Goal: Information Seeking & Learning: Find specific fact

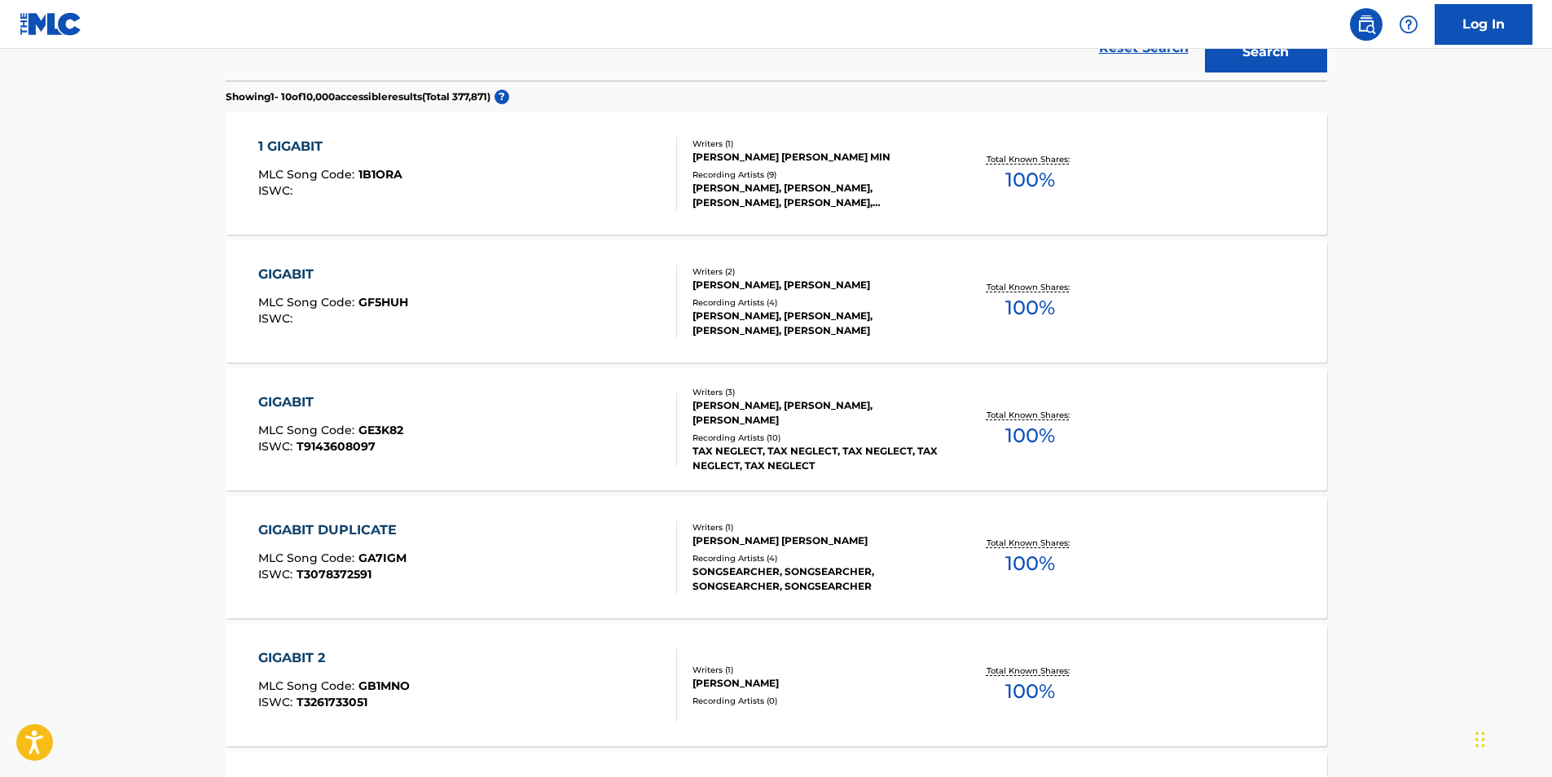
scroll to position [81, 0]
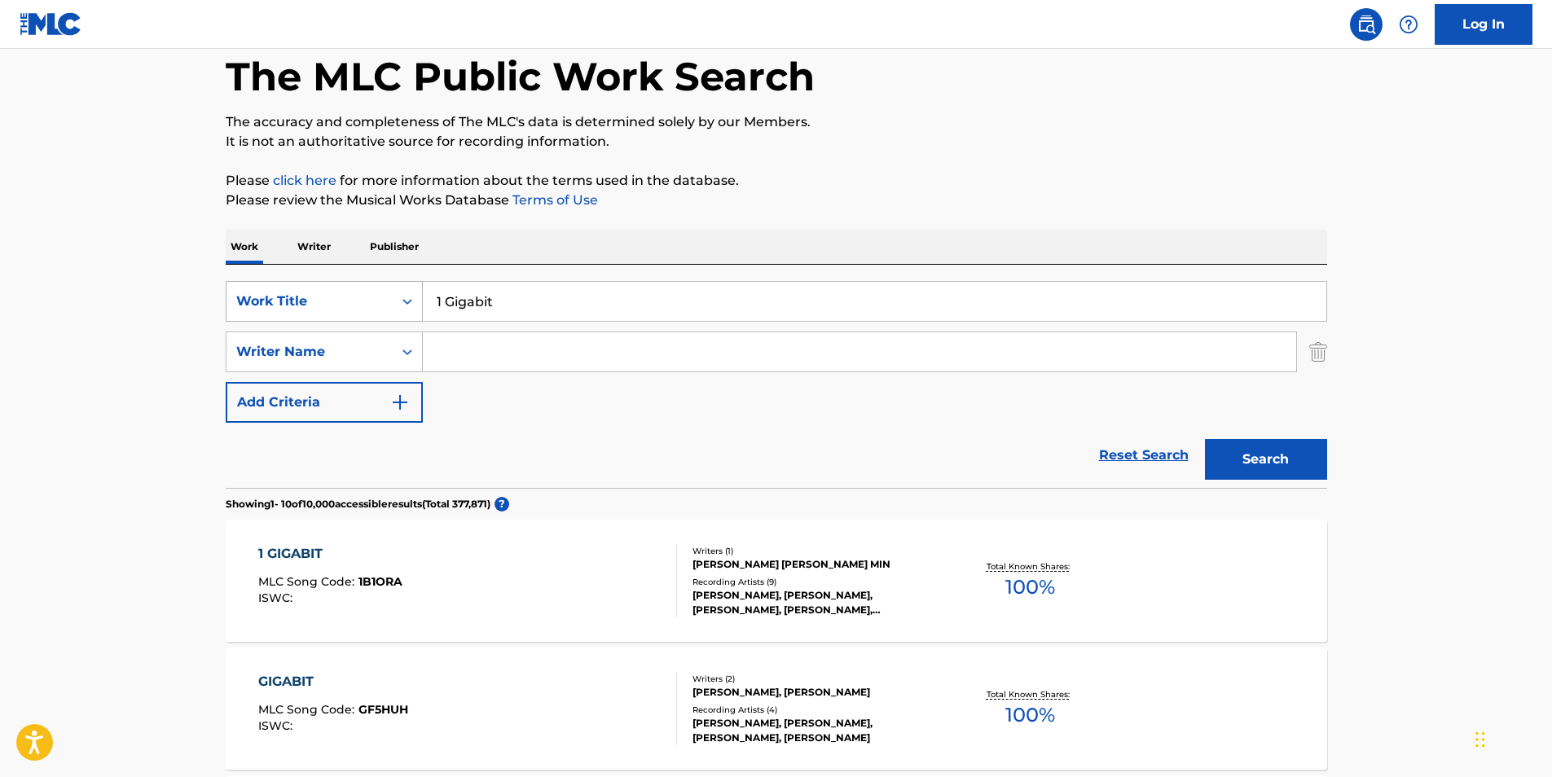
drag, startPoint x: 575, startPoint y: 303, endPoint x: 363, endPoint y: 309, distance: 212.7
click at [363, 309] on div "SearchWithCriteria9a54664f-4ddc-41ce-aa86-a351f5298bac Work Title 1 Gigabit" at bounding box center [777, 301] width 1102 height 41
paste input "[PERSON_NAME]'S RETURN"
type input "[PERSON_NAME]'S RETURN"
click at [1081, 121] on p "The accuracy and completeness of The MLC's data is determined solely by our Mem…" at bounding box center [777, 122] width 1102 height 20
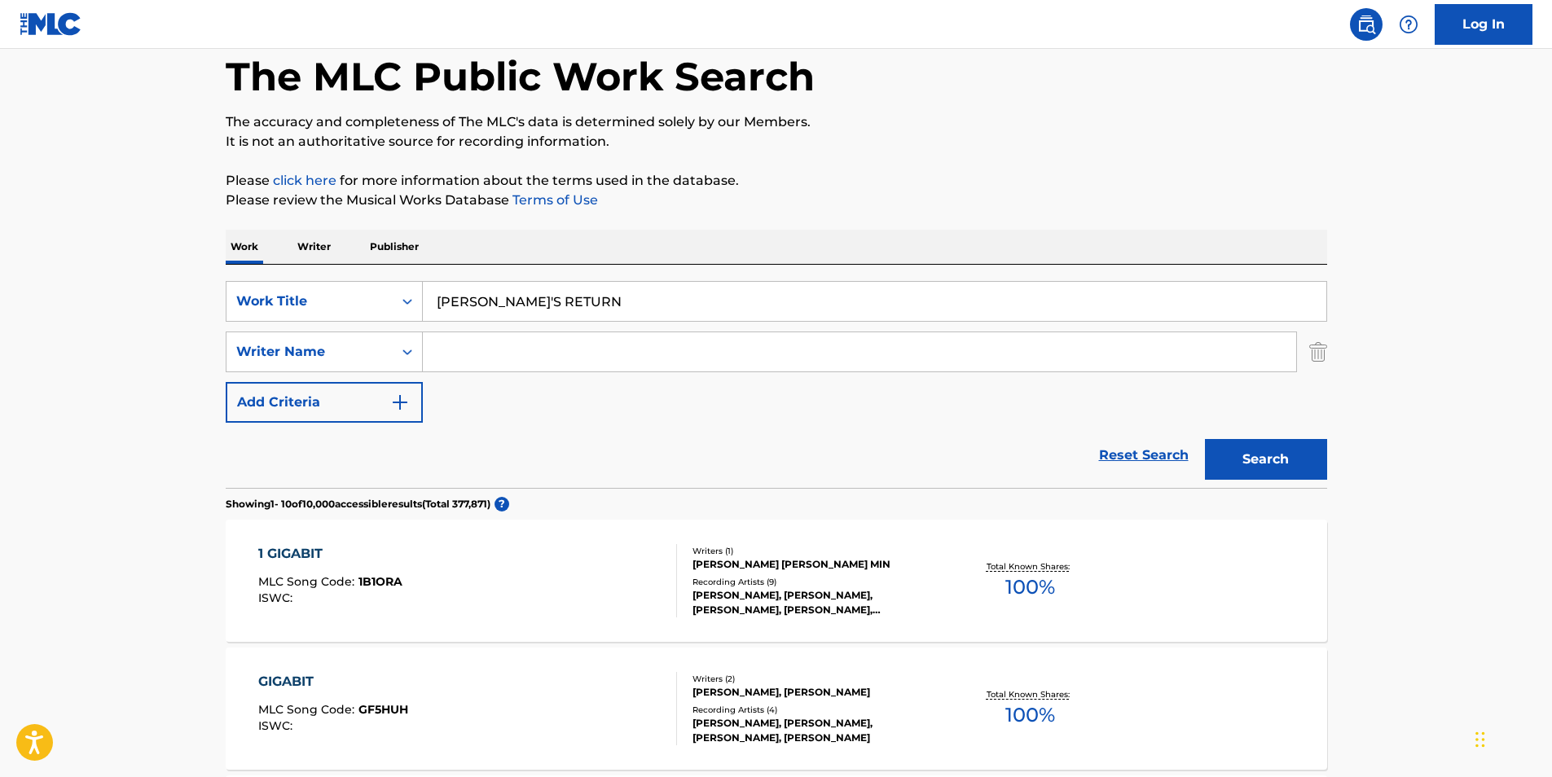
click at [526, 365] on input "Search Form" at bounding box center [859, 351] width 873 height 39
paste input "Stalley"
click at [1256, 455] on button "Search" at bounding box center [1266, 459] width 122 height 41
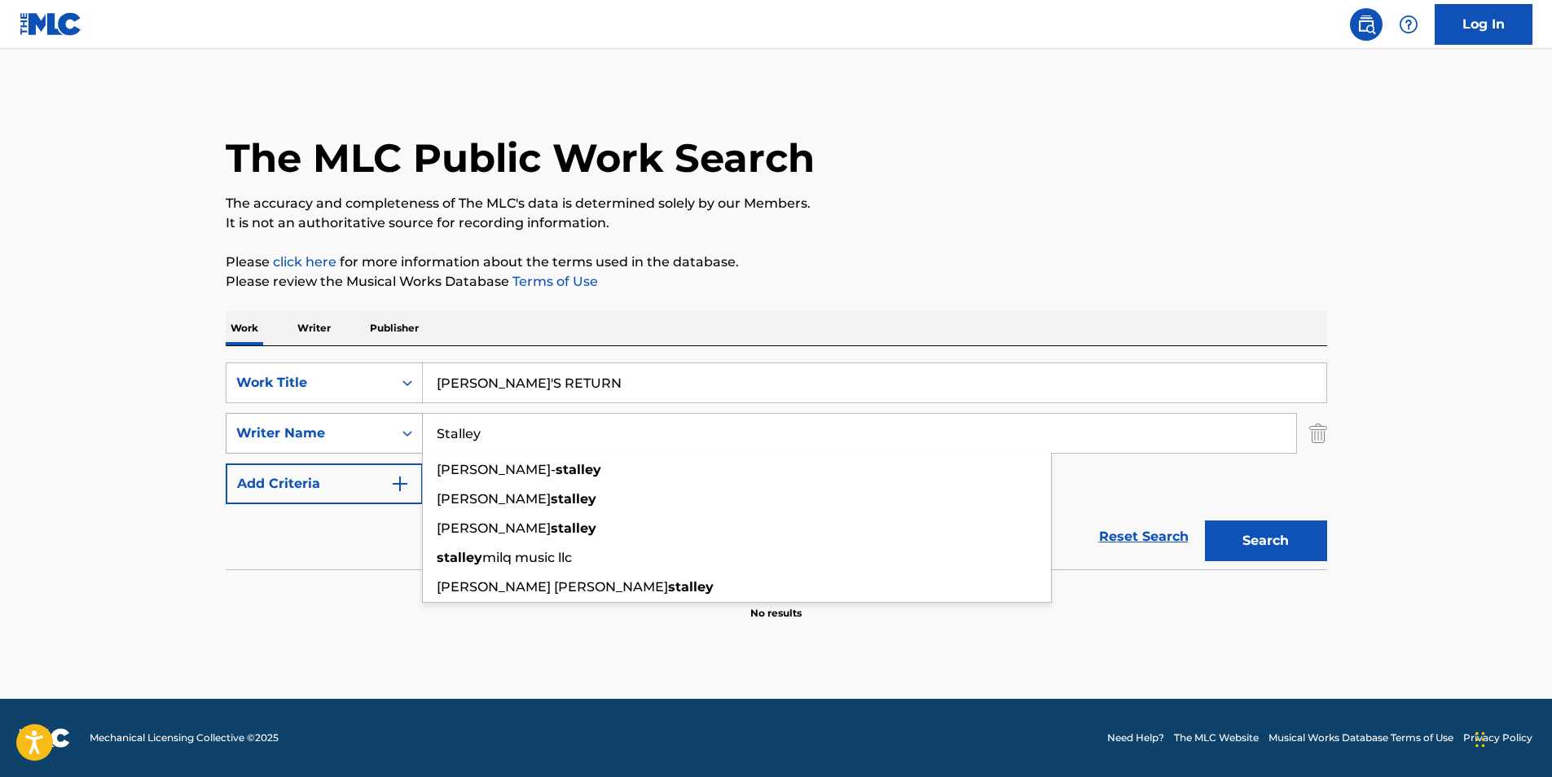
paste input "[PERSON_NAME]"
drag, startPoint x: 502, startPoint y: 430, endPoint x: 358, endPoint y: 451, distance: 144.8
click at [358, 451] on div "SearchWithCriteria2ab8638d-91dc-43e9-a34a-cf913d9b7c65 Writer Name [PERSON_NAME…" at bounding box center [777, 433] width 1102 height 41
type input "[PERSON_NAME]"
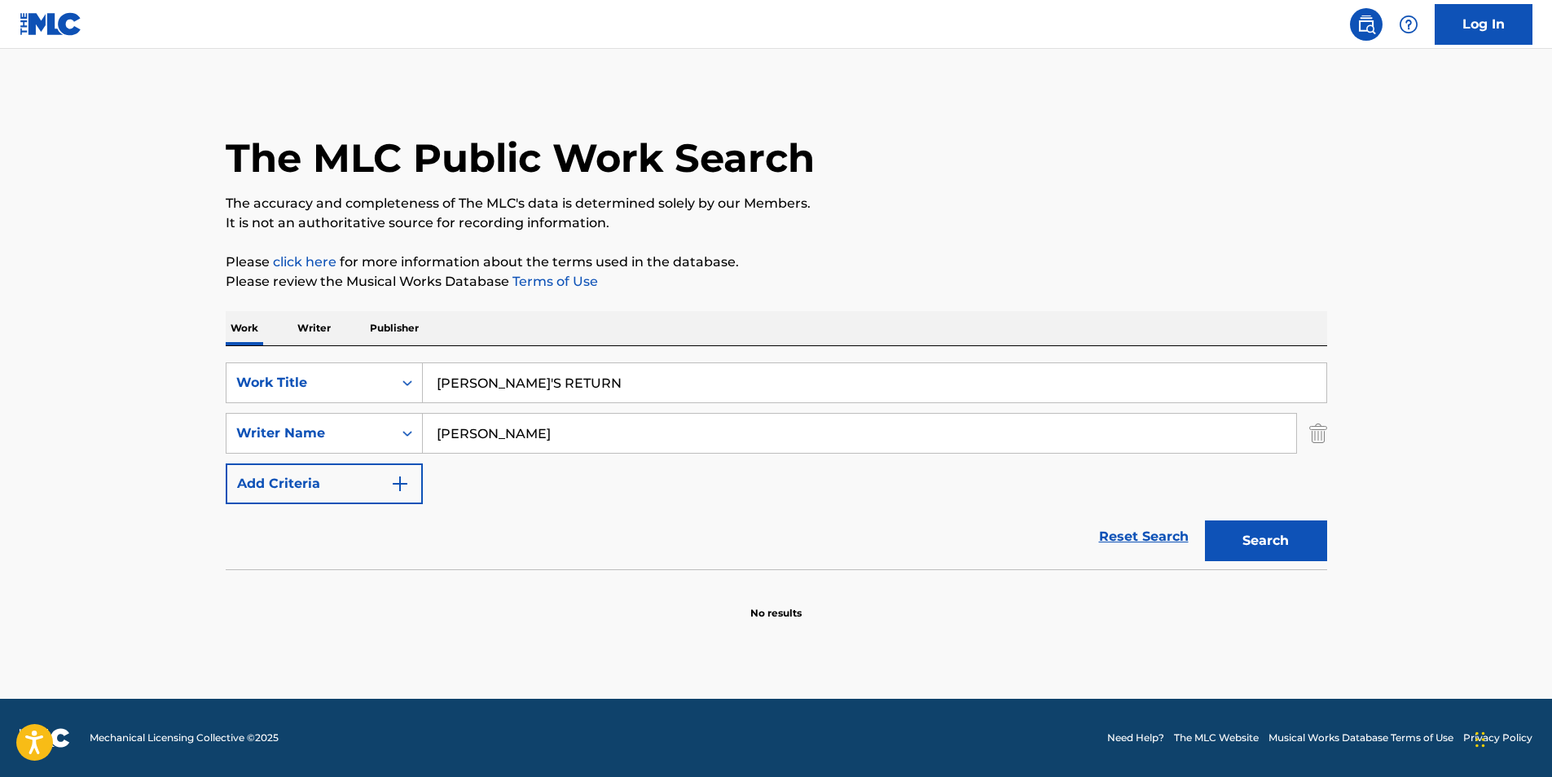
click at [791, 202] on p "The accuracy and completeness of The MLC's data is determined solely by our Mem…" at bounding box center [777, 204] width 1102 height 20
click at [1247, 534] on button "Search" at bounding box center [1266, 541] width 122 height 41
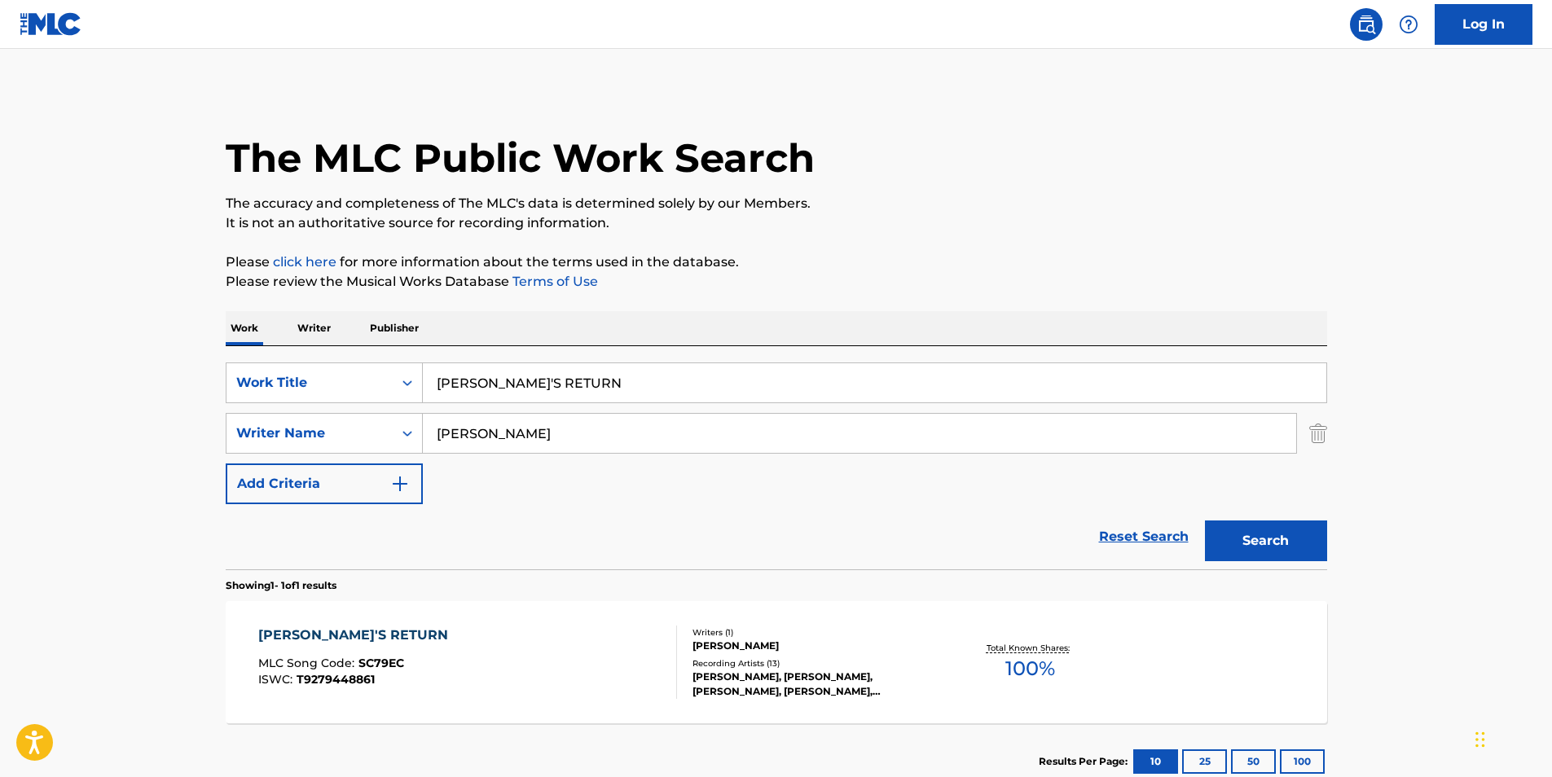
click at [1402, 583] on main "The MLC Public Work Search The accuracy and completeness of The MLC's data is d…" at bounding box center [776, 428] width 1552 height 759
click at [324, 653] on div "[PERSON_NAME]'S RETURN MLC Song Code : SC79EC ISWC : T9279448861" at bounding box center [357, 662] width 198 height 73
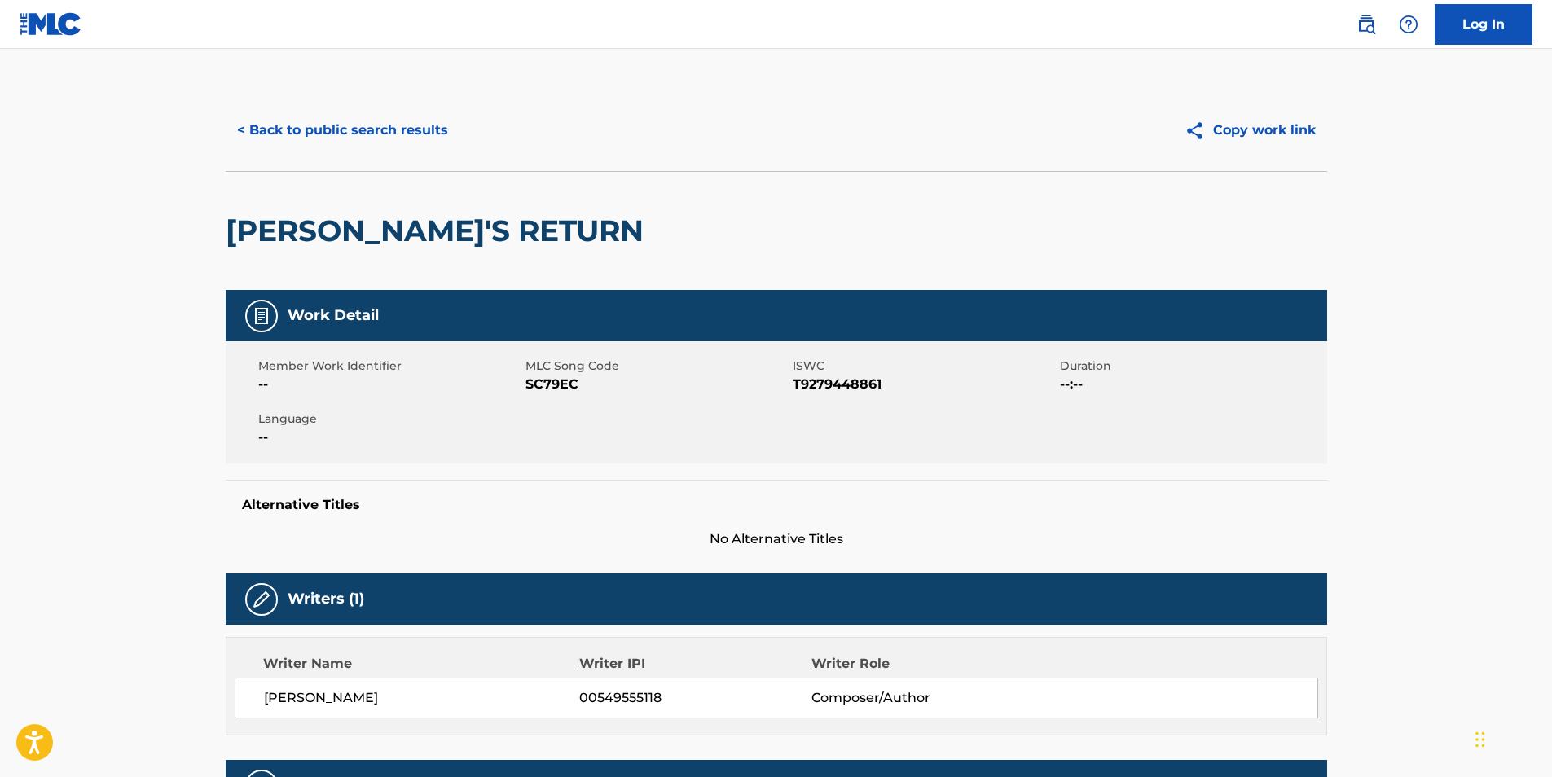
click at [244, 132] on button "< Back to public search results" at bounding box center [343, 130] width 234 height 41
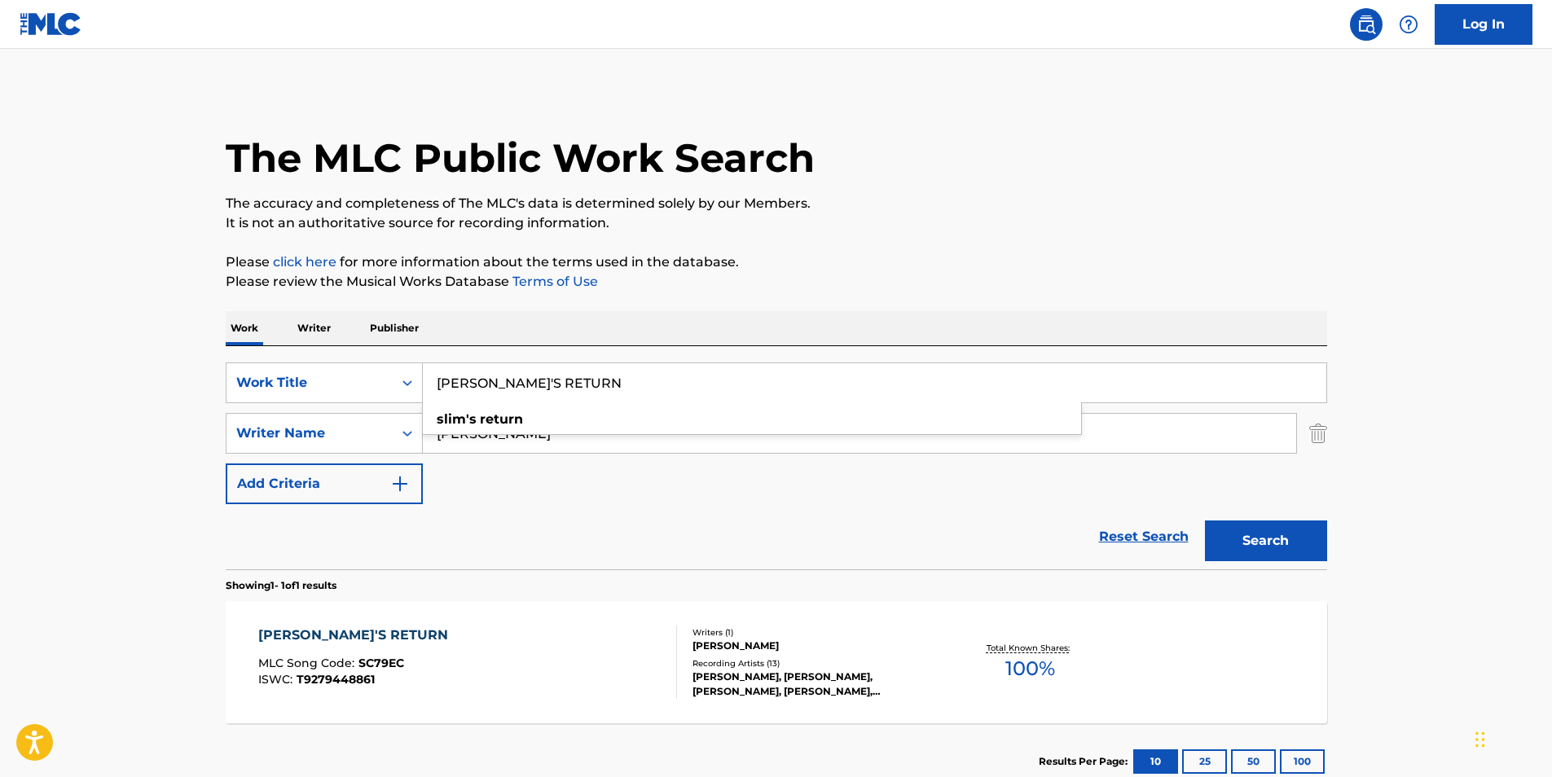
paste input "Broken Records"
drag, startPoint x: 571, startPoint y: 386, endPoint x: 737, endPoint y: 302, distance: 185.5
click at [367, 400] on div "SearchWithCriteria9a54664f-4ddc-41ce-aa86-a351f5298bac Work Title Broken Record…" at bounding box center [777, 383] width 1102 height 41
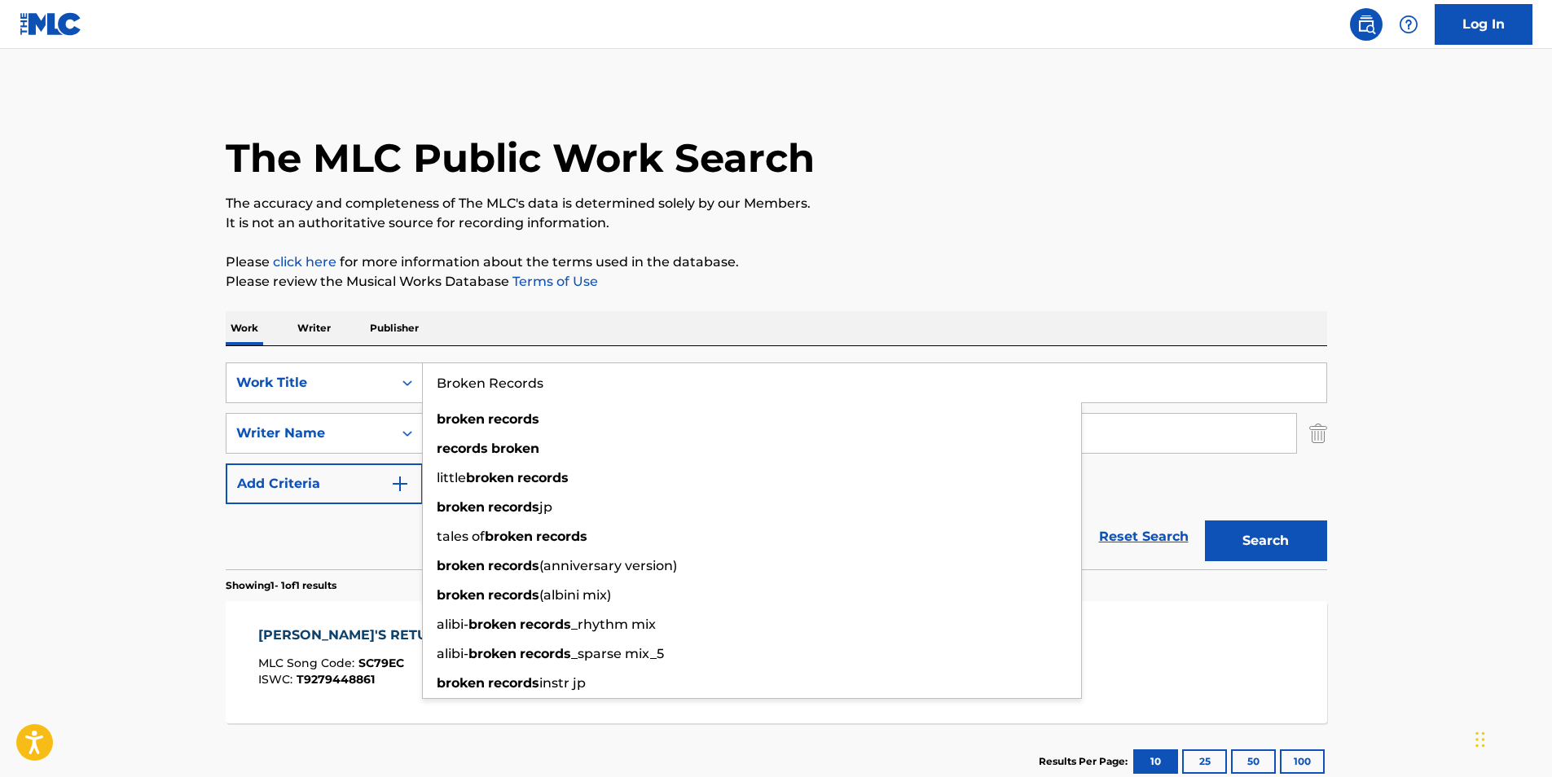
type input "Broken Records"
click at [1034, 262] on p "Please click here for more information about the terms used in the database." at bounding box center [777, 263] width 1102 height 20
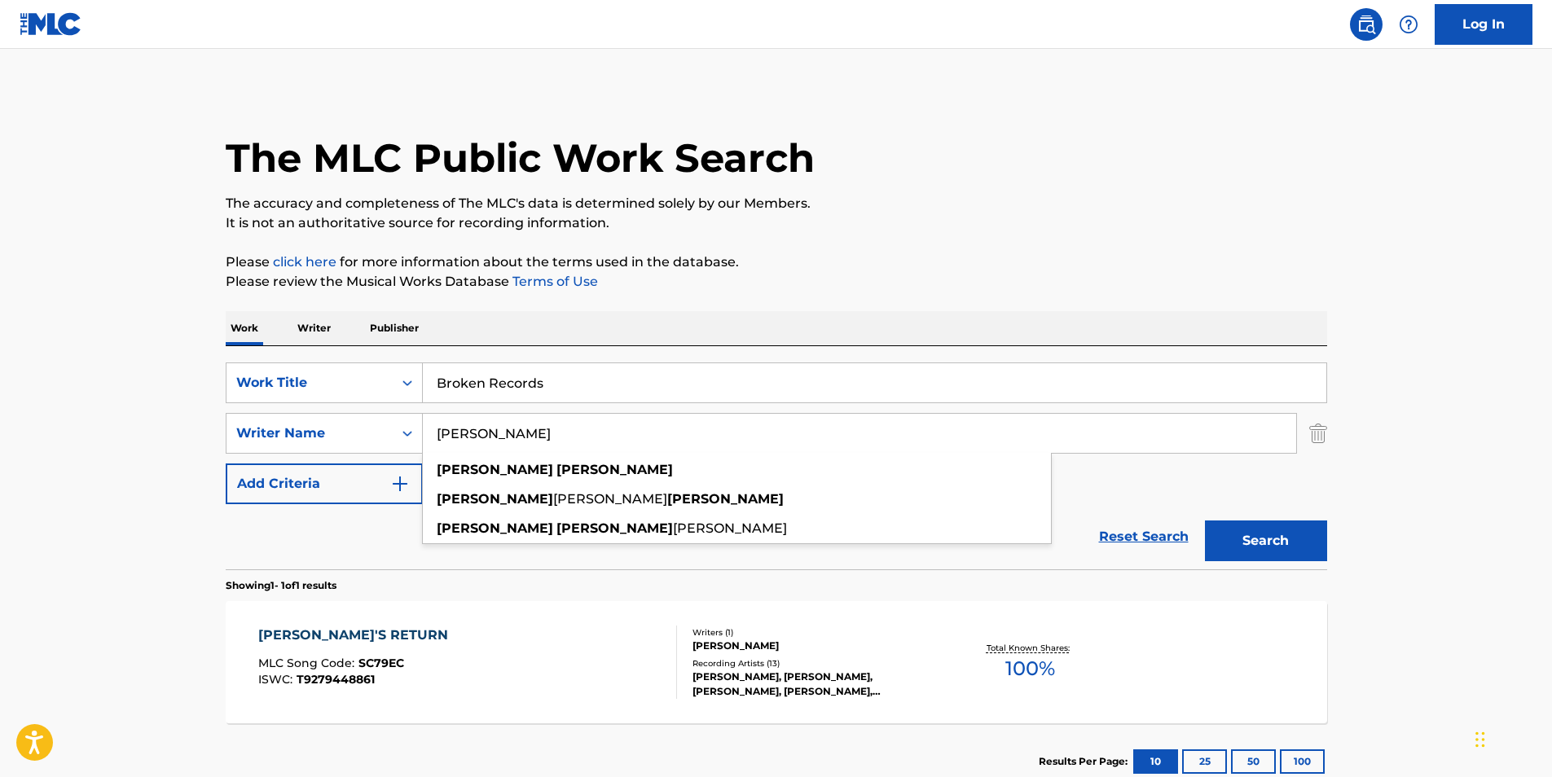
drag, startPoint x: 553, startPoint y: 428, endPoint x: 258, endPoint y: 466, distance: 297.4
click at [258, 466] on div "SearchWithCriteria9a54664f-4ddc-41ce-aa86-a351f5298bac Work Title Broken Record…" at bounding box center [777, 434] width 1102 height 142
paste input "He Is We"
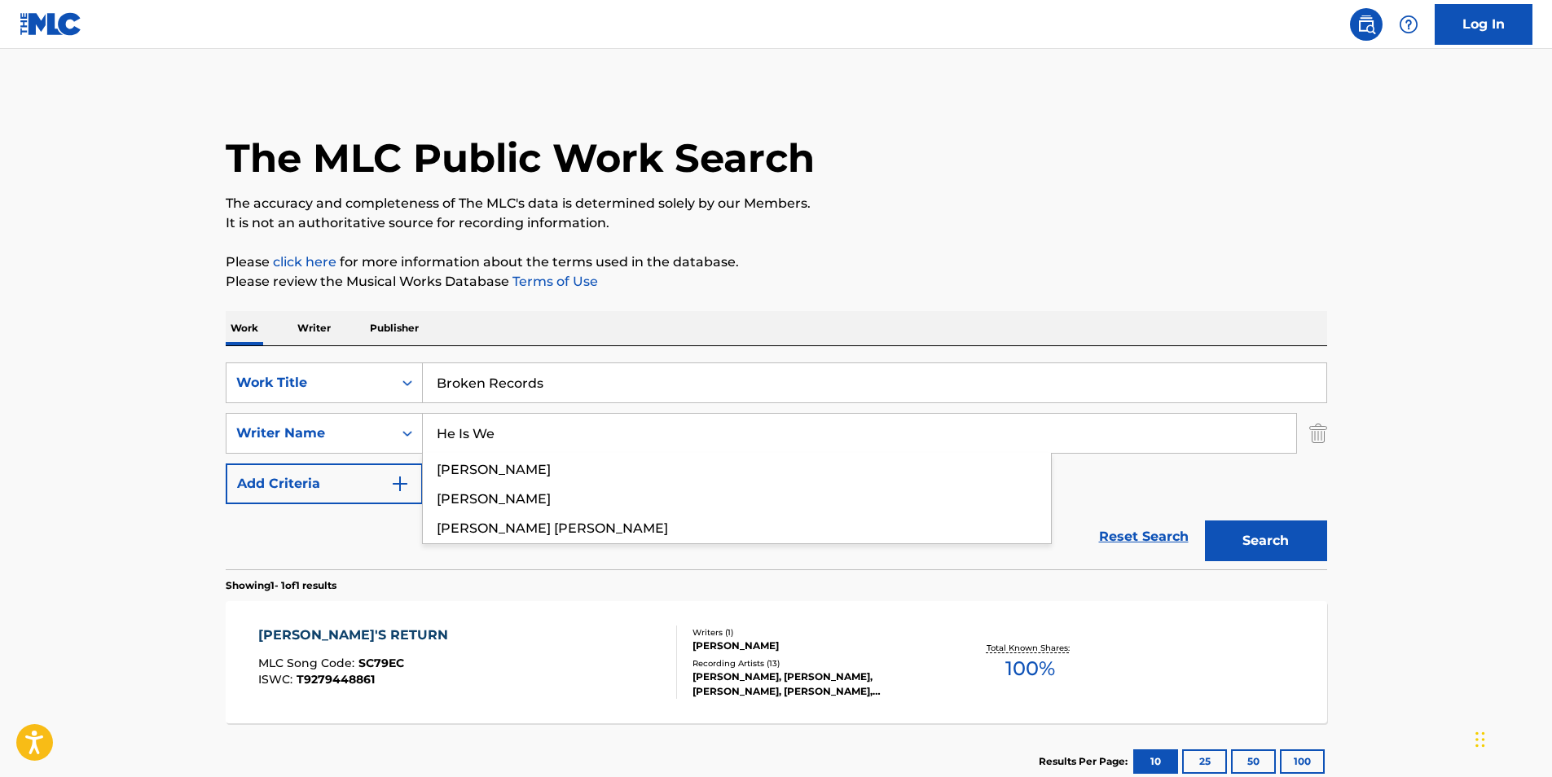
click at [794, 192] on div "The MLC Public Work Search" at bounding box center [777, 149] width 1102 height 119
click at [1246, 547] on button "Search" at bounding box center [1266, 541] width 122 height 41
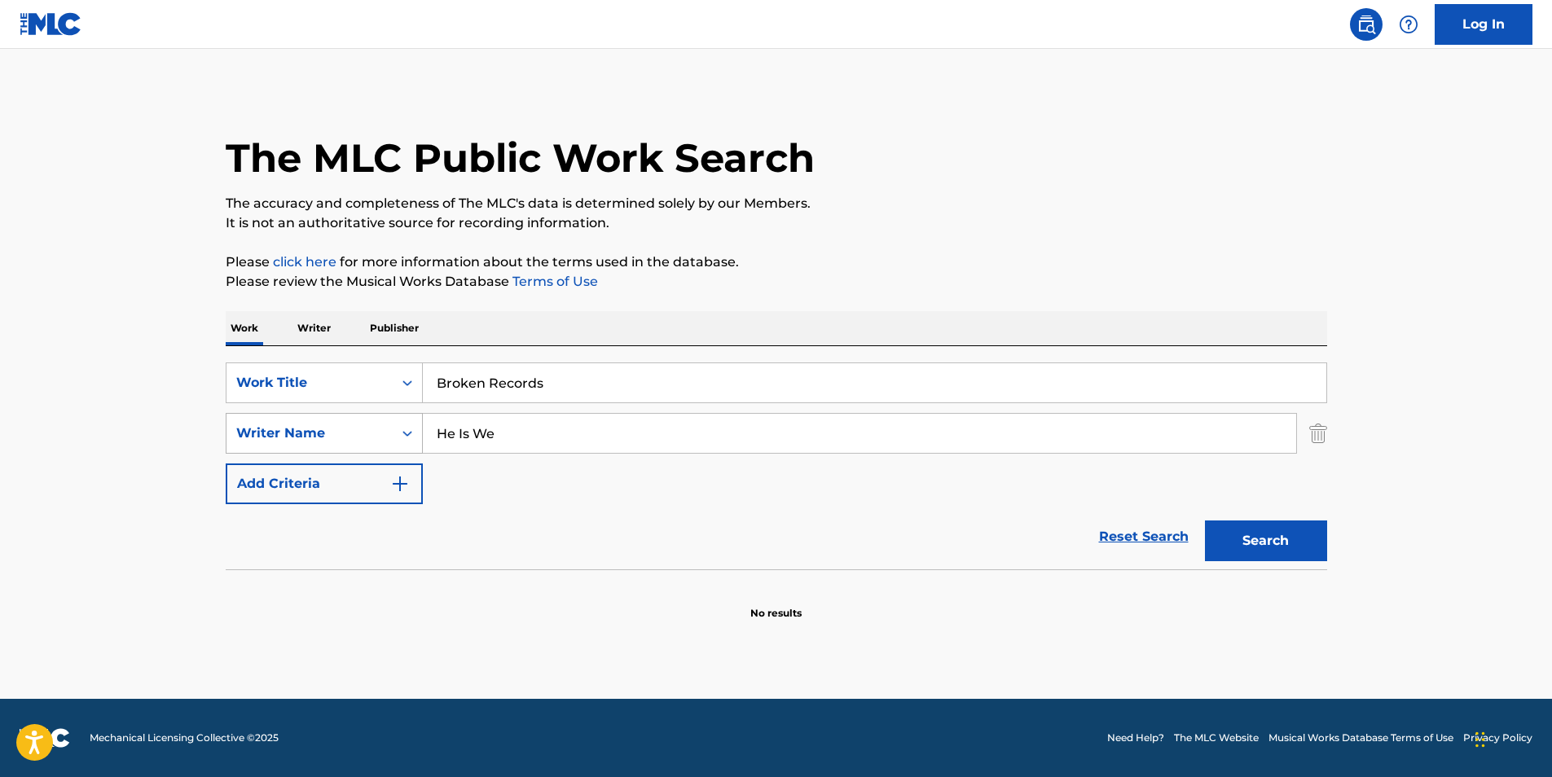
paste input "[PERSON_NAME] [PERSON_NAME]"
drag, startPoint x: 578, startPoint y: 441, endPoint x: 357, endPoint y: 441, distance: 221.6
click at [354, 444] on div "SearchWithCriteria2ab8638d-91dc-43e9-a34a-cf913d9b7c65 Writer Name He Is We" at bounding box center [777, 433] width 1102 height 41
click at [792, 227] on p "It is not an authoritative source for recording information." at bounding box center [777, 223] width 1102 height 20
click at [1299, 545] on button "Search" at bounding box center [1266, 541] width 122 height 41
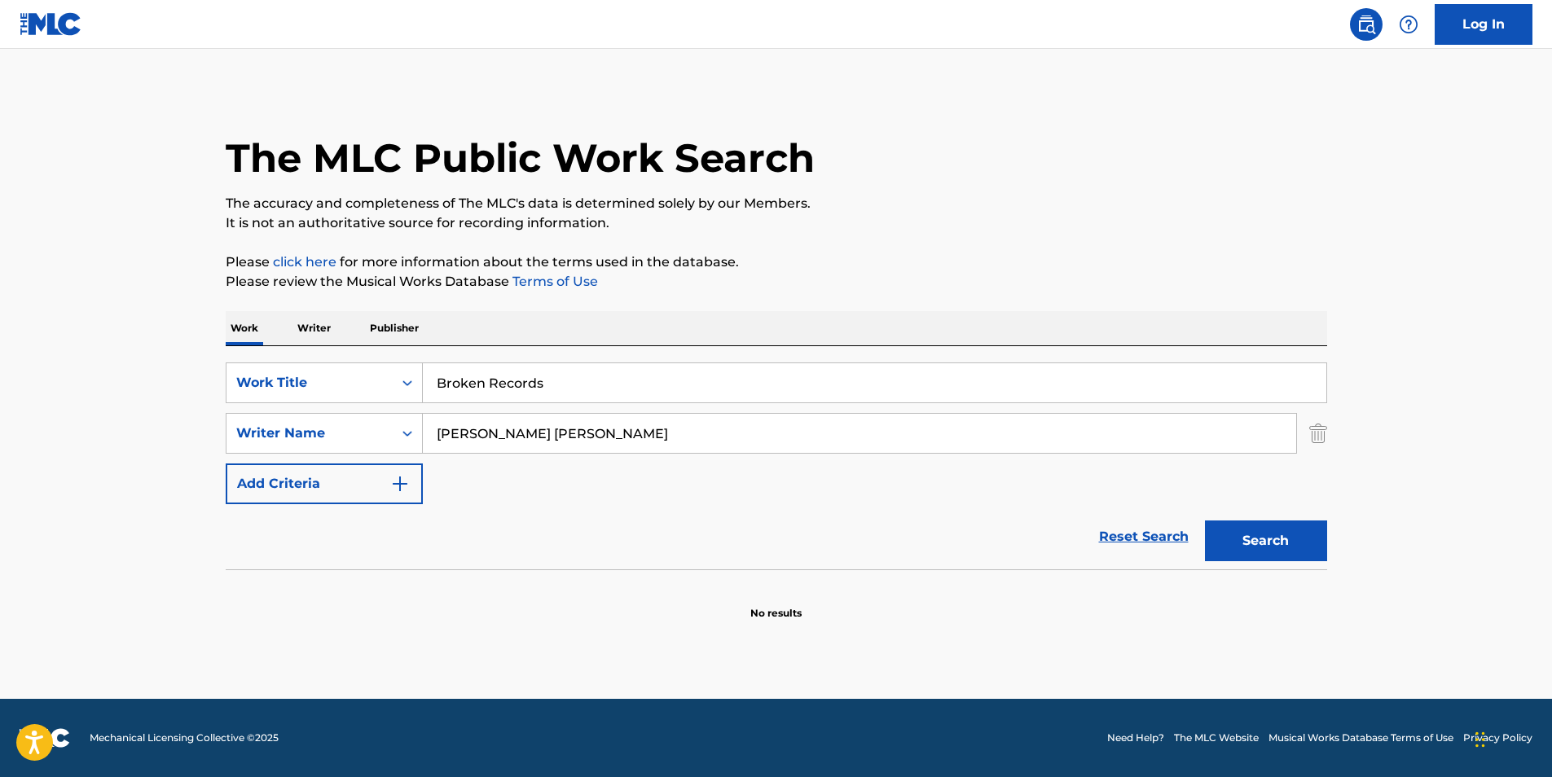
click at [501, 435] on input "[PERSON_NAME] [PERSON_NAME]" at bounding box center [859, 433] width 873 height 39
type input "[PERSON_NAME]"
click at [1205, 521] on button "Search" at bounding box center [1266, 541] width 122 height 41
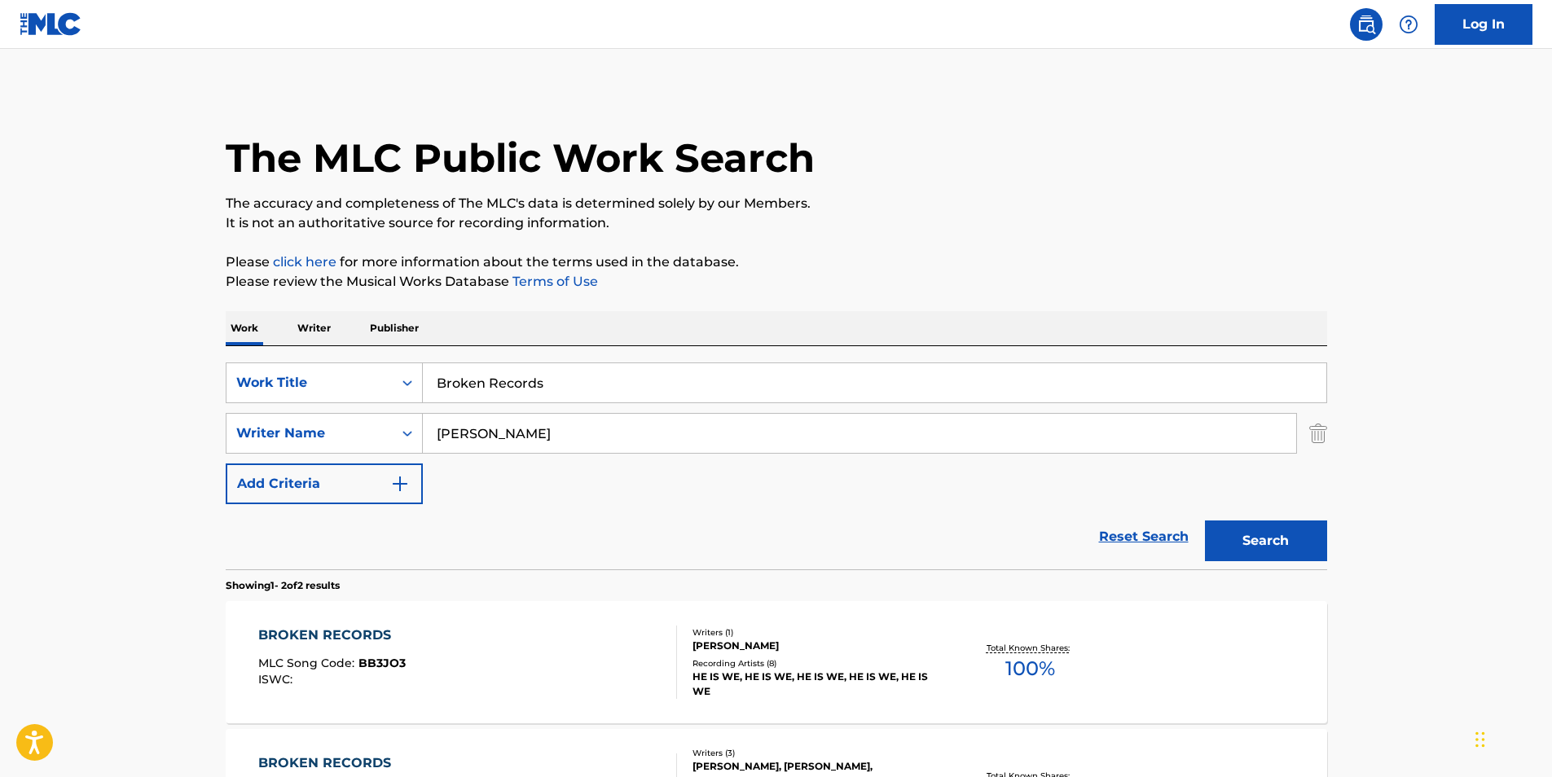
scroll to position [237, 0]
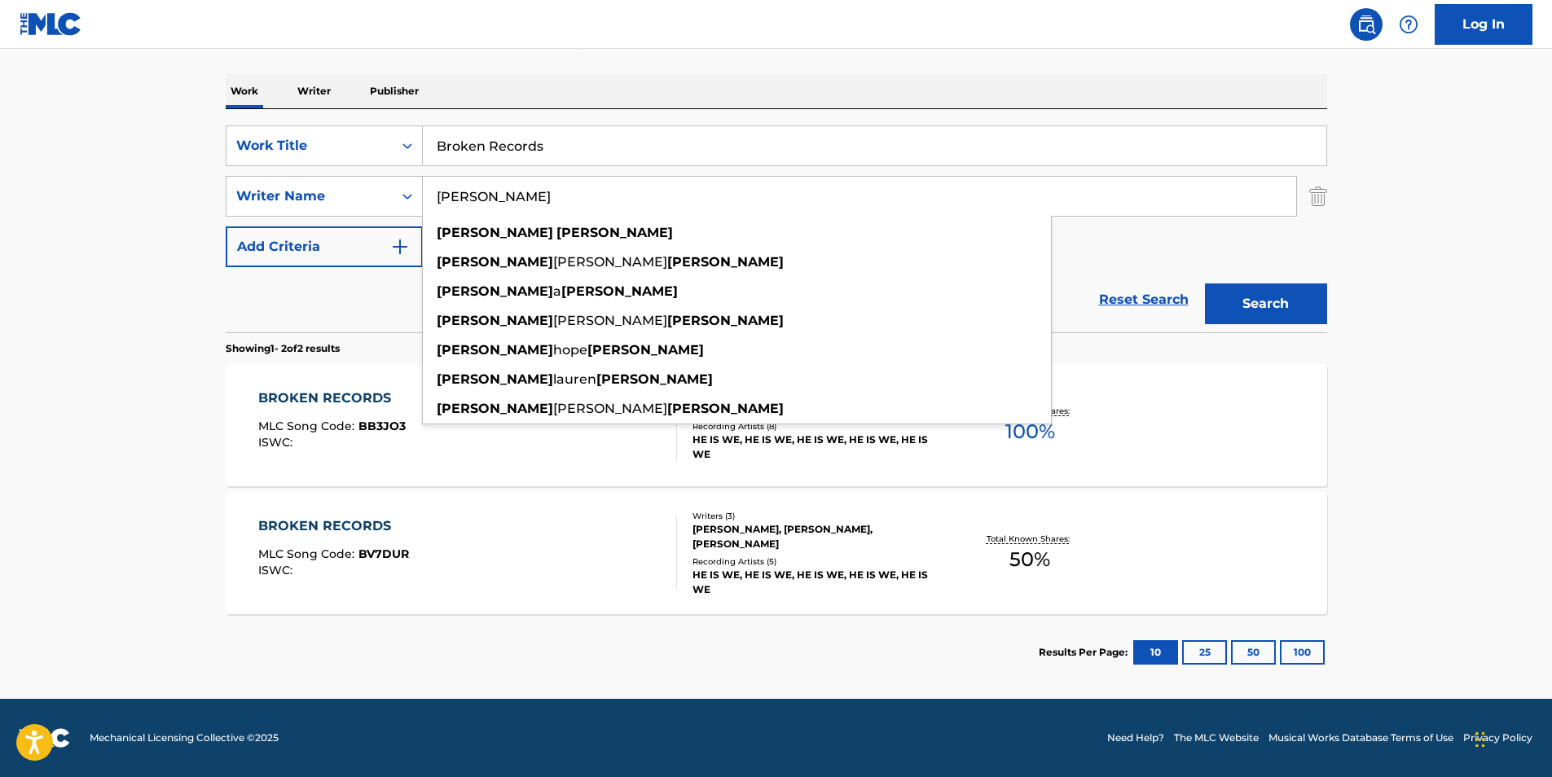
click at [147, 467] on main "The MLC Public Work Search The accuracy and completeness of The MLC's data is d…" at bounding box center [776, 255] width 1552 height 887
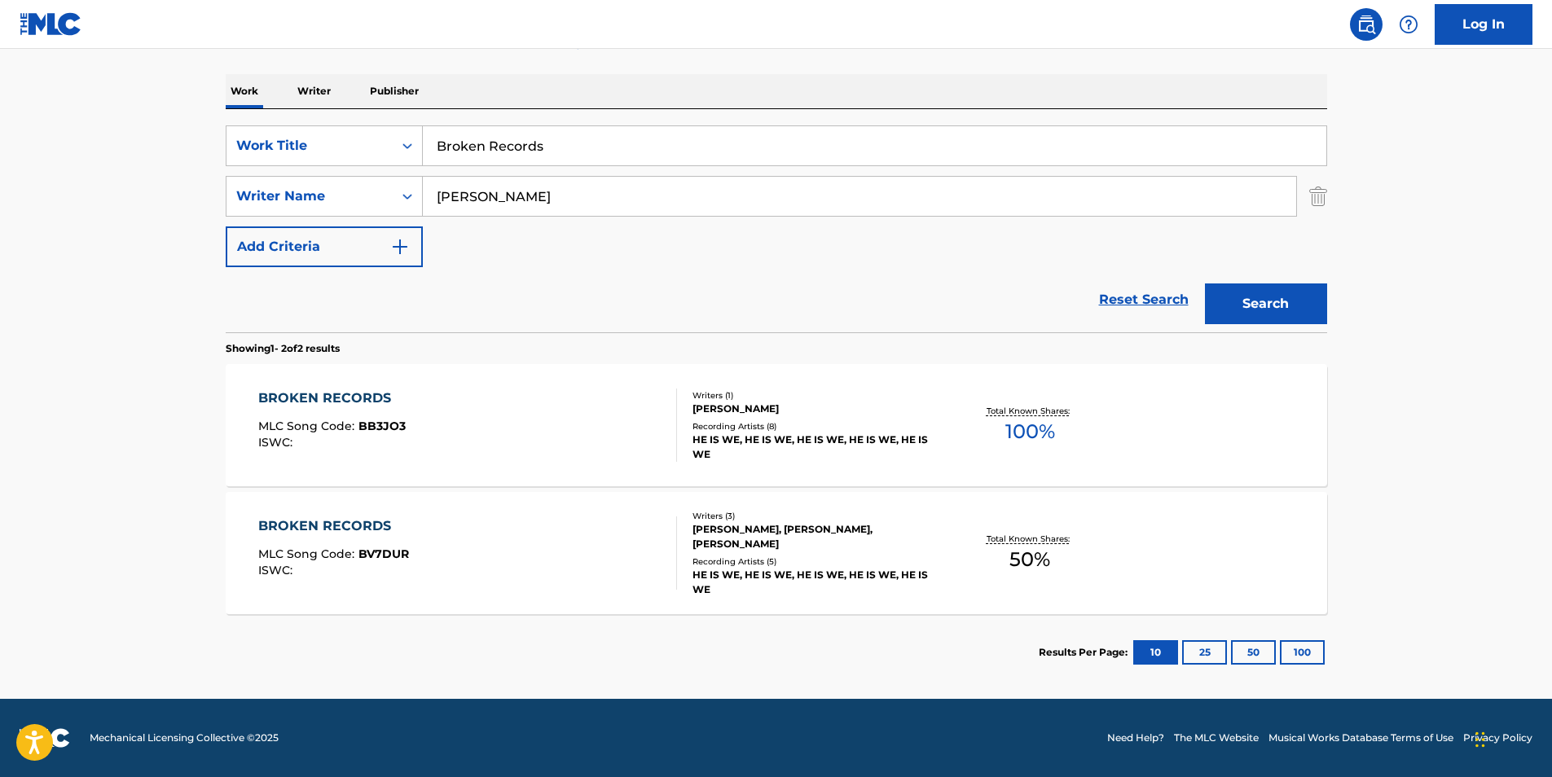
click at [569, 432] on div "BROKEN RECORDS MLC Song Code : BB3JO3 ISWC :" at bounding box center [467, 425] width 419 height 73
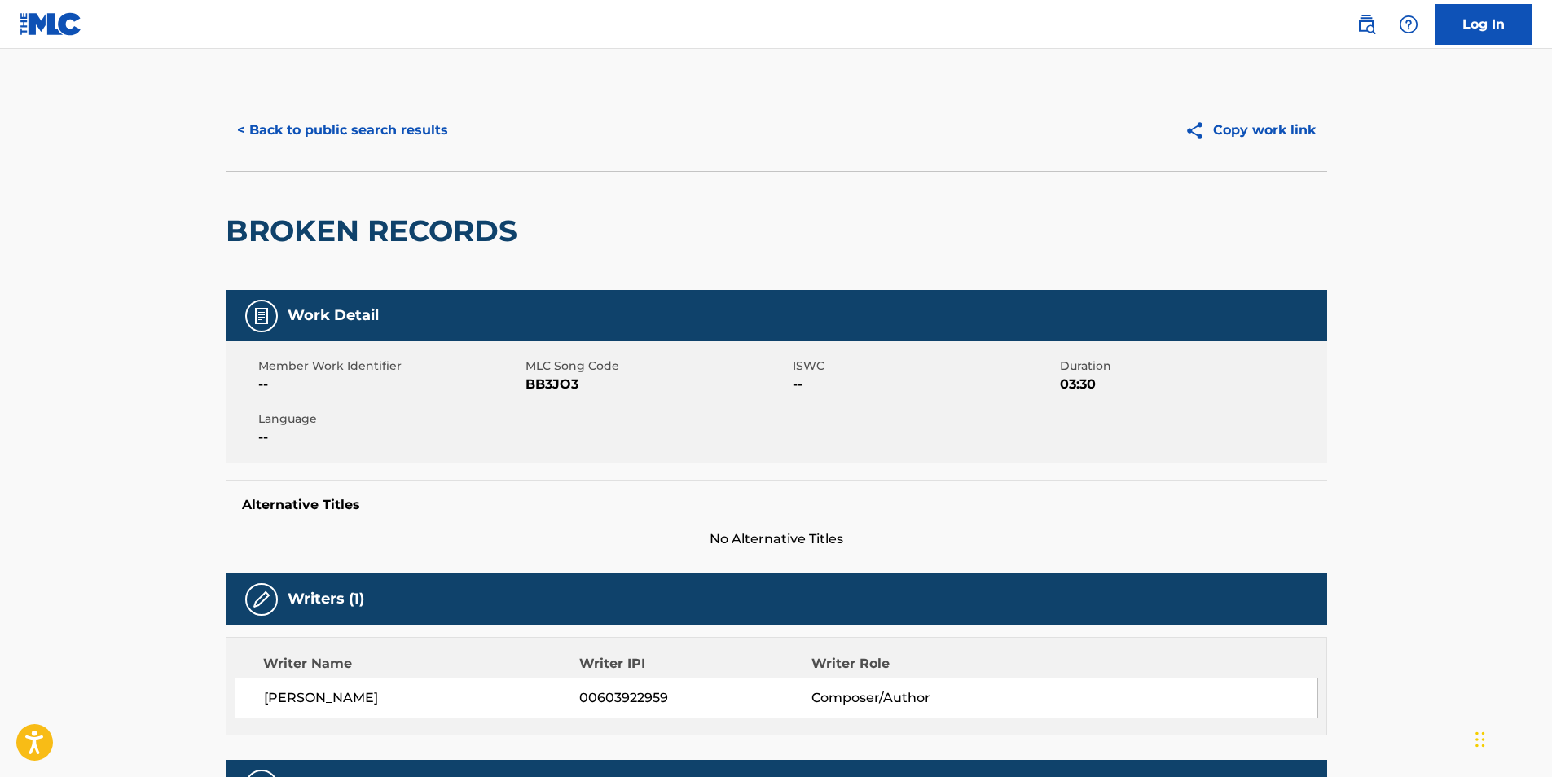
click at [538, 387] on span "BB3JO3" at bounding box center [656, 385] width 263 height 20
copy span "BB3JO3"
click at [315, 128] on button "< Back to public search results" at bounding box center [343, 130] width 234 height 41
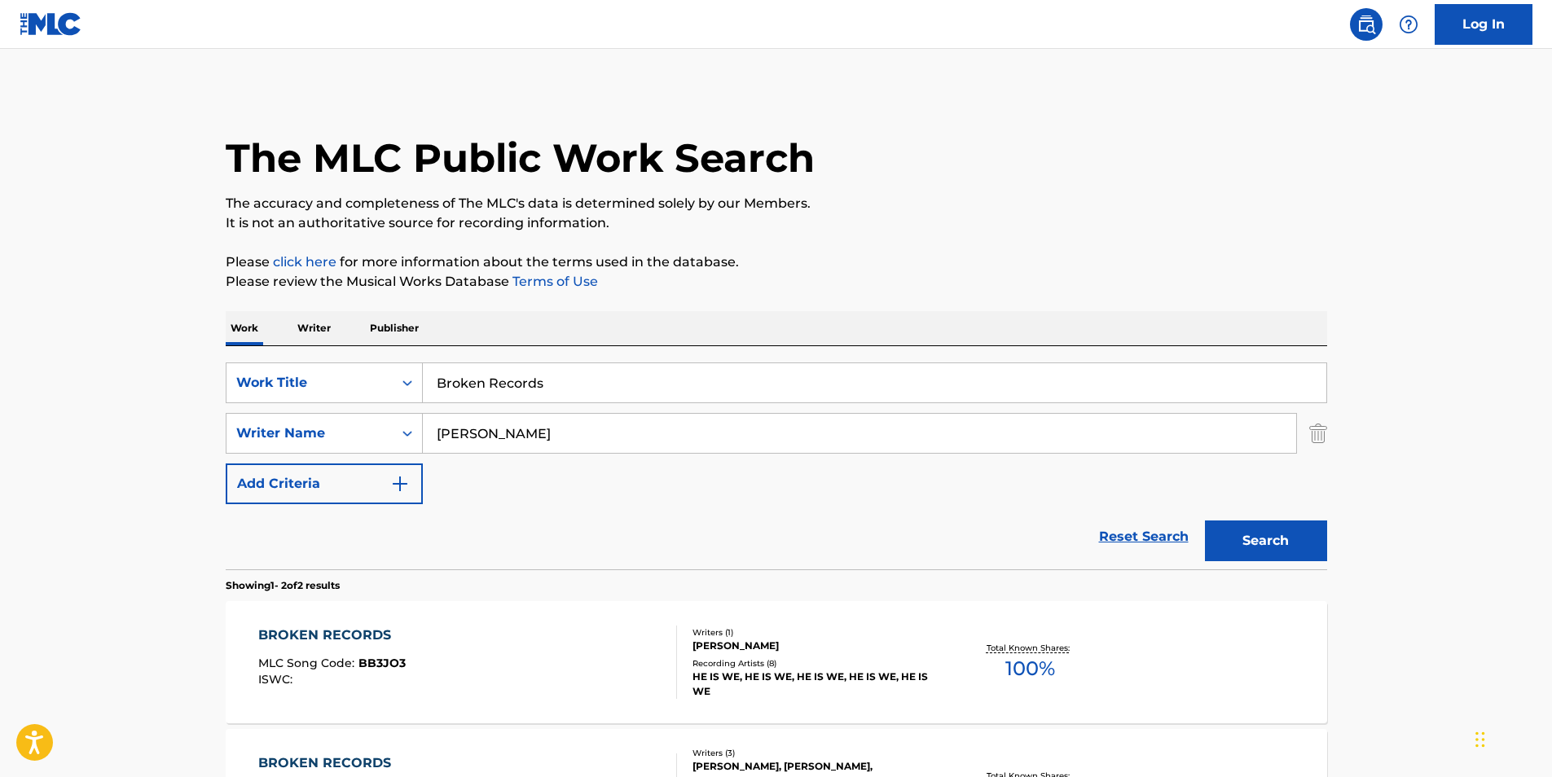
scroll to position [144, 0]
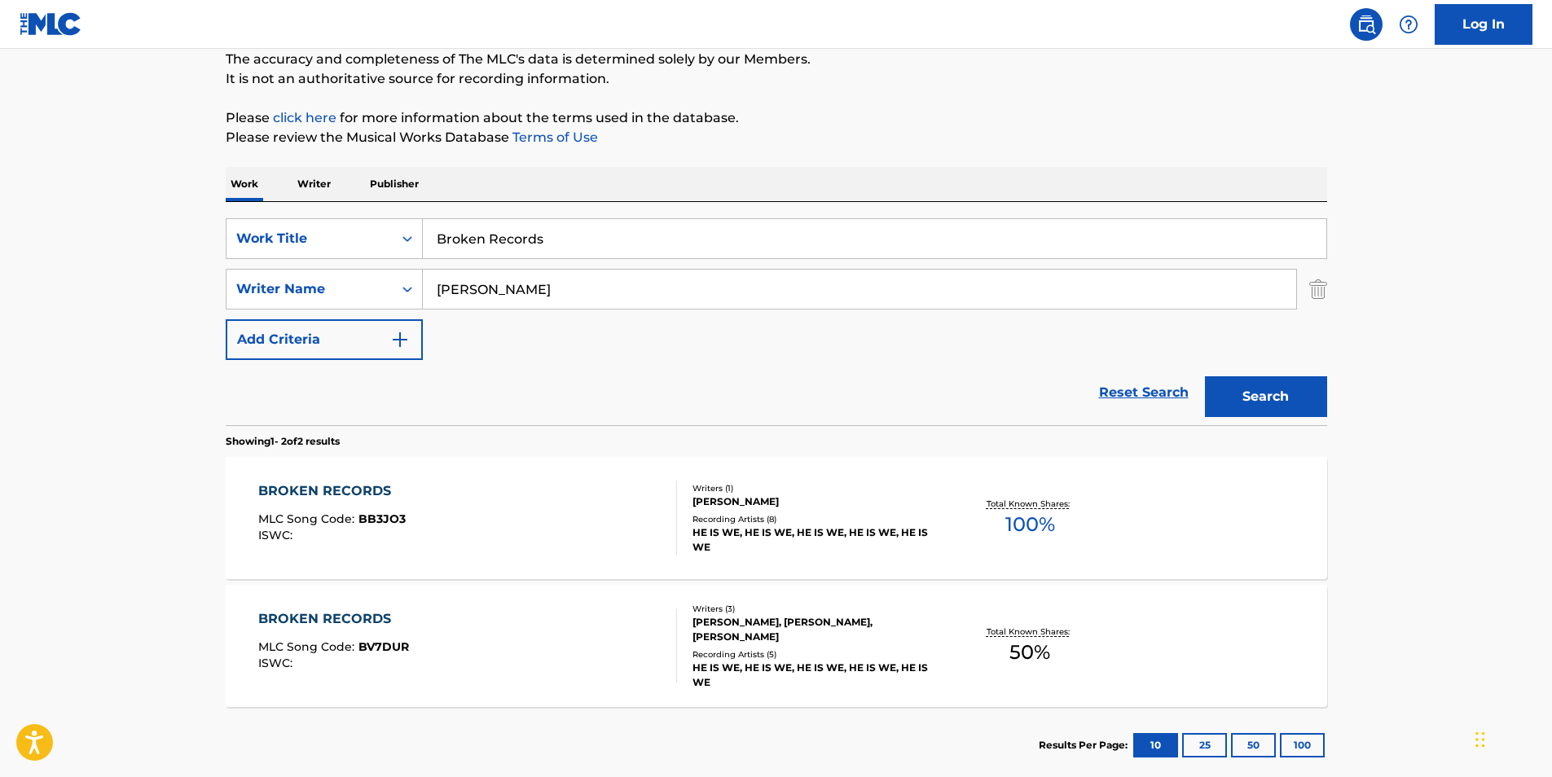
click at [364, 651] on span "BV7DUR" at bounding box center [383, 647] width 51 height 15
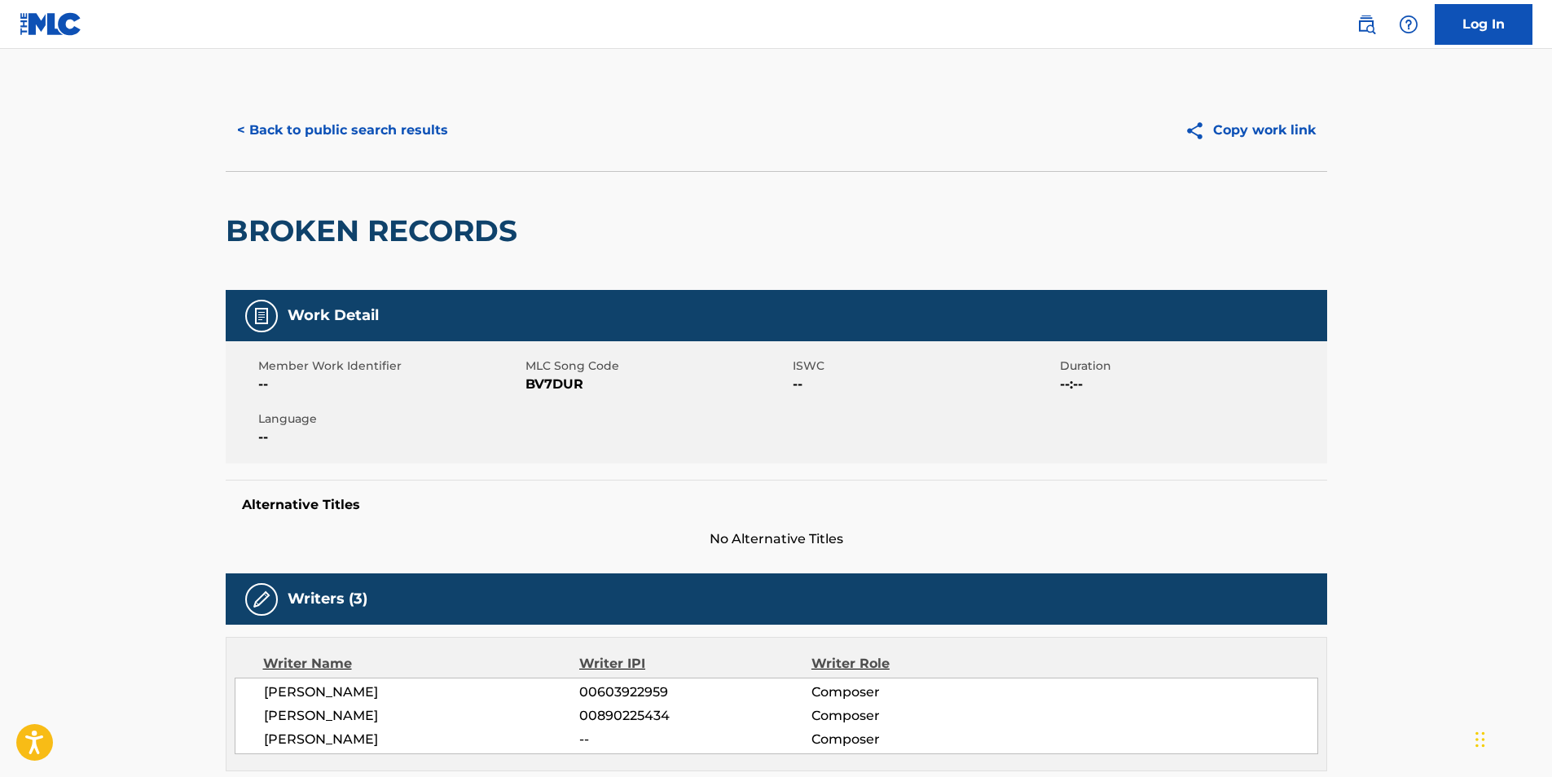
click at [539, 378] on span "BV7DUR" at bounding box center [656, 385] width 263 height 20
copy span "BV7DUR"
click at [336, 133] on button "< Back to public search results" at bounding box center [343, 130] width 234 height 41
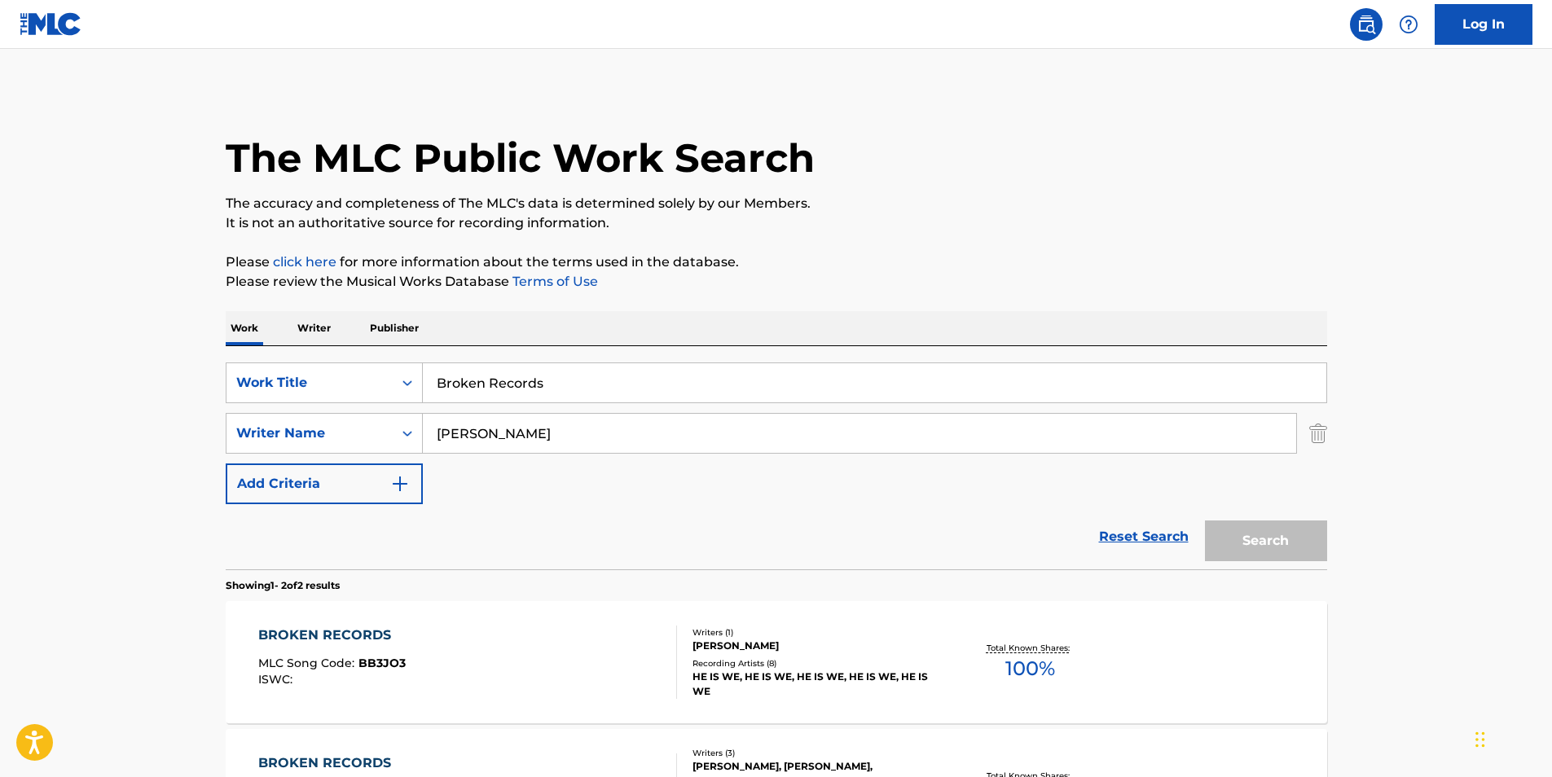
scroll to position [144, 0]
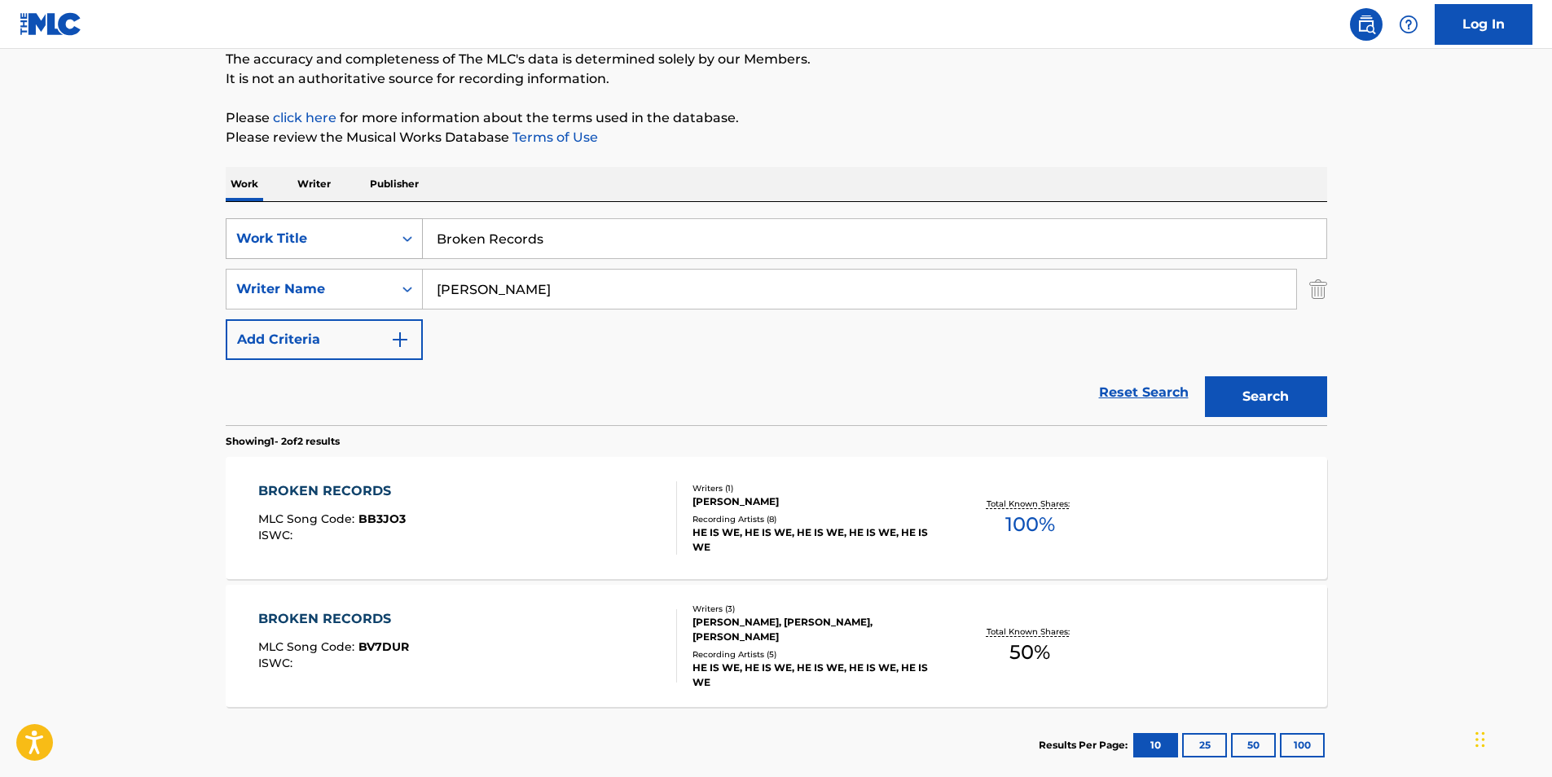
drag, startPoint x: 588, startPoint y: 242, endPoint x: 356, endPoint y: 256, distance: 232.6
click at [356, 256] on div "SearchWithCriteria9a54664f-4ddc-41ce-aa86-a351f5298bac Work Title Broken Records" at bounding box center [777, 238] width 1102 height 41
paste input "Mystery Mesa"
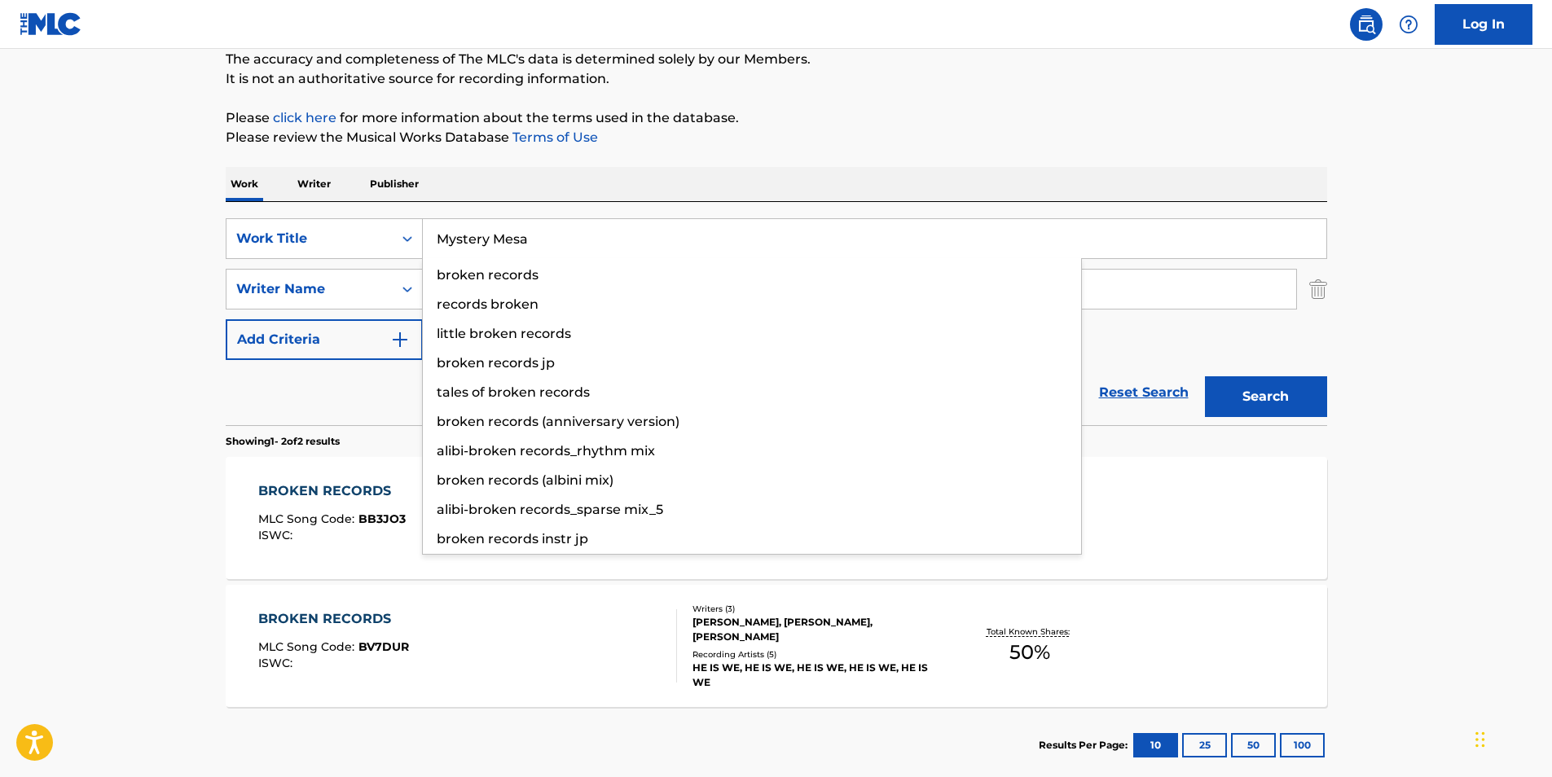
type input "Mystery Mesa"
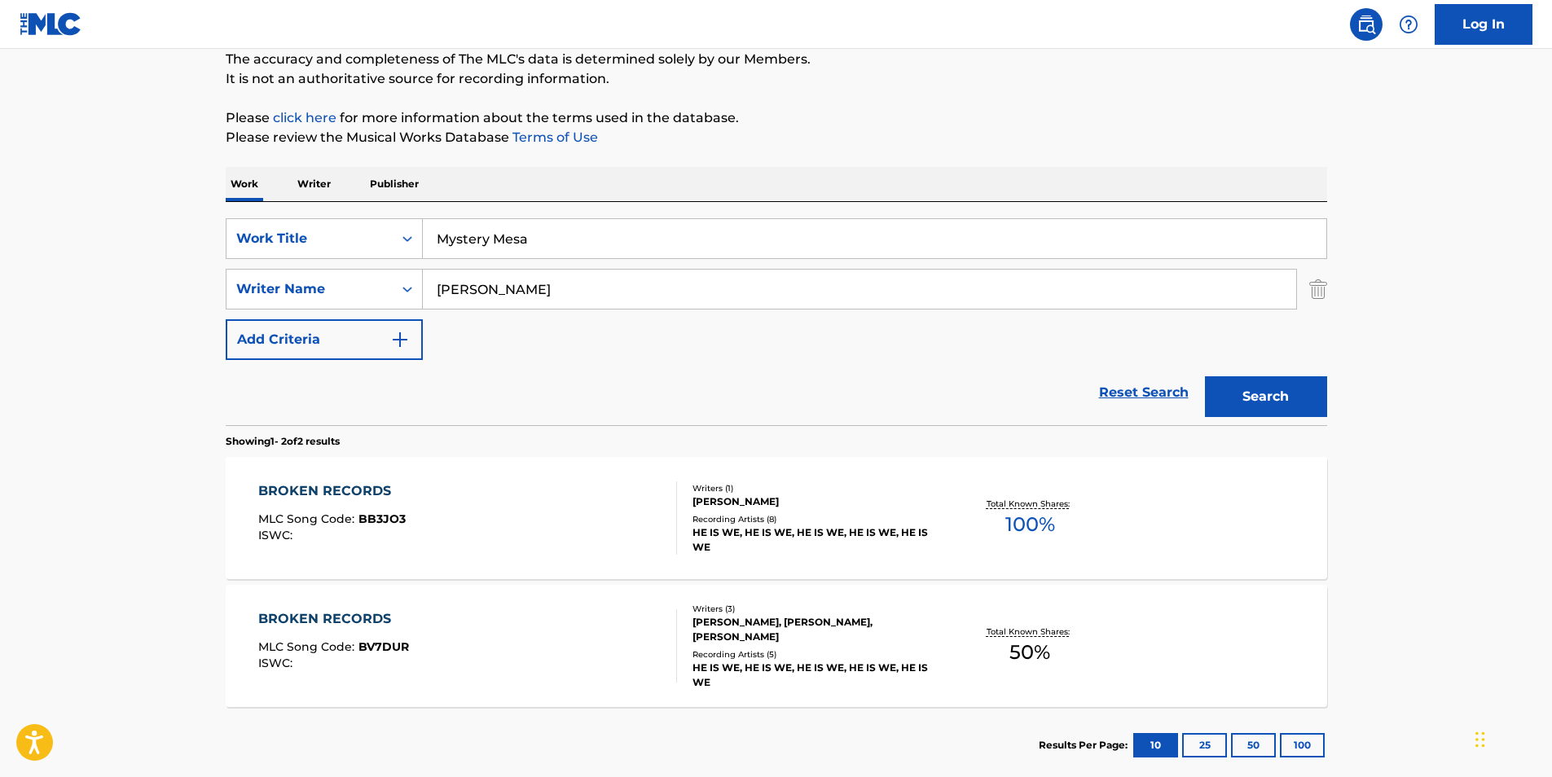
click at [882, 146] on p "Please review the Musical Works Database Terms of Use" at bounding box center [777, 138] width 1102 height 20
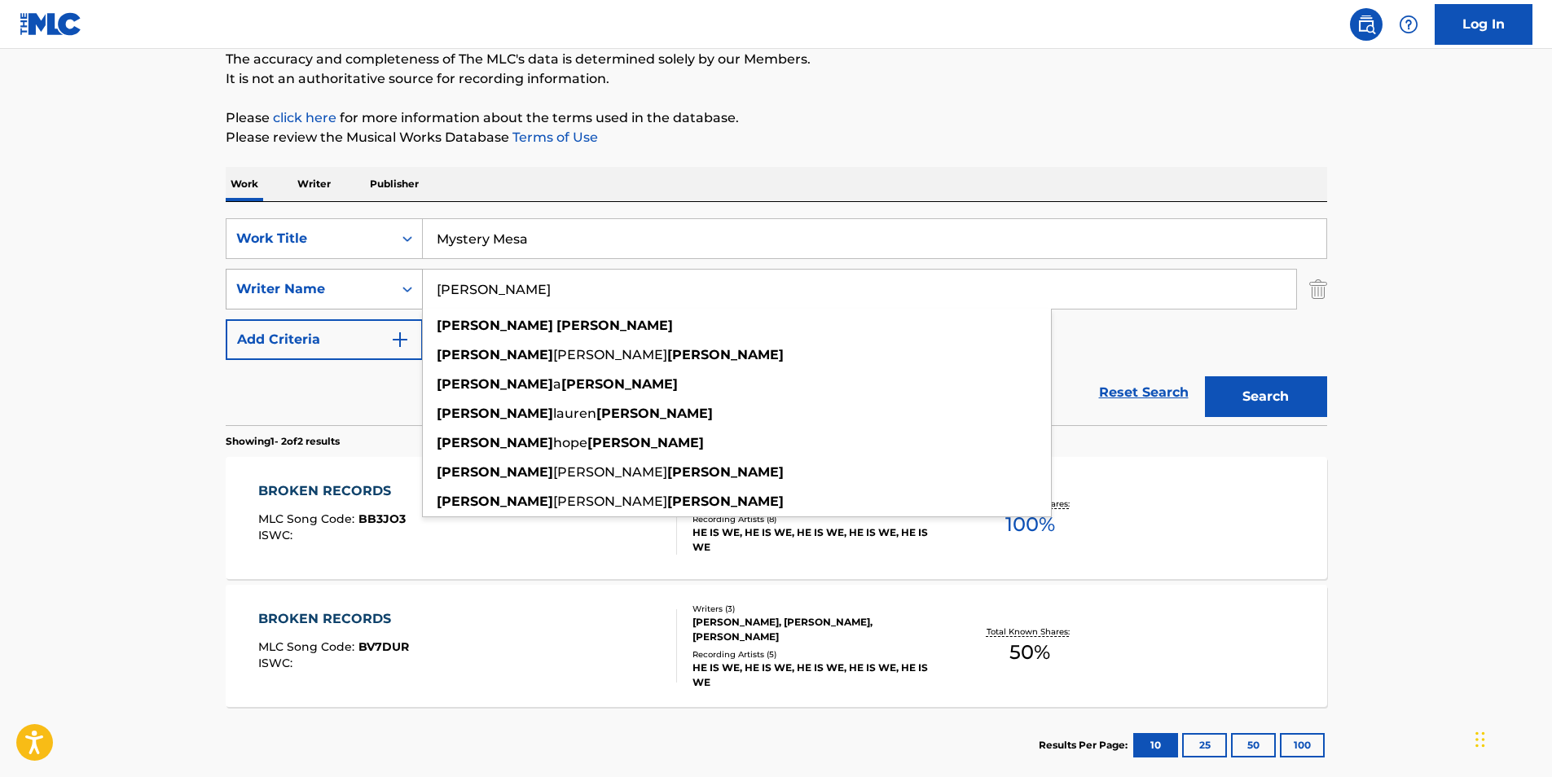
drag, startPoint x: 590, startPoint y: 286, endPoint x: 272, endPoint y: 287, distance: 317.7
click at [272, 287] on div "SearchWithCriteria2ab8638d-91dc-43e9-a34a-cf913d9b7c65 Writer Name [PERSON_NAME…" at bounding box center [777, 289] width 1102 height 41
paste input "Sleep Tribe"
click at [926, 72] on p "It is not an authoritative source for recording information." at bounding box center [777, 79] width 1102 height 20
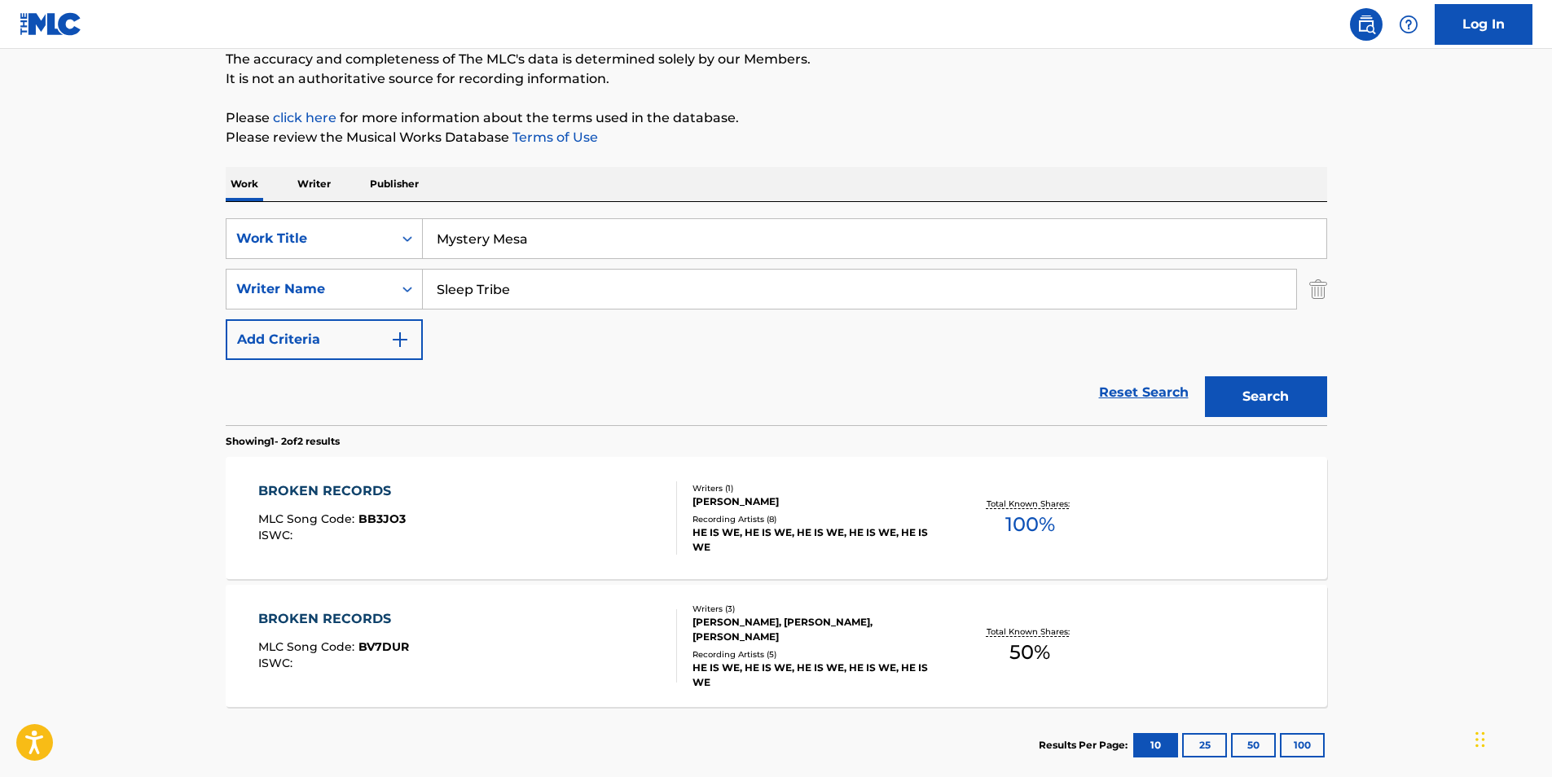
click at [1318, 400] on button "Search" at bounding box center [1266, 396] width 122 height 41
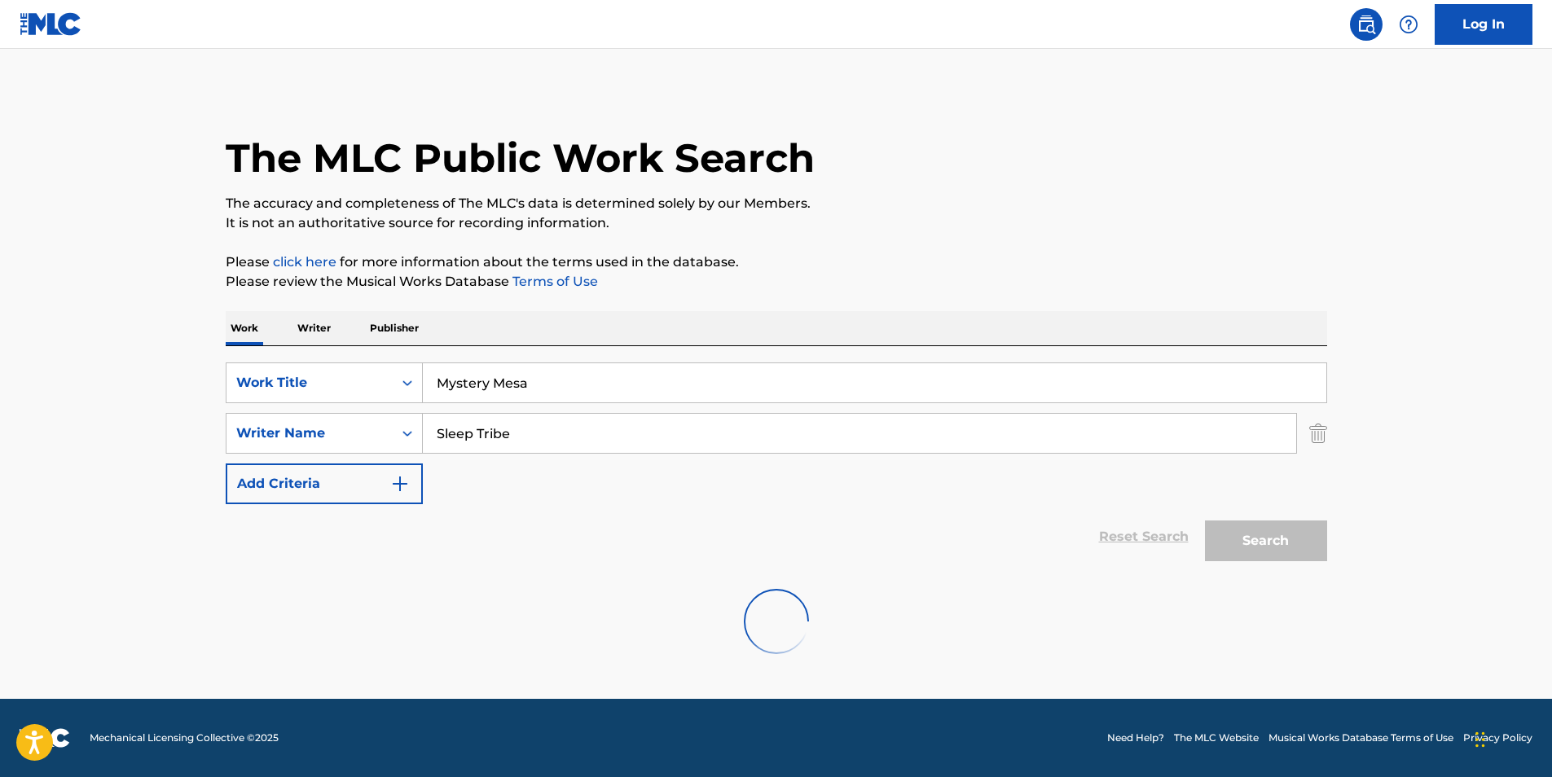
scroll to position [0, 0]
drag, startPoint x: 646, startPoint y: 424, endPoint x: 954, endPoint y: 174, distance: 396.7
click at [314, 424] on div "SearchWithCriteria2ab8638d-91dc-43e9-a34a-cf913d9b7c65 Writer Name Sleep Tribe" at bounding box center [777, 433] width 1102 height 41
paste input "[PERSON_NAME] [PERSON_NAME]"
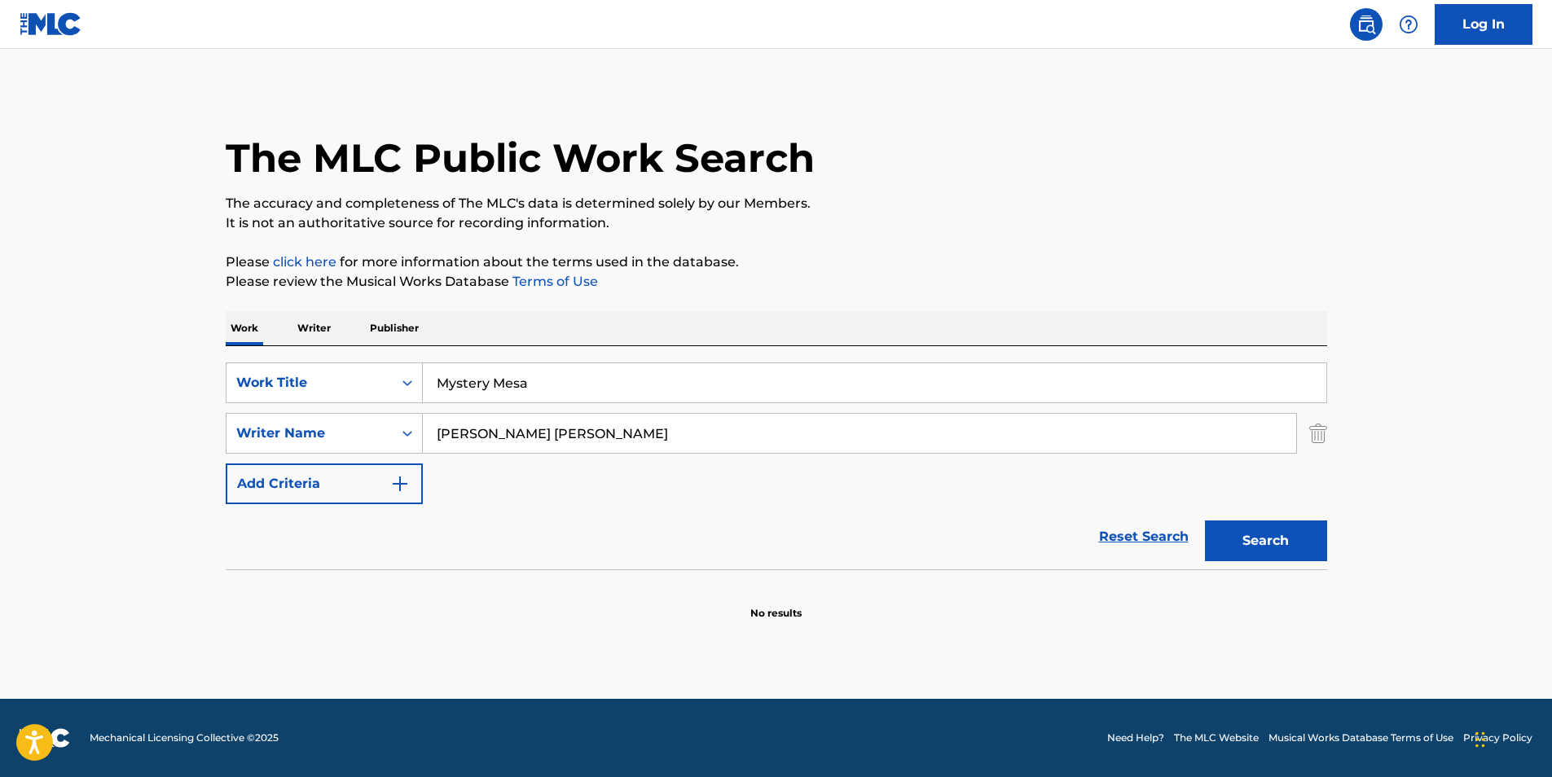
type input "[PERSON_NAME] [PERSON_NAME]"
click at [954, 174] on div "The MLC Public Work Search" at bounding box center [777, 149] width 1102 height 119
click at [1291, 527] on button "Search" at bounding box center [1266, 541] width 122 height 41
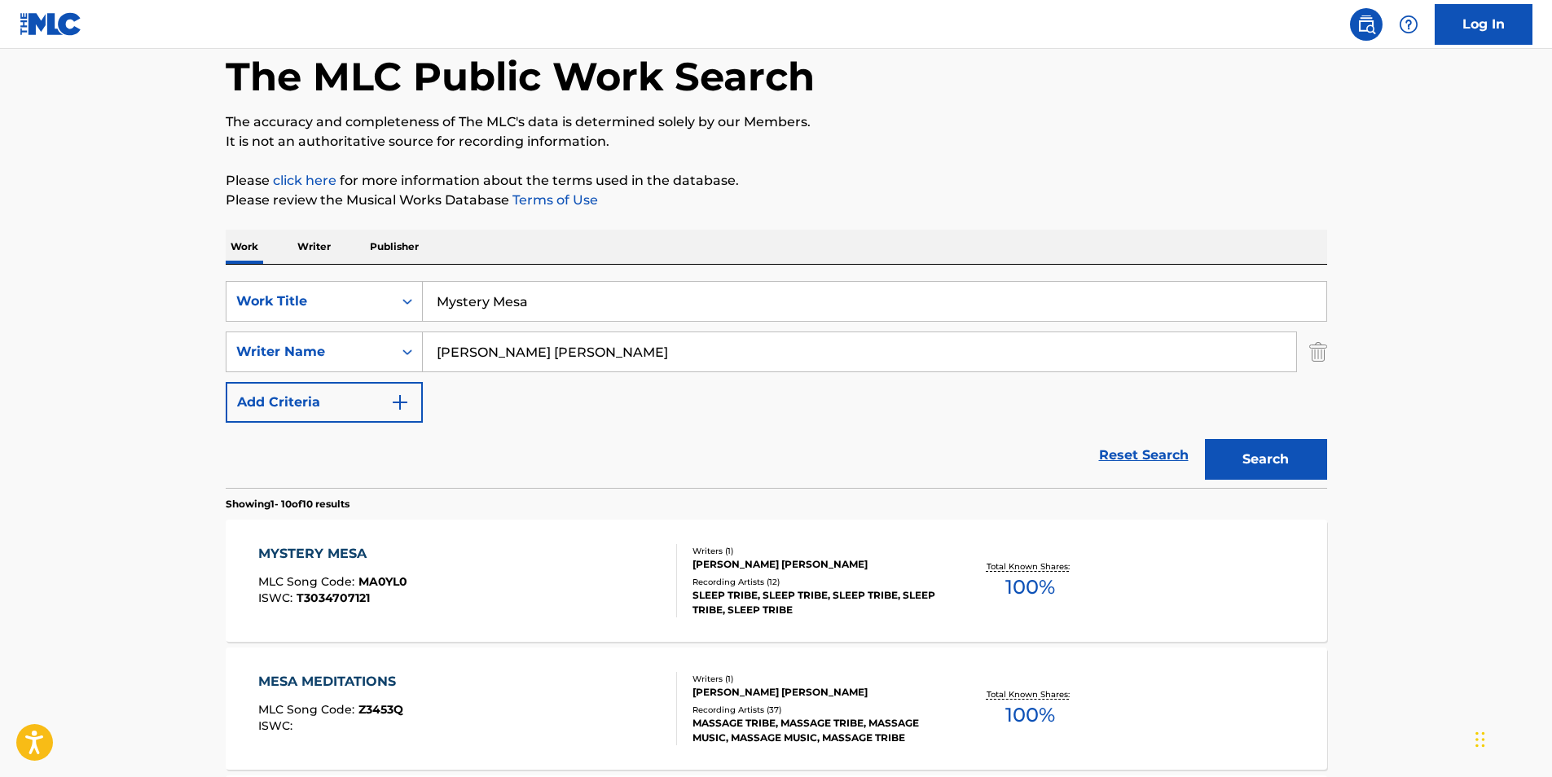
scroll to position [244, 0]
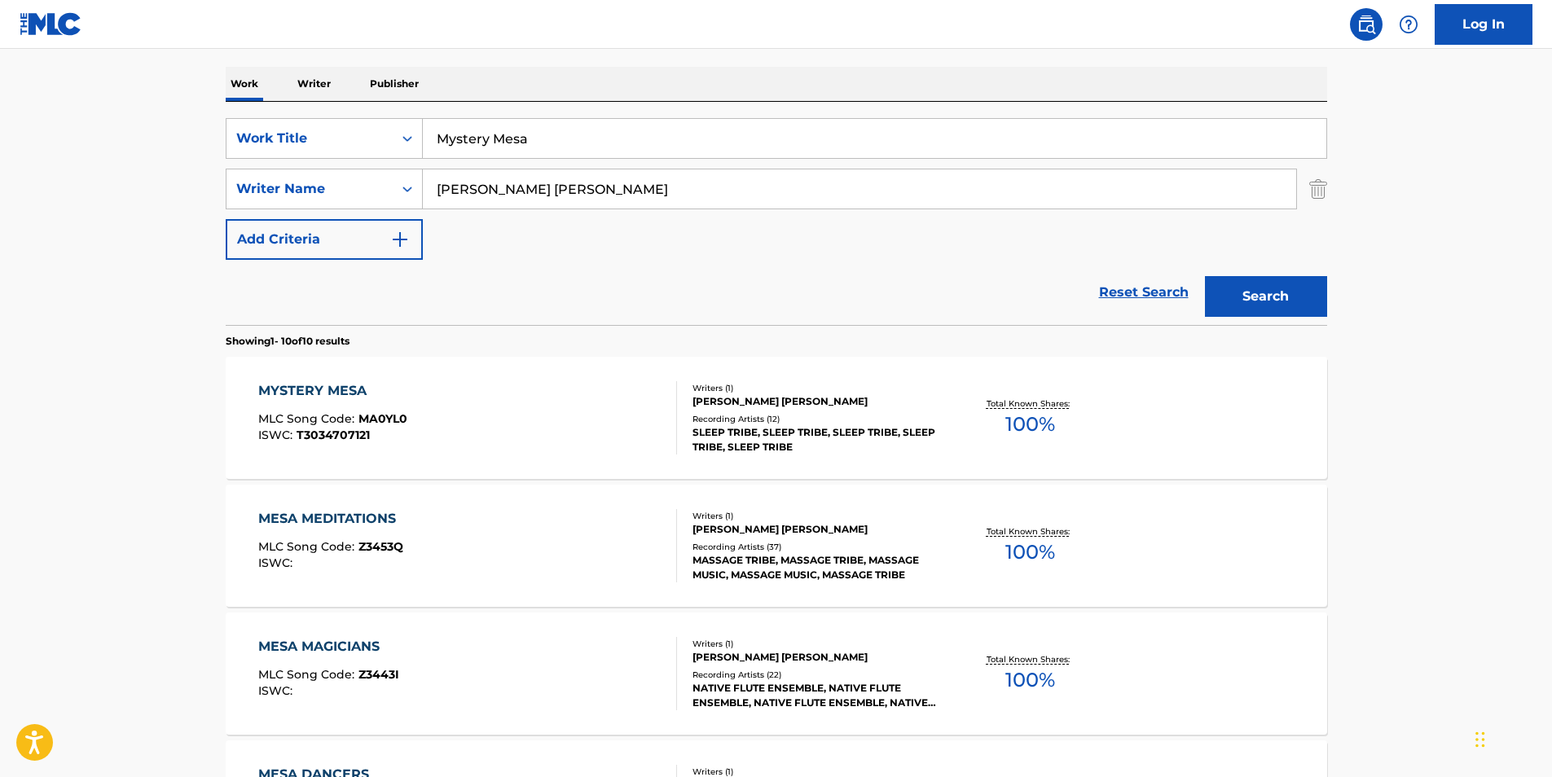
click at [435, 401] on div "MYSTERY MESA MLC Song Code : MA0YL0 ISWC : T3034707121" at bounding box center [467, 417] width 419 height 73
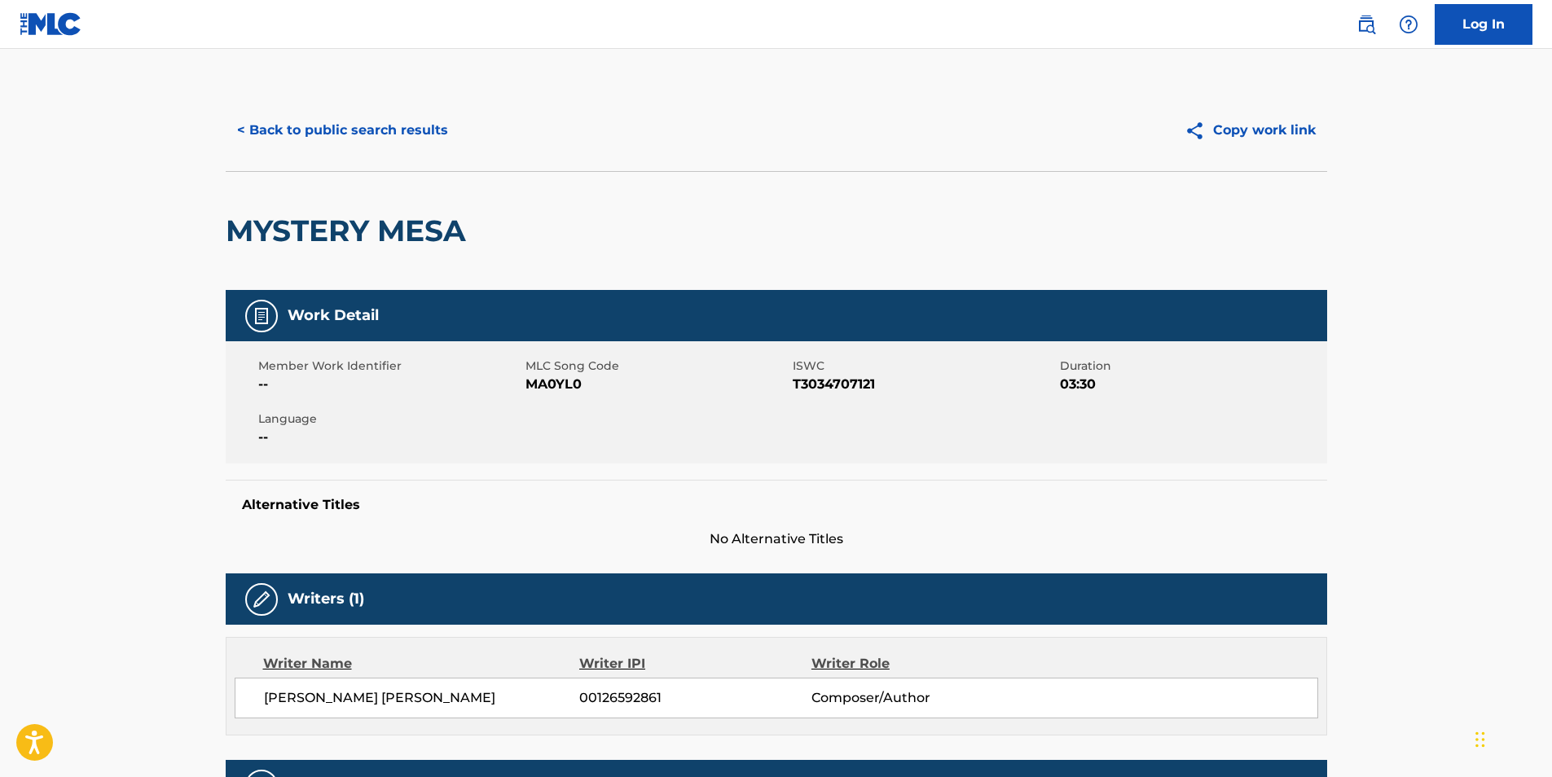
click at [288, 95] on div "< Back to public search results Copy work link" at bounding box center [777, 130] width 1102 height 81
click at [284, 126] on button "< Back to public search results" at bounding box center [343, 130] width 234 height 41
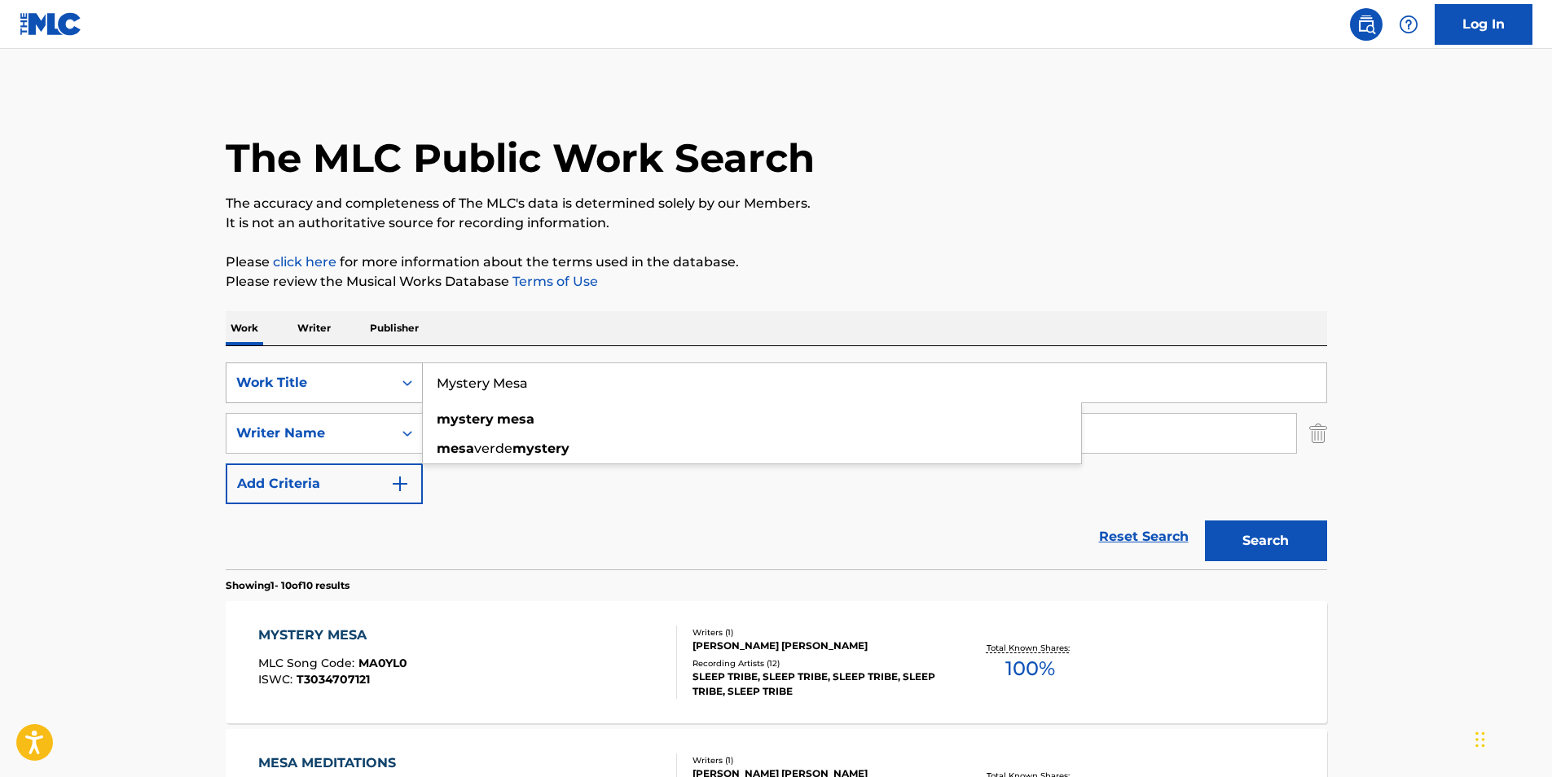
drag, startPoint x: 420, startPoint y: 391, endPoint x: 366, endPoint y: 394, distance: 53.9
click at [345, 394] on div "SearchWithCriteria9a54664f-4ddc-41ce-aa86-a351f5298bac Work Title Mystery Mesa …" at bounding box center [777, 383] width 1102 height 41
paste input "Nackidei"
type input "Nackidei"
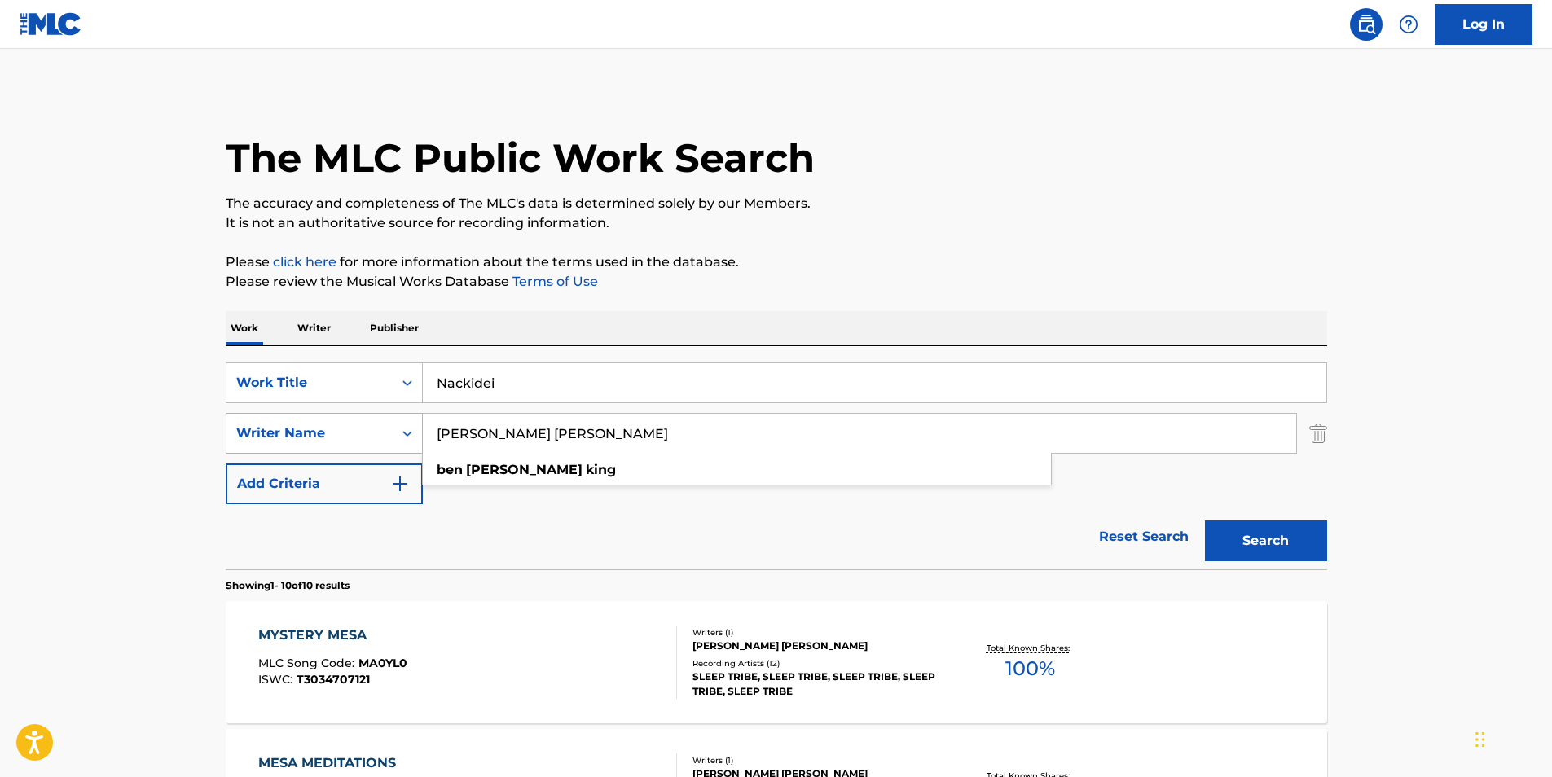
paste input "[PERSON_NAME]"
drag, startPoint x: 702, startPoint y: 448, endPoint x: 347, endPoint y: 452, distance: 355.2
click at [347, 452] on div "SearchWithCriteria2ab8638d-91dc-43e9-a34a-cf913d9b7c65 Writer Name [PERSON_NAME…" at bounding box center [777, 433] width 1102 height 41
click at [1230, 542] on button "Search" at bounding box center [1266, 541] width 122 height 41
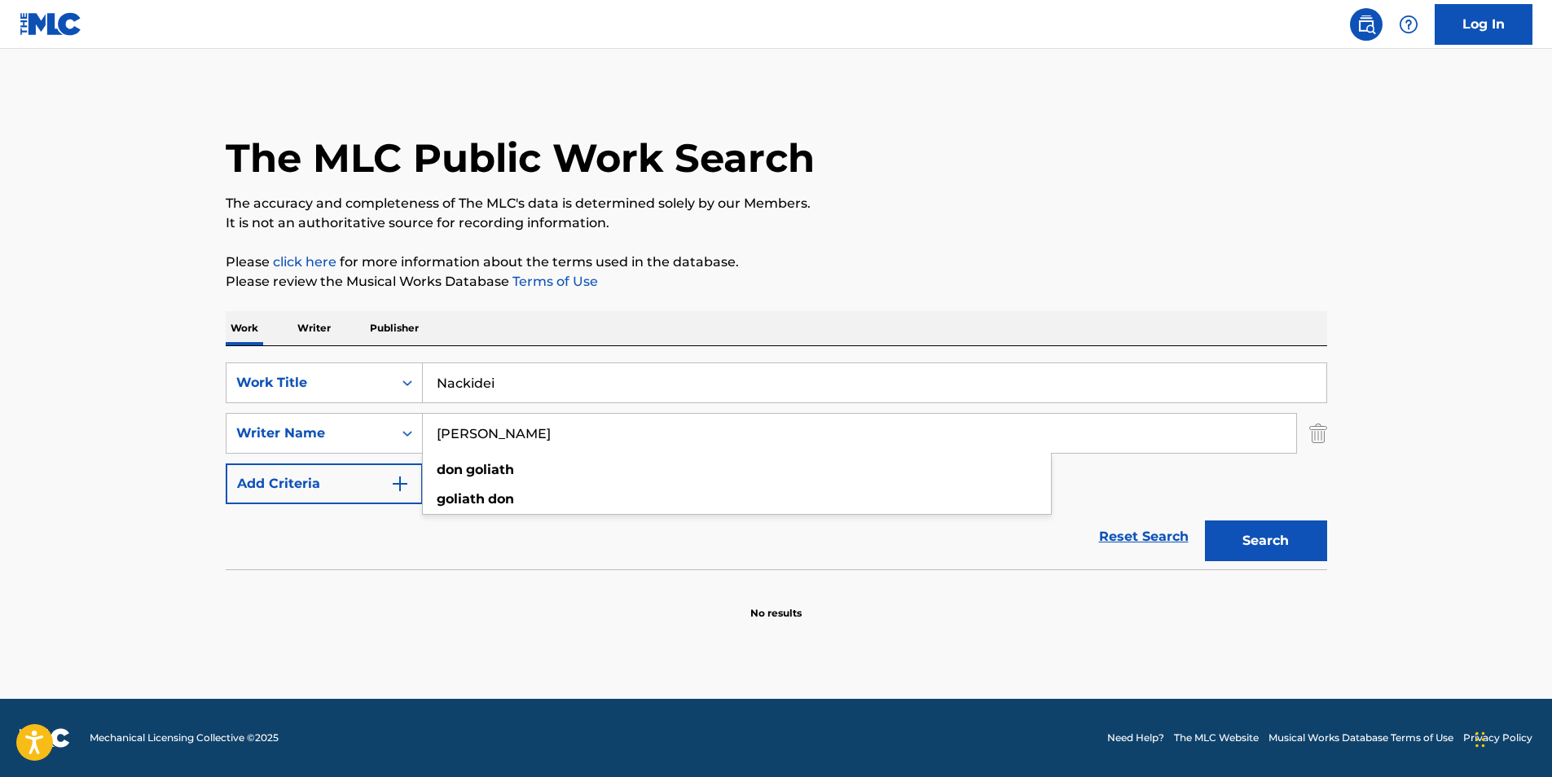
paste input "[PERSON_NAME]"
drag, startPoint x: 439, startPoint y: 439, endPoint x: 655, endPoint y: 293, distance: 260.5
click at [411, 439] on div "SearchWithCriteria2ab8638d-91dc-43e9-a34a-cf913d9b7c65 Writer Name [PERSON_NAME…" at bounding box center [777, 433] width 1102 height 41
type input "[PERSON_NAME]"
click at [695, 271] on p "Please click here for more information about the terms used in the database." at bounding box center [777, 263] width 1102 height 20
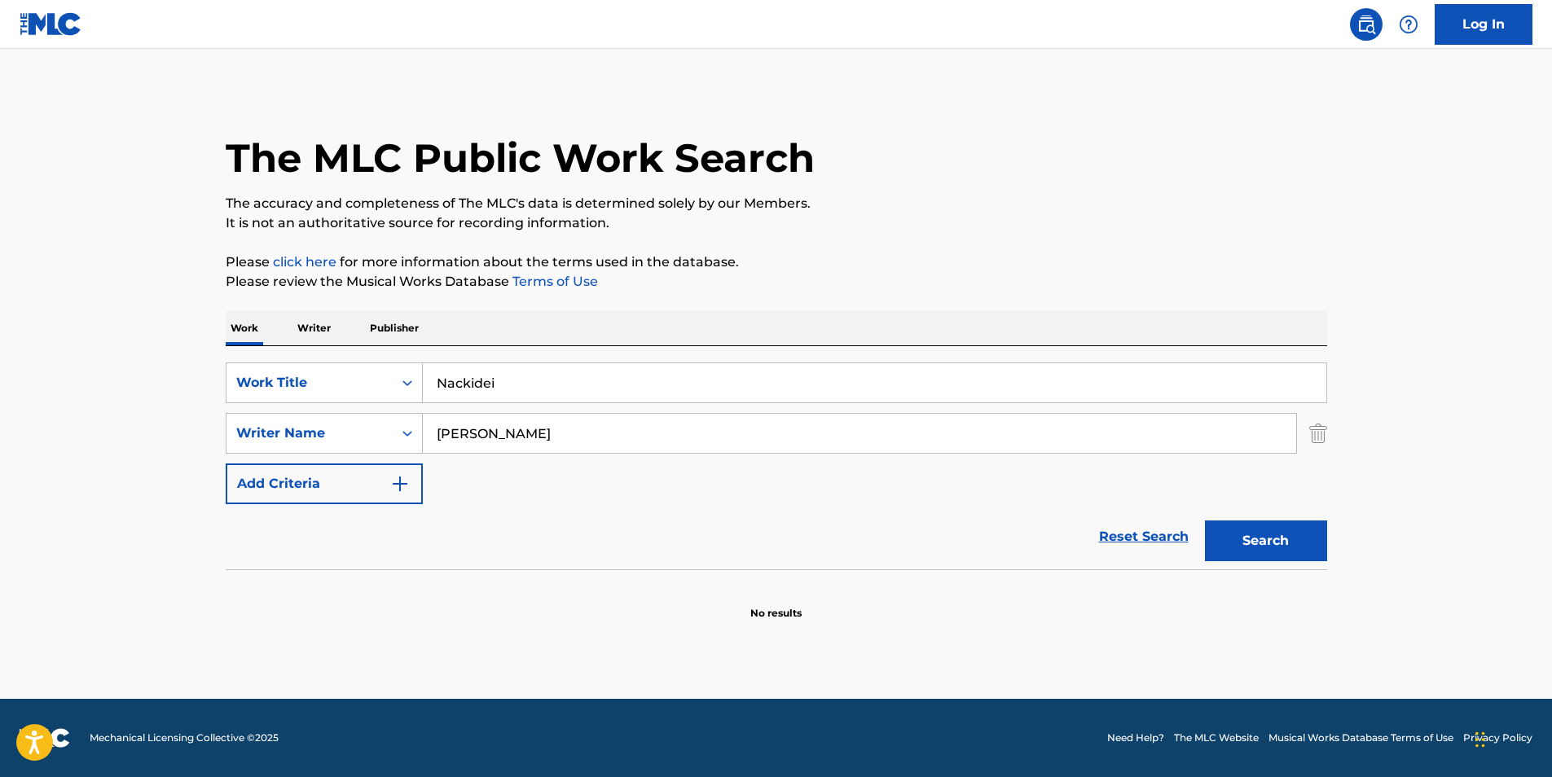
click at [1235, 534] on button "Search" at bounding box center [1266, 541] width 122 height 41
paste input "Move Your"
drag, startPoint x: 508, startPoint y: 391, endPoint x: 608, endPoint y: 369, distance: 101.8
click at [300, 412] on div "SearchWithCriteria9a54664f-4ddc-41ce-aa86-a351f5298bac Work Title Nackidei Sear…" at bounding box center [777, 434] width 1102 height 142
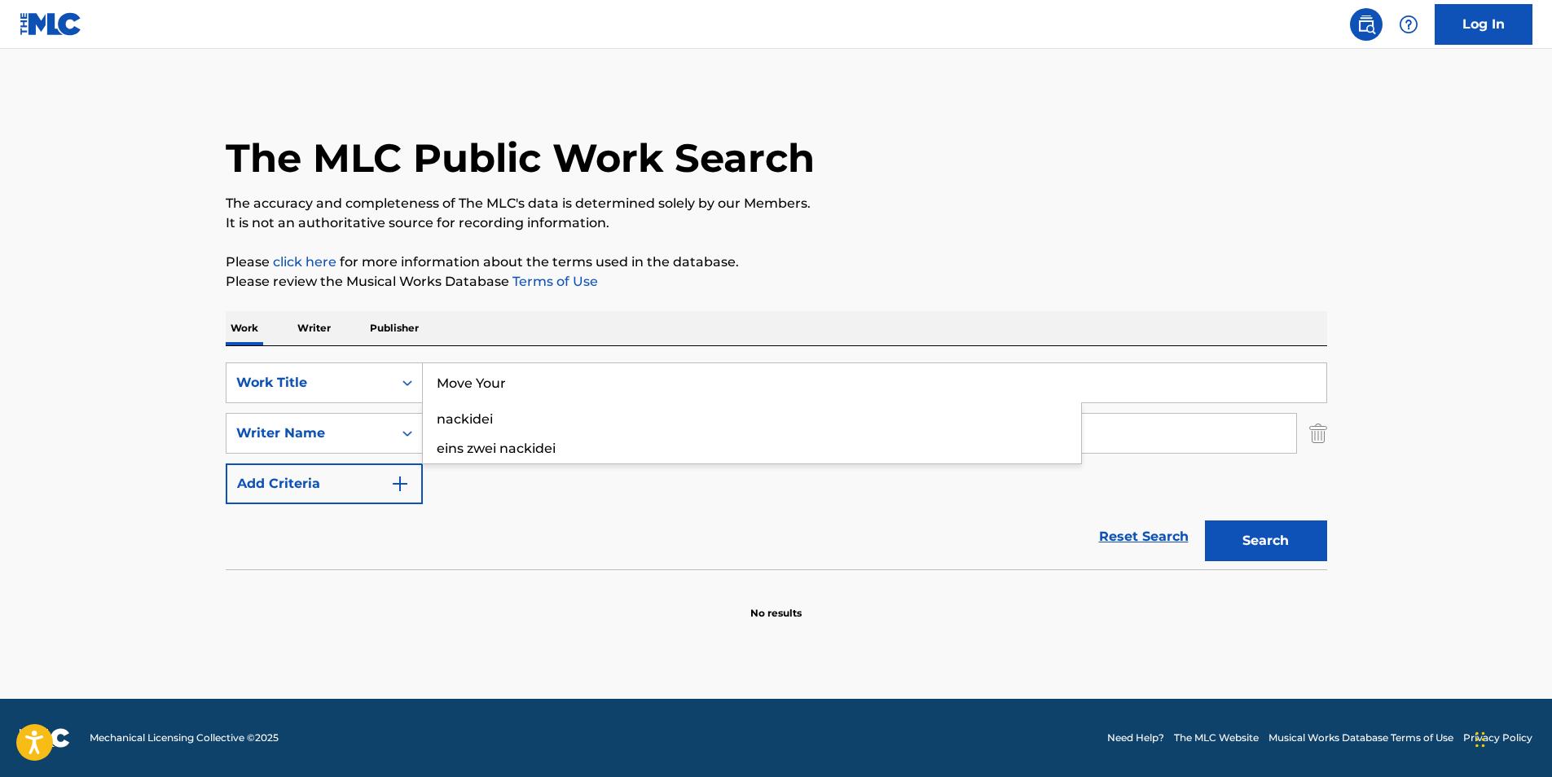
type input "Move Your"
drag, startPoint x: 1067, startPoint y: 295, endPoint x: 978, endPoint y: 257, distance: 96.7
click at [1065, 294] on div "The MLC Public Work Search The accuracy and completeness of The MLC's data is d…" at bounding box center [776, 355] width 1141 height 531
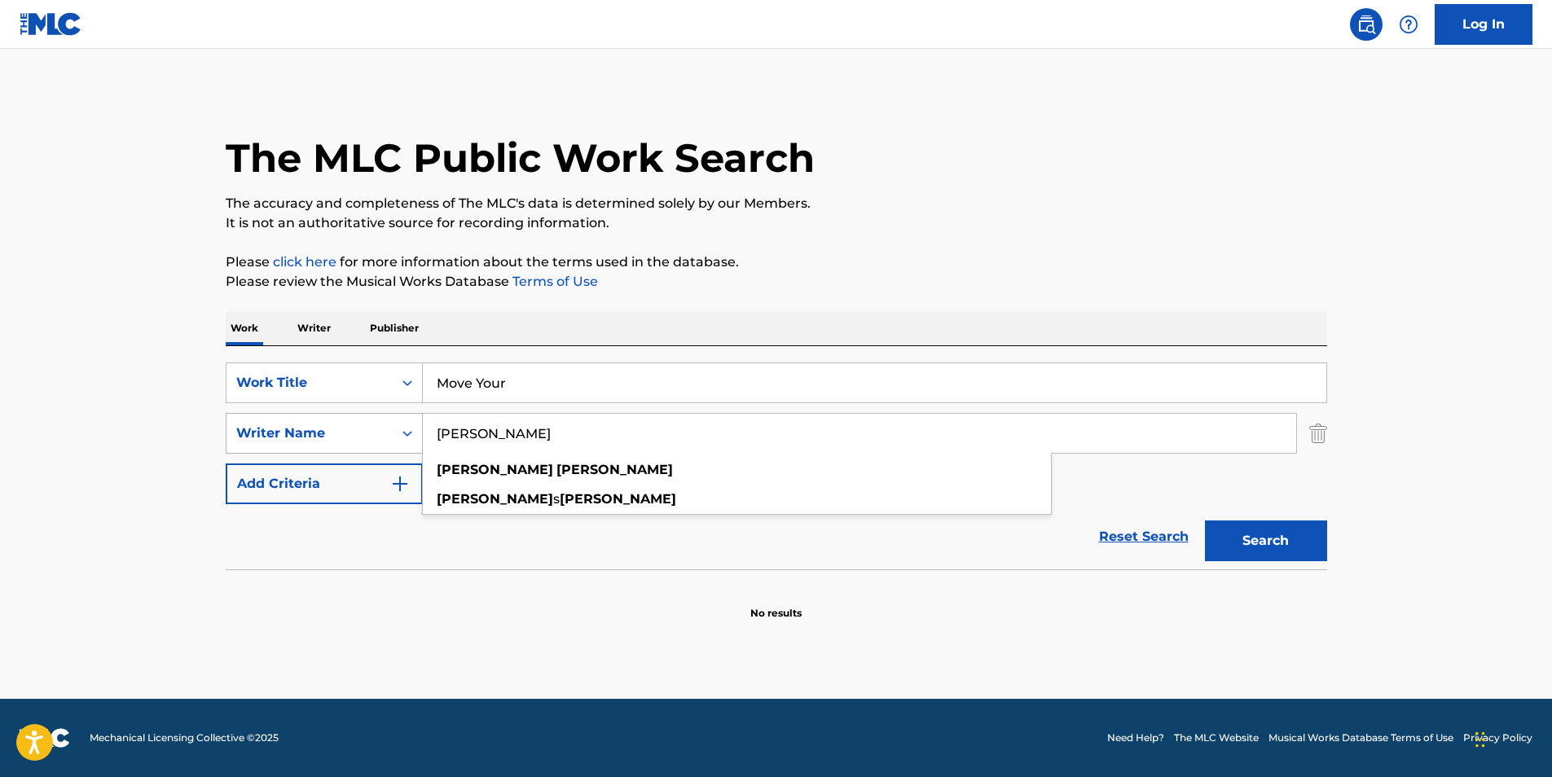
paste input "DROOM"
drag, startPoint x: 597, startPoint y: 443, endPoint x: 328, endPoint y: 436, distance: 269.8
click at [328, 436] on div "SearchWithCriteria2ab8638d-91dc-43e9-a34a-cf913d9b7c65 Writer Name [PERSON_NAME…" at bounding box center [777, 433] width 1102 height 41
click at [821, 265] on p "Please click here for more information about the terms used in the database." at bounding box center [777, 263] width 1102 height 20
click at [1273, 528] on button "Search" at bounding box center [1266, 541] width 122 height 41
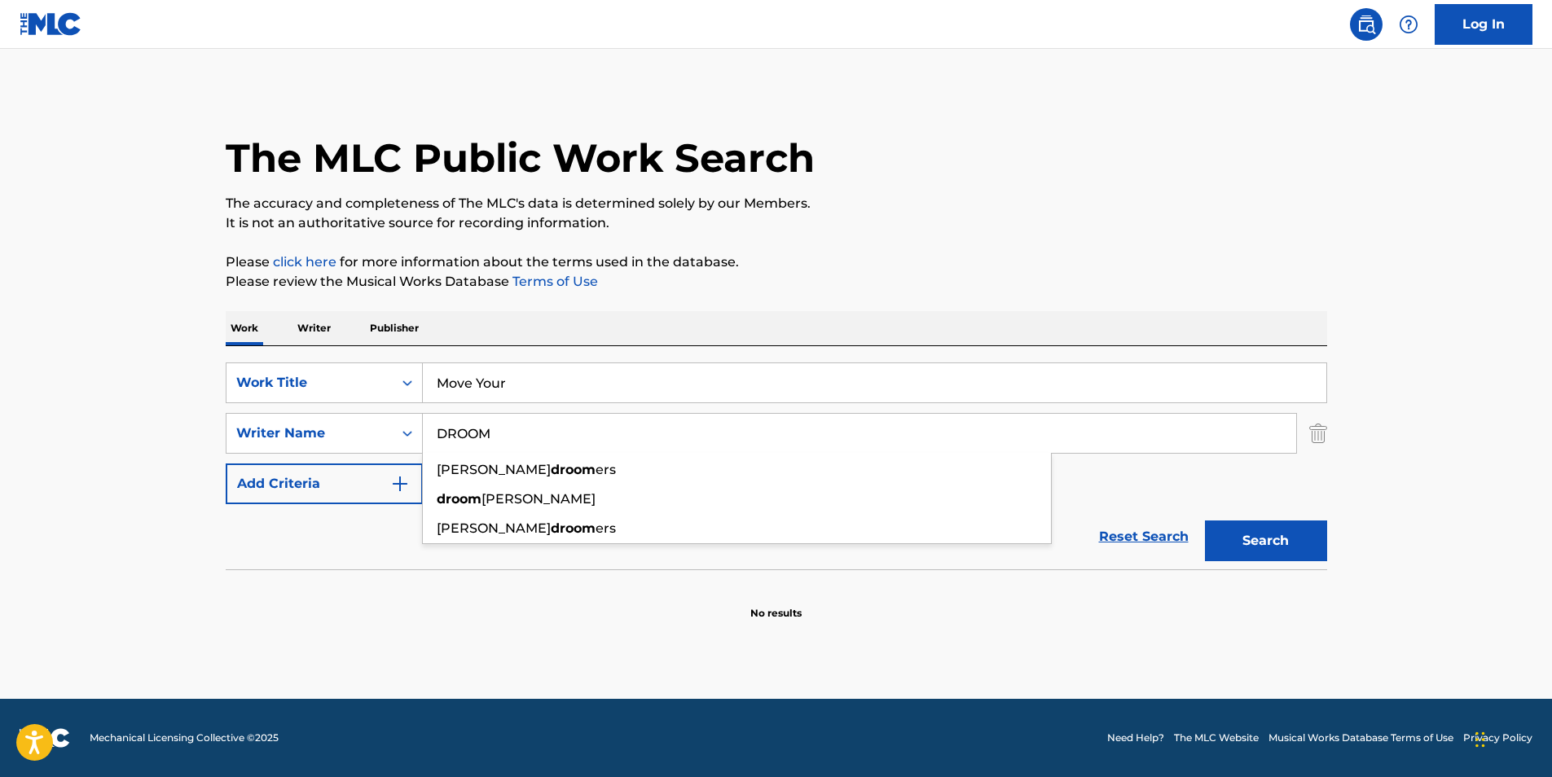
drag, startPoint x: 627, startPoint y: 442, endPoint x: 218, endPoint y: 441, distance: 409.0
click at [218, 441] on div "The MLC Public Work Search The accuracy and completeness of The MLC's data is d…" at bounding box center [776, 355] width 1141 height 531
paste input "[PERSON_NAME]"
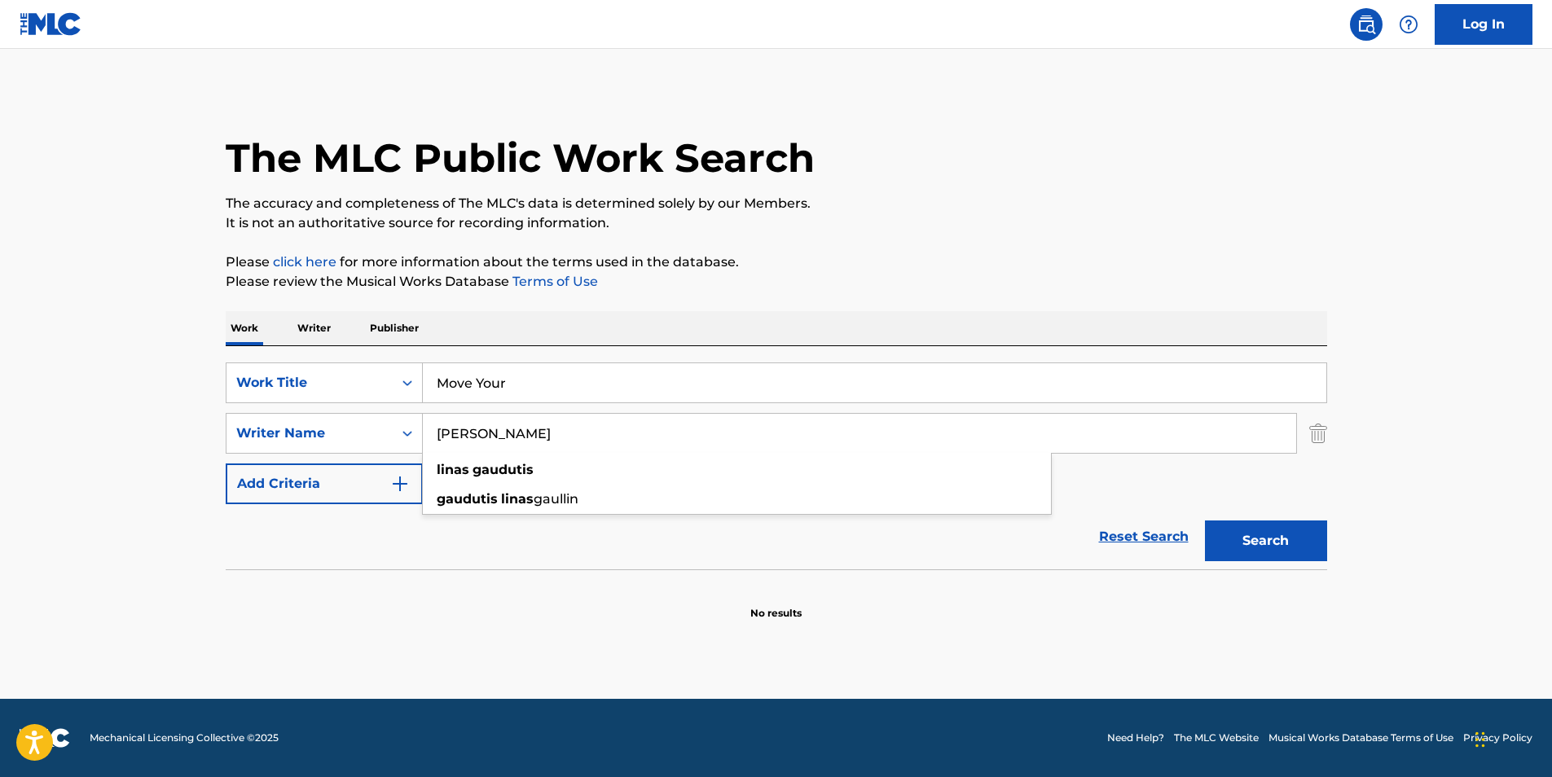
type input "[PERSON_NAME]"
drag, startPoint x: 788, startPoint y: 274, endPoint x: 1071, endPoint y: 293, distance: 284.2
click at [789, 274] on p "Please review the Musical Works Database Terms of Use" at bounding box center [777, 282] width 1102 height 20
click at [1264, 533] on button "Search" at bounding box center [1266, 541] width 122 height 41
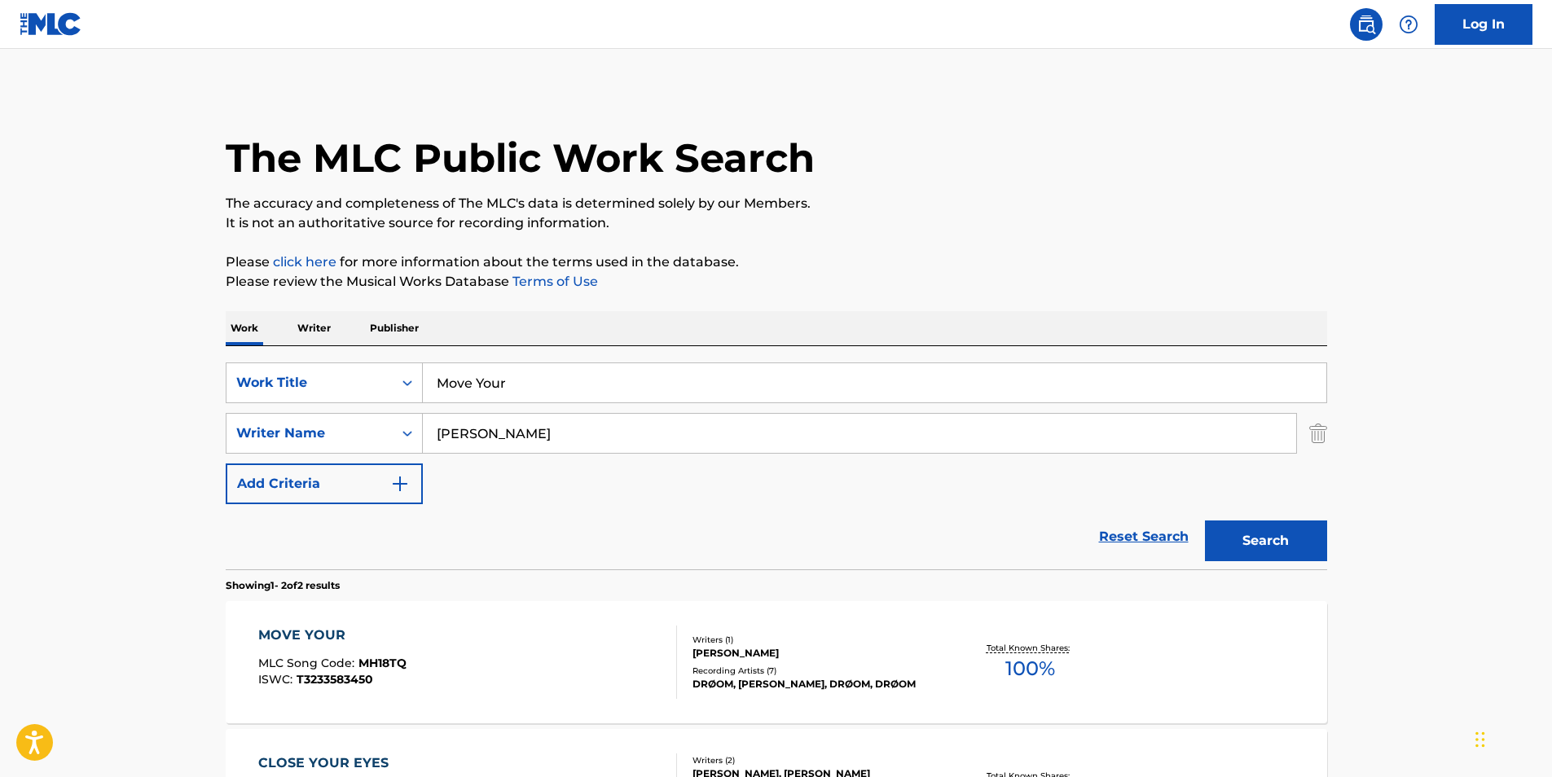
scroll to position [237, 0]
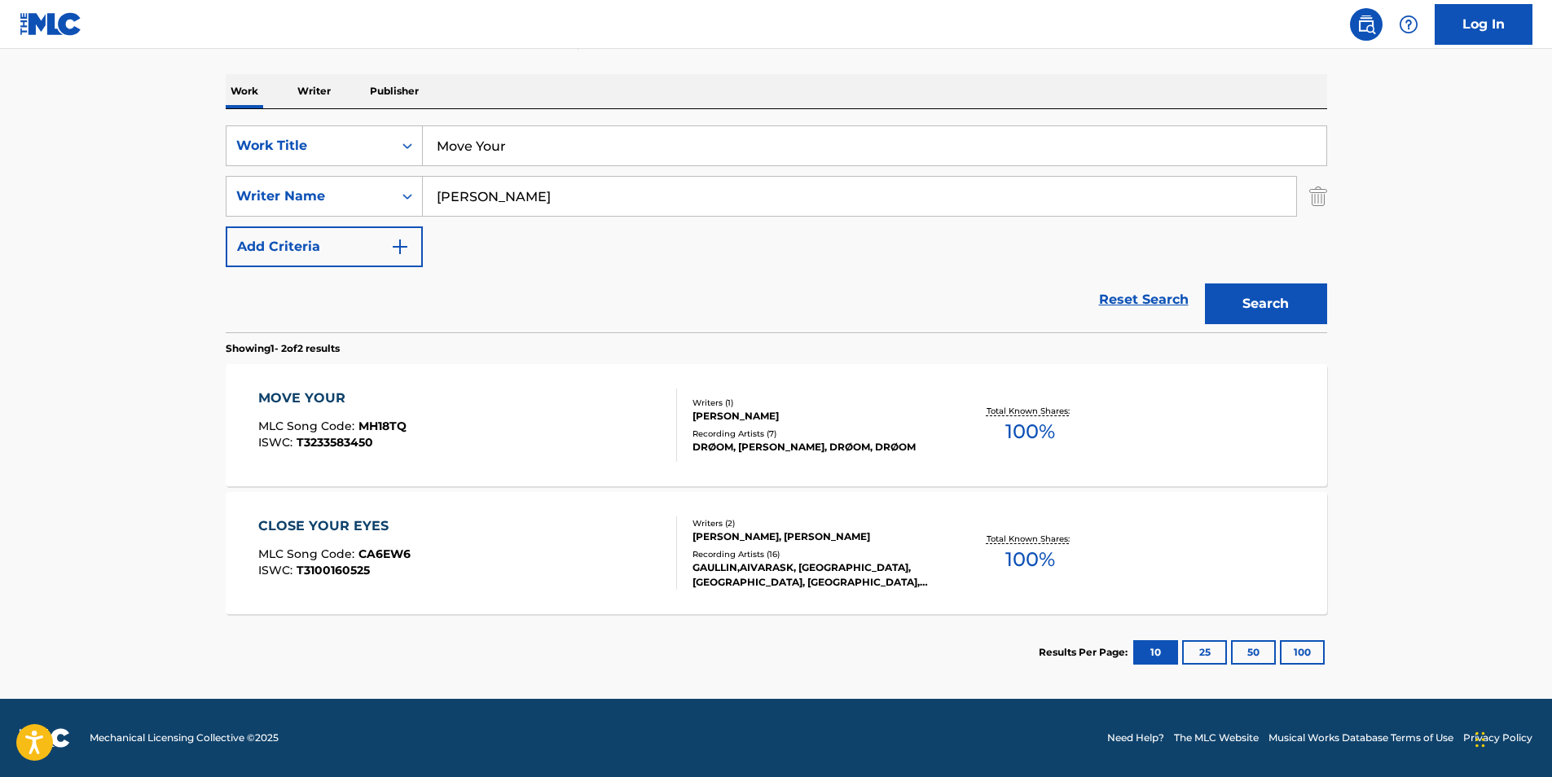
click at [361, 450] on div "MOVE YOUR MLC Song Code : MH18TQ ISWC : T3233583450" at bounding box center [332, 425] width 148 height 73
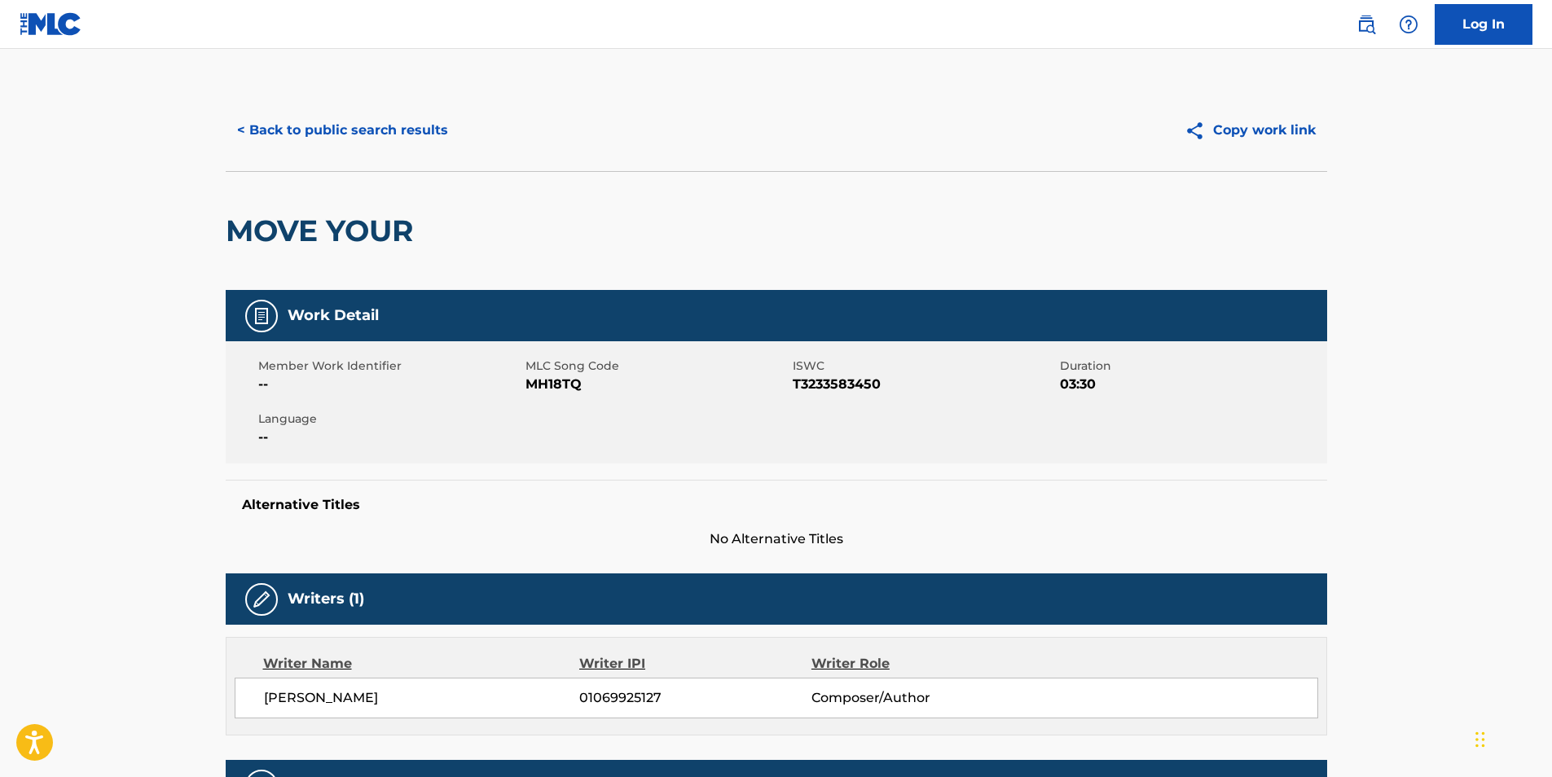
click at [326, 128] on button "< Back to public search results" at bounding box center [343, 130] width 234 height 41
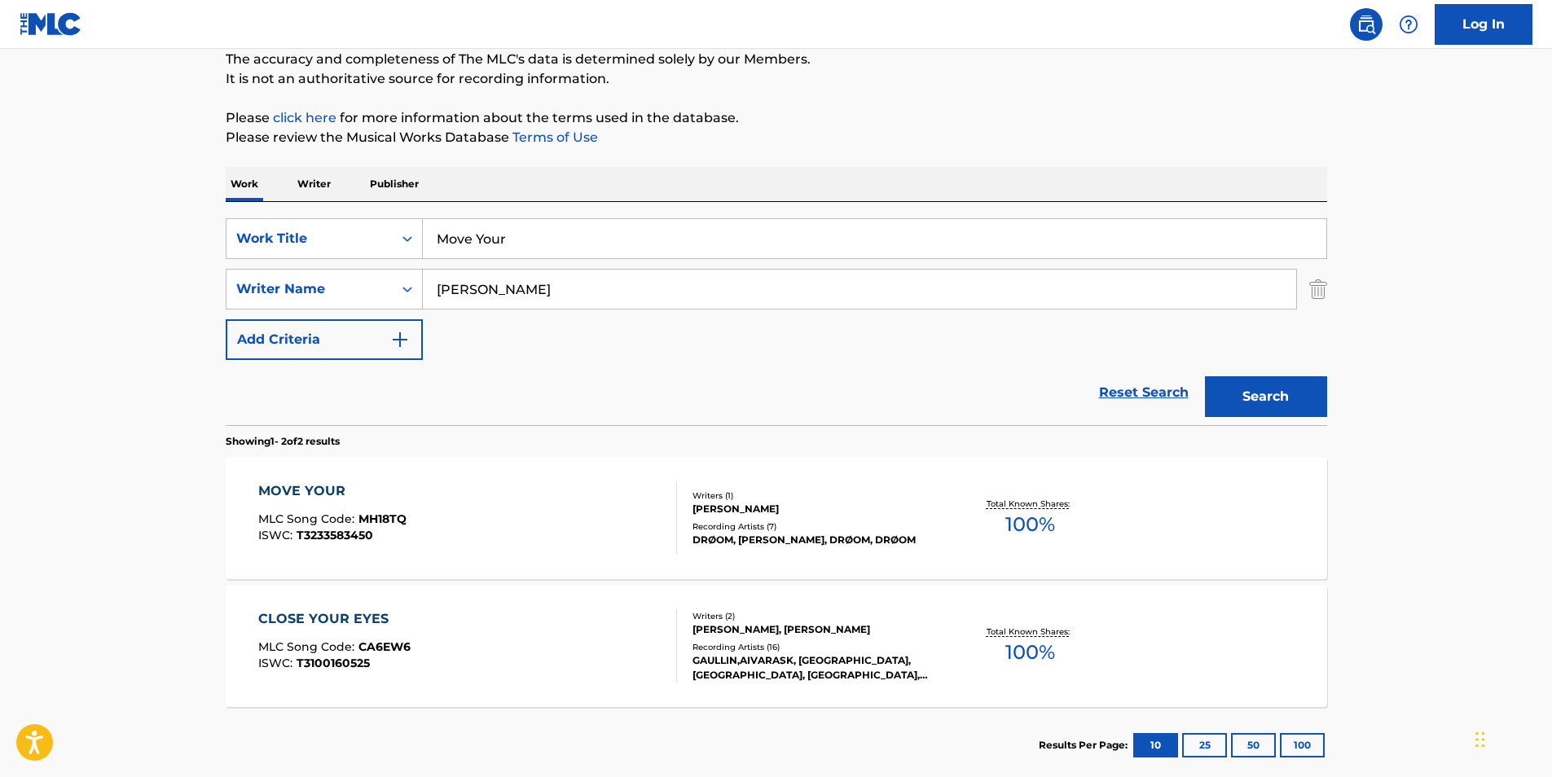
scroll to position [226, 0]
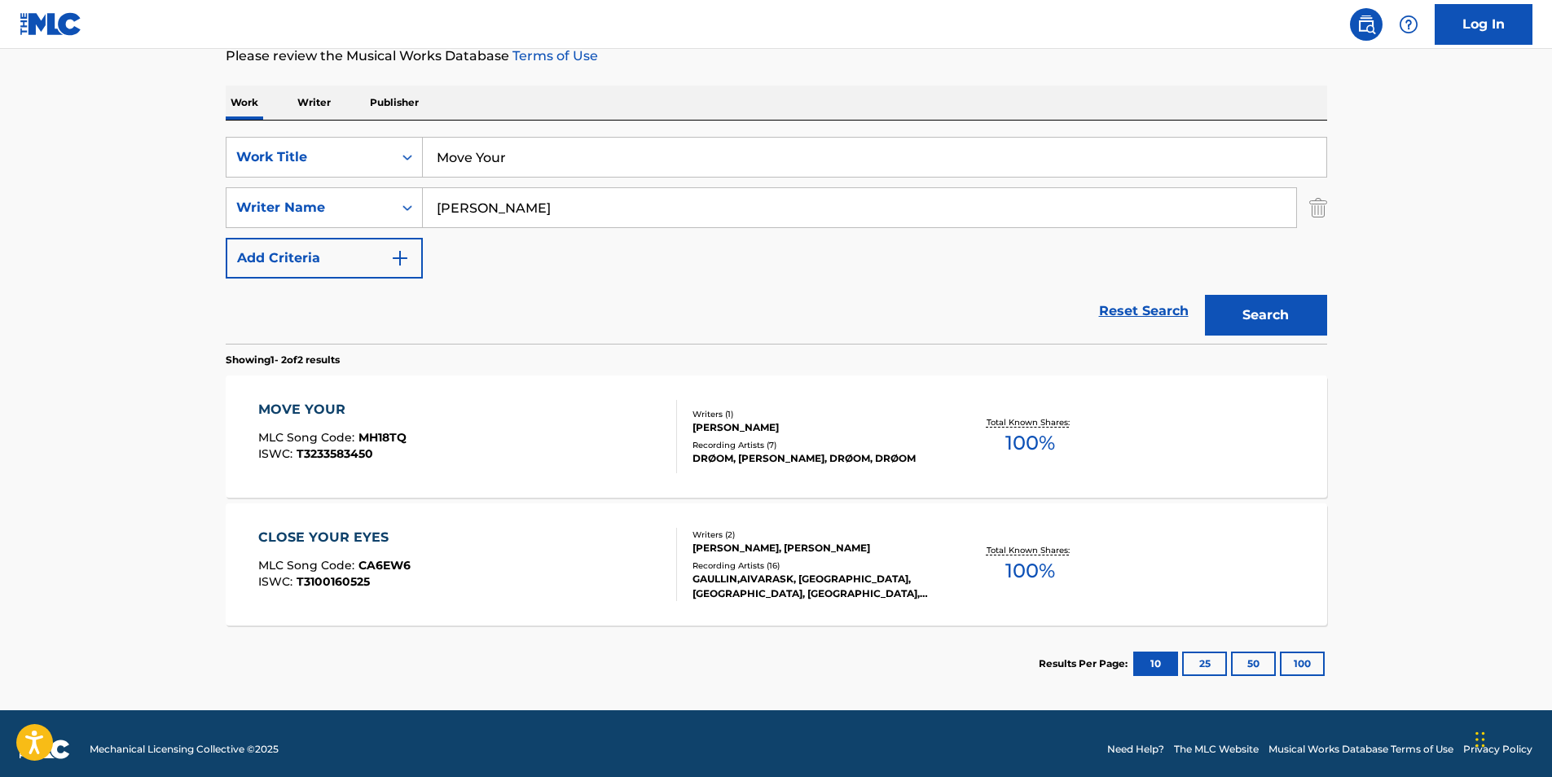
paste input "Blossom"
drag, startPoint x: 533, startPoint y: 152, endPoint x: 207, endPoint y: 203, distance: 329.8
click at [244, 195] on div "SearchWithCriteria9a54664f-4ddc-41ce-aa86-a351f5298bac Work Title Move Your Sea…" at bounding box center [777, 208] width 1102 height 142
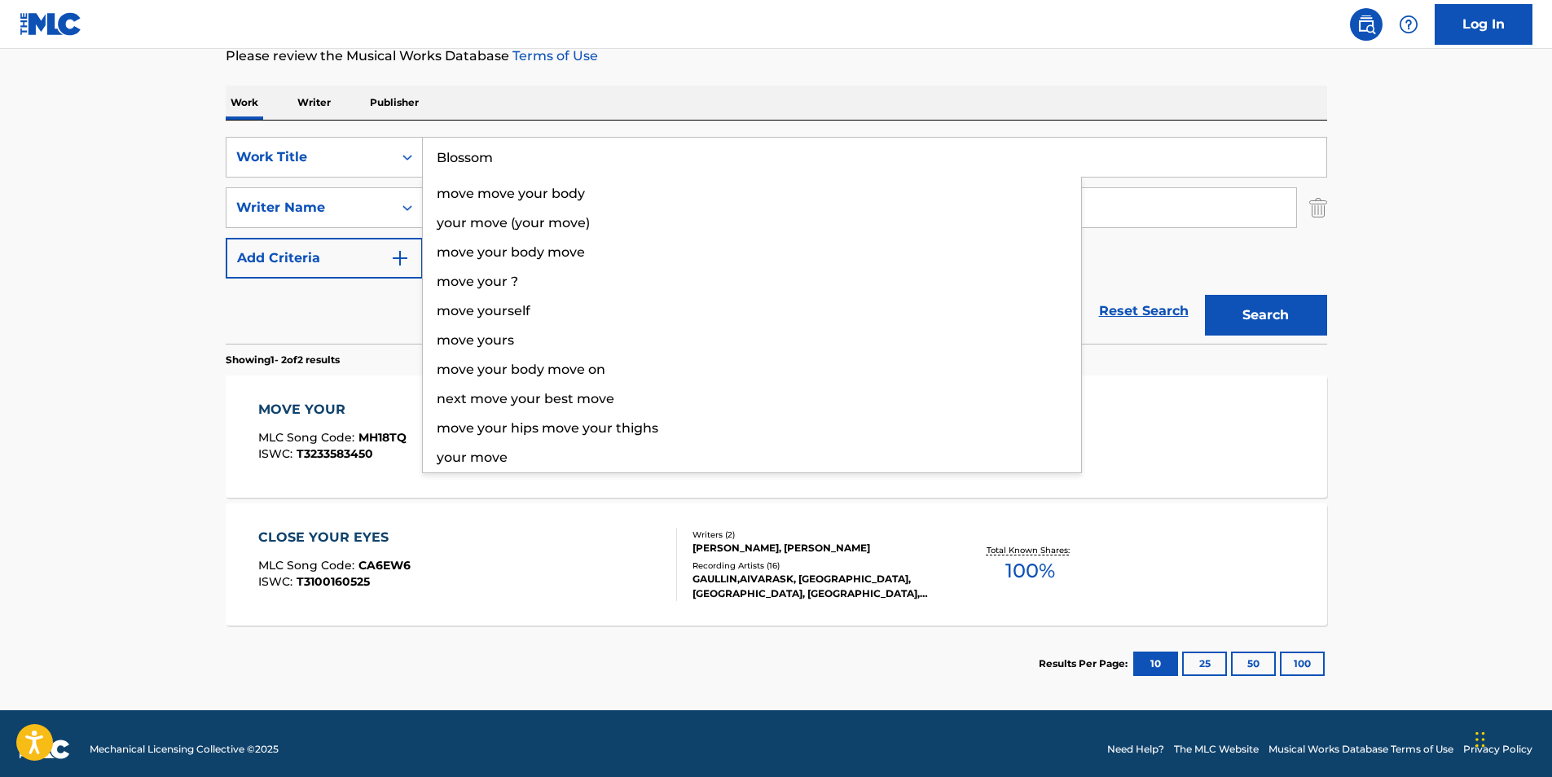
type input "Blossom"
click at [90, 250] on main "The MLC Public Work Search The accuracy and completeness of The MLC's data is d…" at bounding box center [776, 266] width 1552 height 887
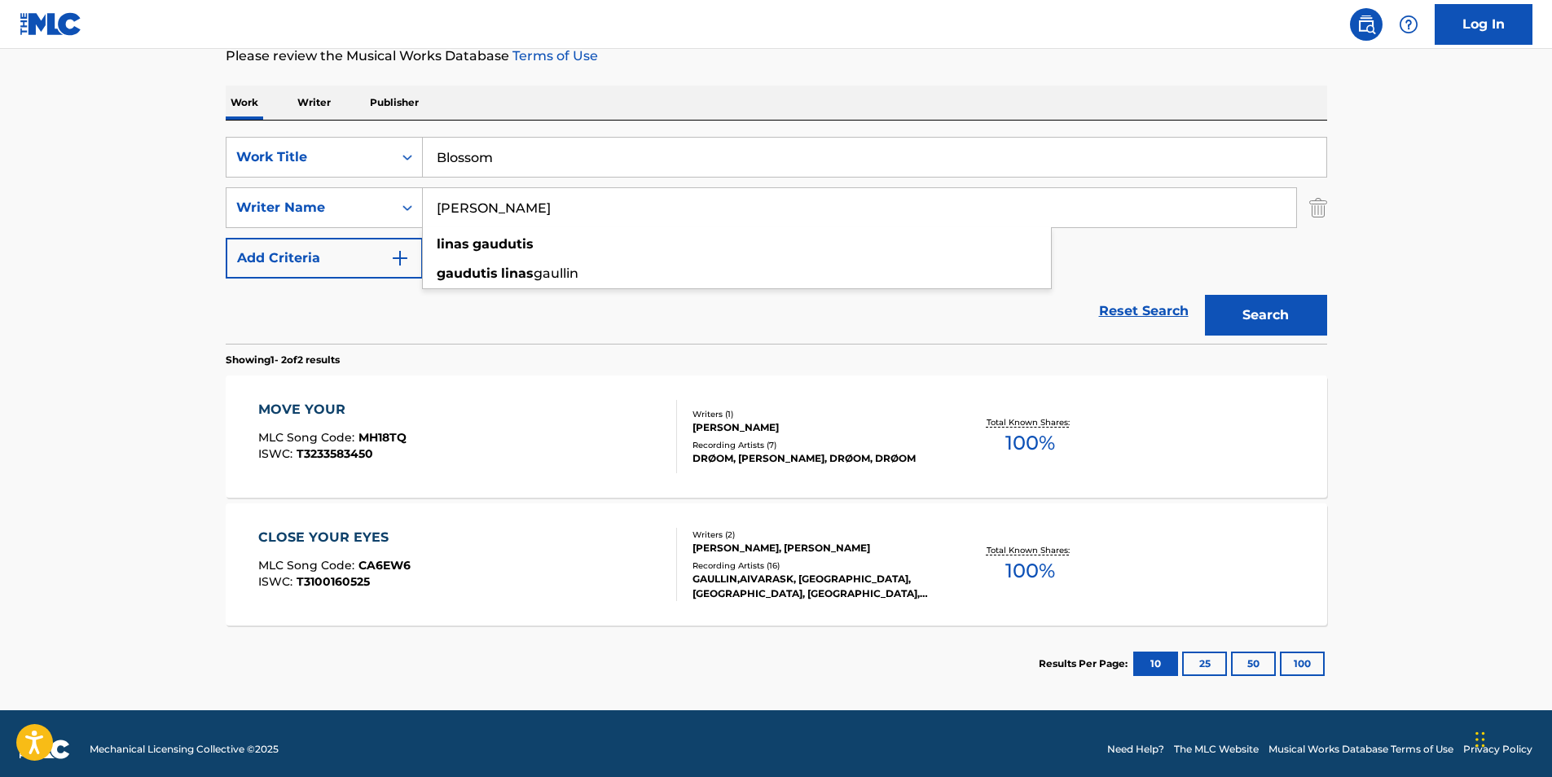
drag, startPoint x: 569, startPoint y: 196, endPoint x: 275, endPoint y: 236, distance: 296.0
click at [275, 236] on div "SearchWithCriteria9a54664f-4ddc-41ce-aa86-a351f5298bac Work Title Blossom Searc…" at bounding box center [777, 208] width 1102 height 142
paste input "Makari"
click at [1242, 309] on button "Search" at bounding box center [1266, 315] width 122 height 41
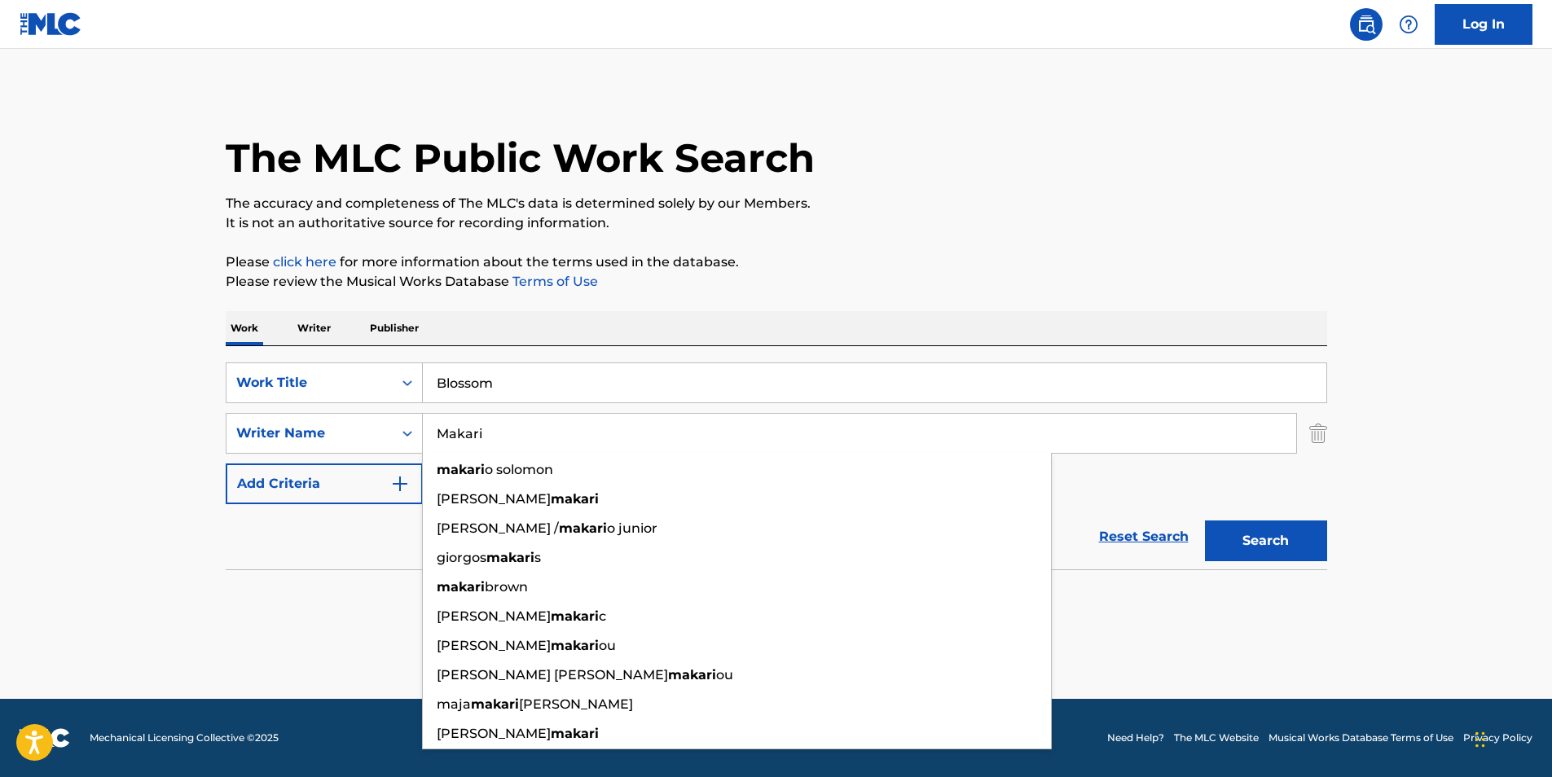
drag, startPoint x: 577, startPoint y: 424, endPoint x: 504, endPoint y: 313, distance: 132.4
click at [216, 451] on div "The MLC Public Work Search The accuracy and completeness of The MLC's data is d…" at bounding box center [776, 355] width 1141 height 531
paste input "[PERSON_NAME] [PERSON_NAME]"
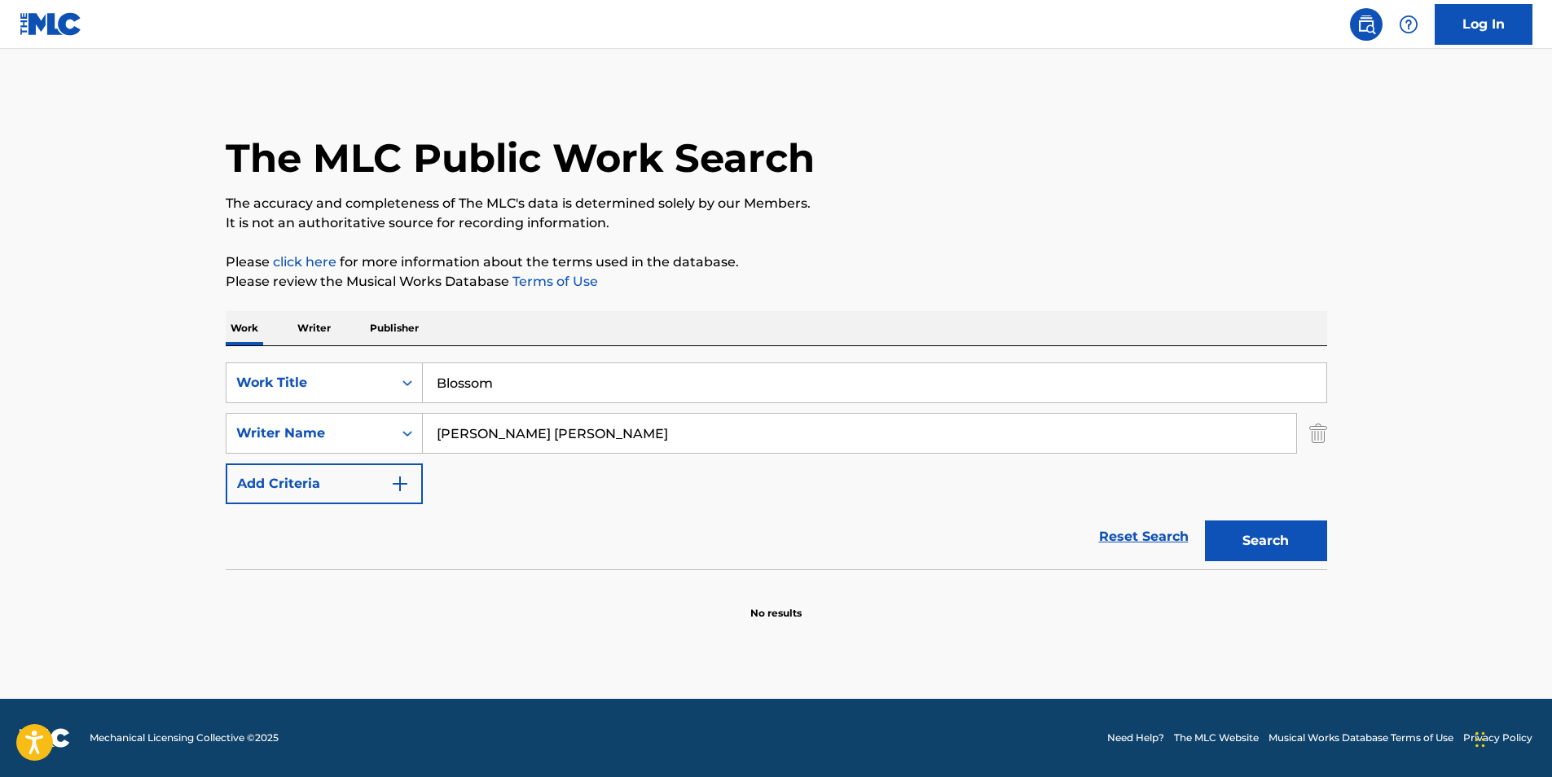
drag, startPoint x: 521, startPoint y: 306, endPoint x: 553, endPoint y: 297, distance: 33.6
click at [527, 304] on div "The MLC Public Work Search The accuracy and completeness of The MLC's data is d…" at bounding box center [776, 355] width 1141 height 531
click at [1237, 539] on button "Search" at bounding box center [1266, 541] width 122 height 41
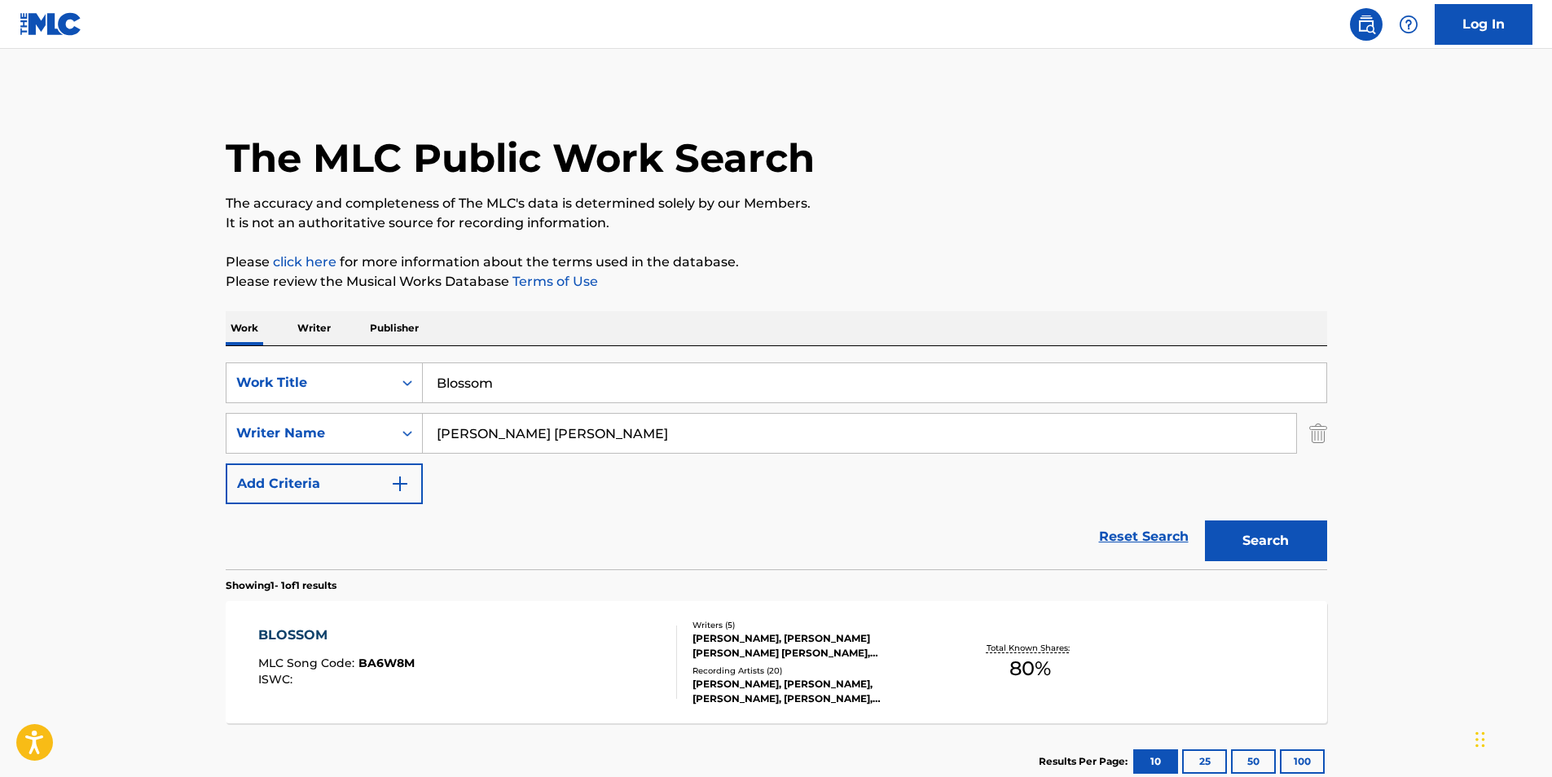
drag, startPoint x: 641, startPoint y: 436, endPoint x: 188, endPoint y: 451, distance: 453.3
click at [40, 525] on main "The MLC Public Work Search The accuracy and completeness of The MLC's data is d…" at bounding box center [776, 428] width 1552 height 759
paste input "[PERSON_NAME] [PERSON_NAME]"
click at [858, 174] on div "The MLC Public Work Search" at bounding box center [777, 149] width 1102 height 119
click at [1285, 552] on button "Search" at bounding box center [1266, 541] width 122 height 41
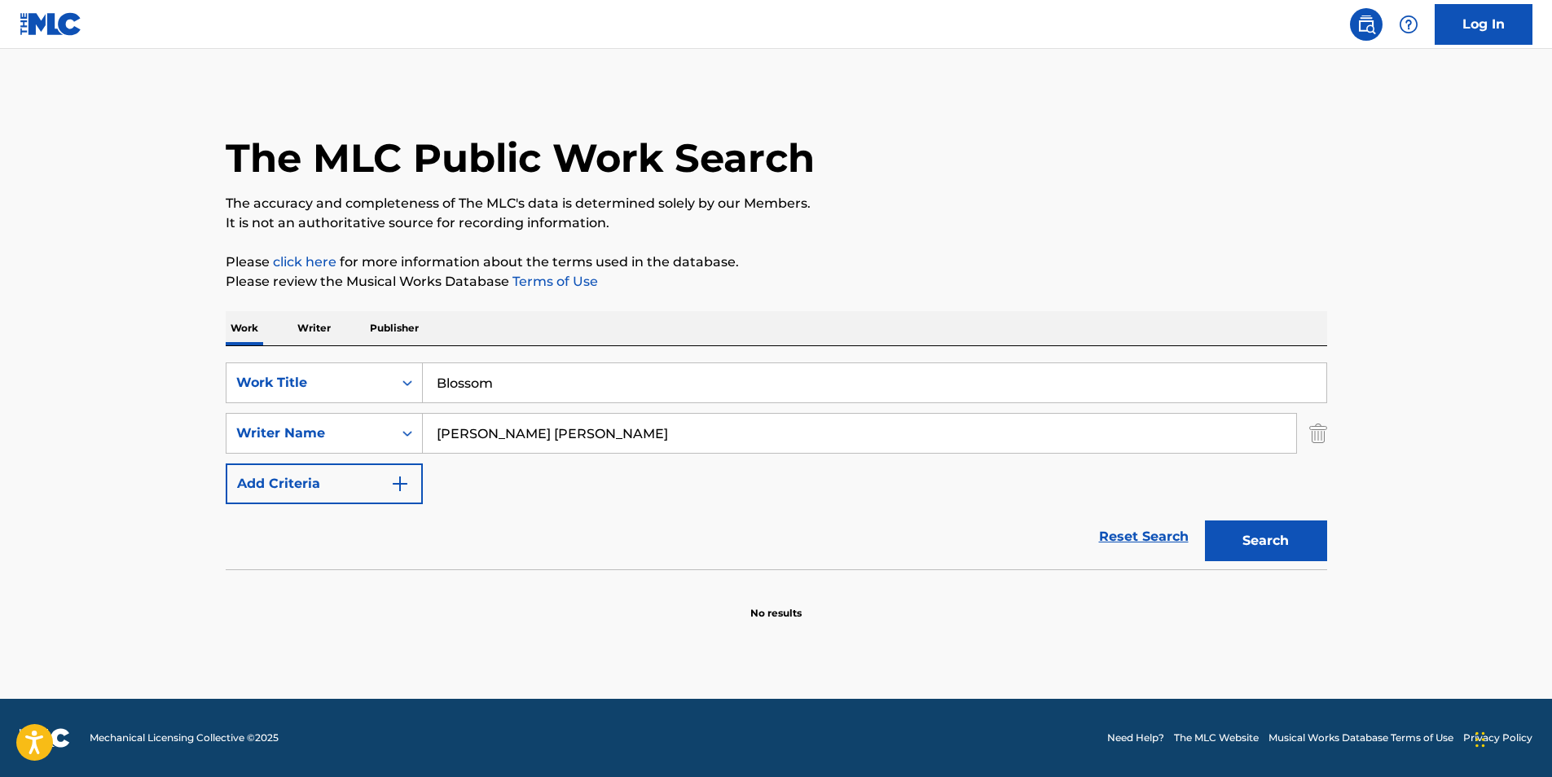
click at [543, 433] on input "[PERSON_NAME] [PERSON_NAME]" at bounding box center [859, 433] width 873 height 39
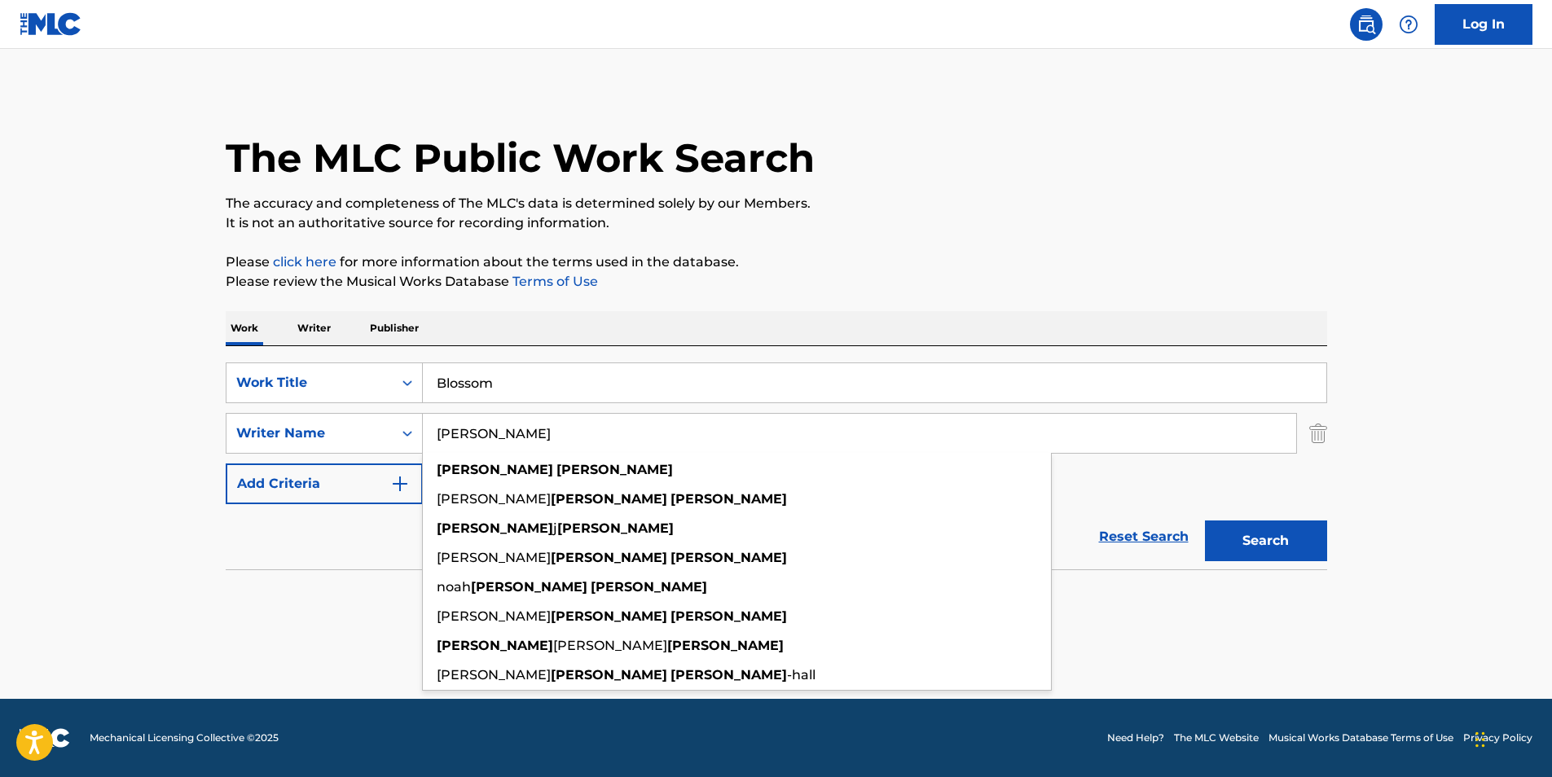
click at [1205, 521] on button "Search" at bounding box center [1266, 541] width 122 height 41
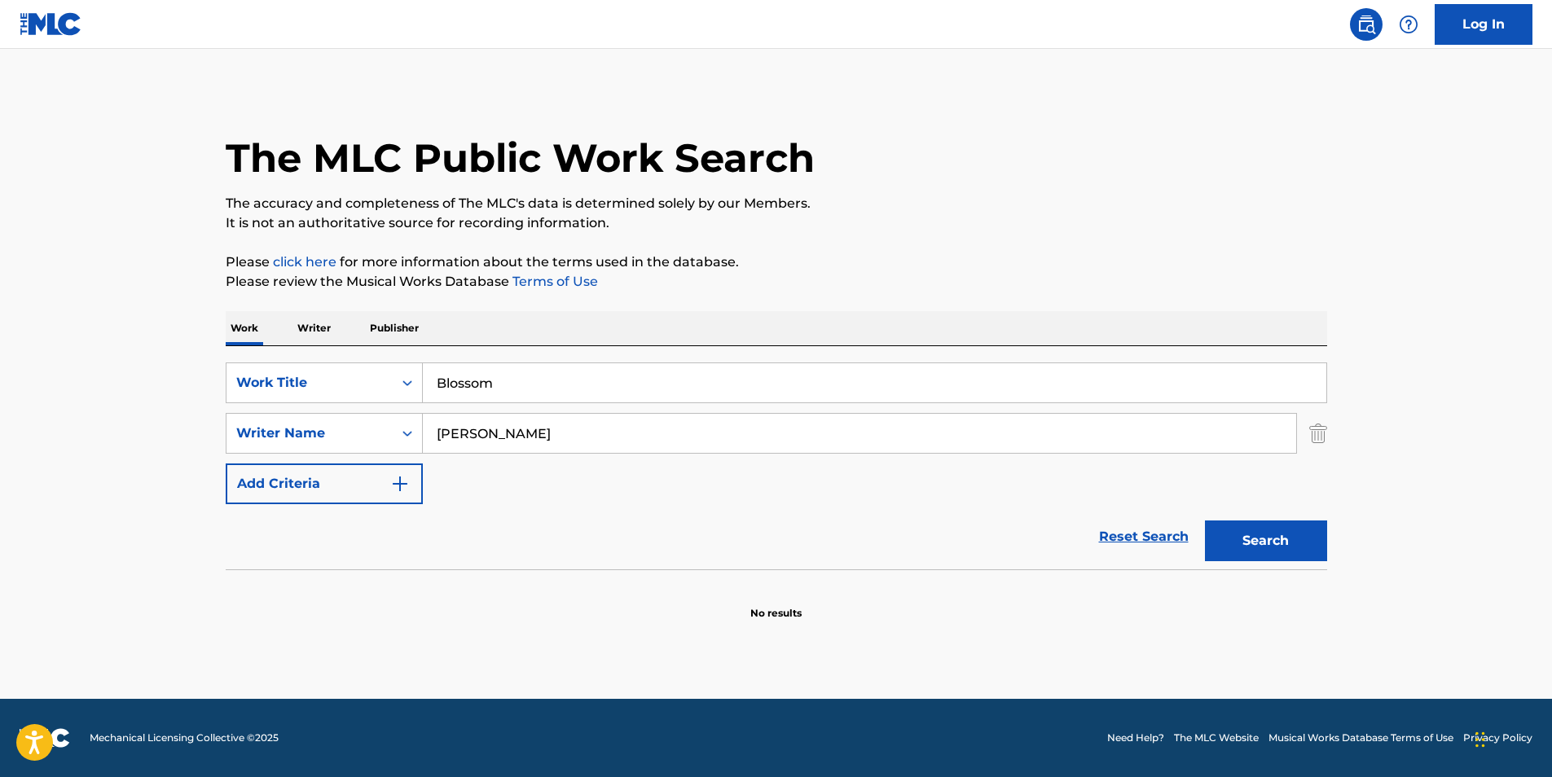
click at [543, 433] on input "[PERSON_NAME]" at bounding box center [859, 433] width 873 height 39
click at [624, 424] on input "[PERSON_NAME] [PERSON_NAME]" at bounding box center [859, 433] width 873 height 39
click at [613, 437] on input "[PERSON_NAME] [PERSON_NAME]" at bounding box center [859, 433] width 873 height 39
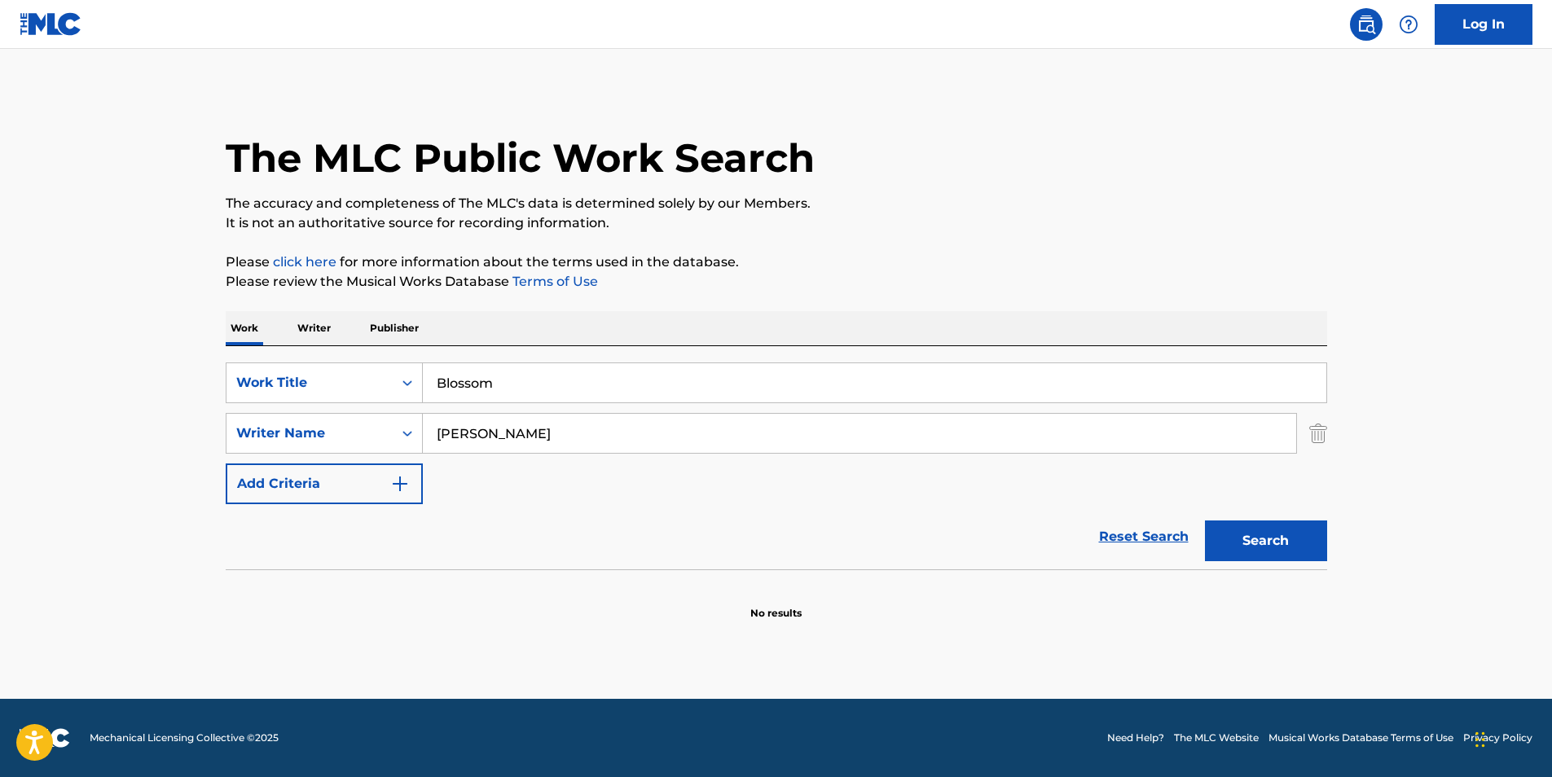
click at [1205, 521] on button "Search" at bounding box center [1266, 541] width 122 height 41
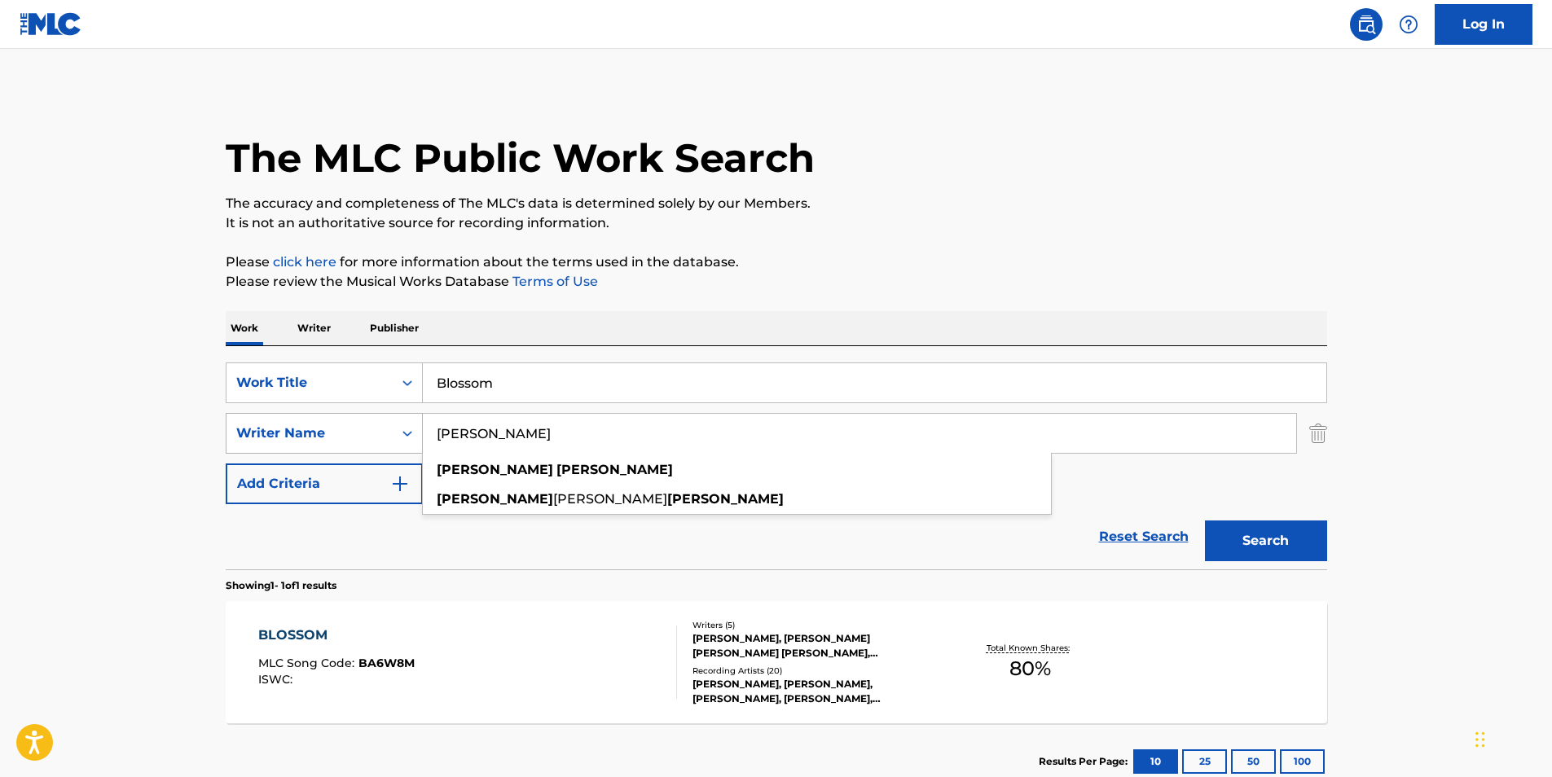
drag, startPoint x: 605, startPoint y: 425, endPoint x: 363, endPoint y: 432, distance: 241.2
click at [363, 432] on div "SearchWithCriteria2ab8638d-91dc-43e9-a34a-cf913d9b7c65 Writer Name [PERSON_NAME…" at bounding box center [777, 433] width 1102 height 41
paste input "[PERSON_NAME] [PERSON_NAME] MR"
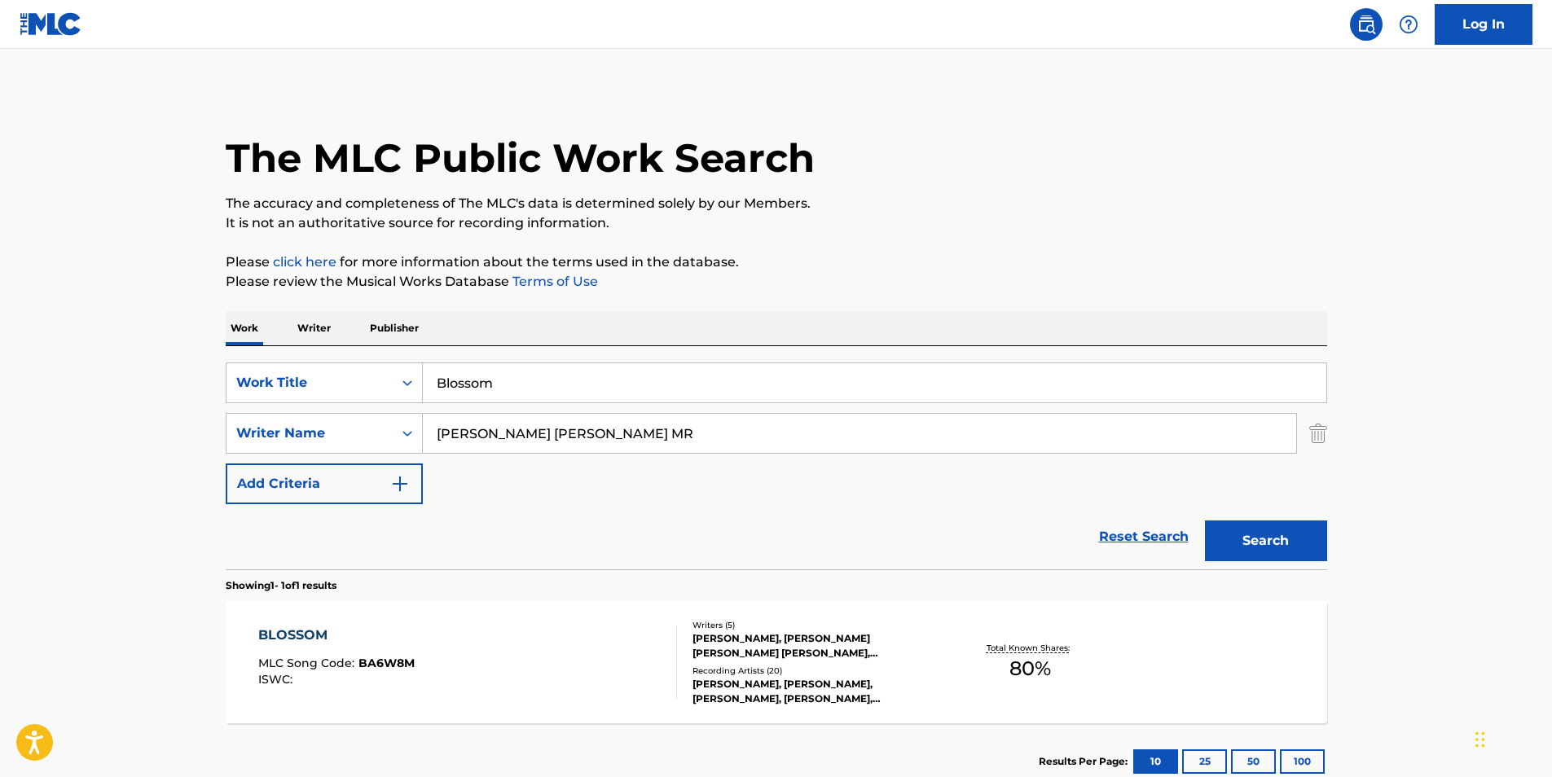
click at [665, 315] on div "Work Writer Publisher" at bounding box center [777, 328] width 1102 height 34
click at [1280, 551] on button "Search" at bounding box center [1266, 541] width 122 height 41
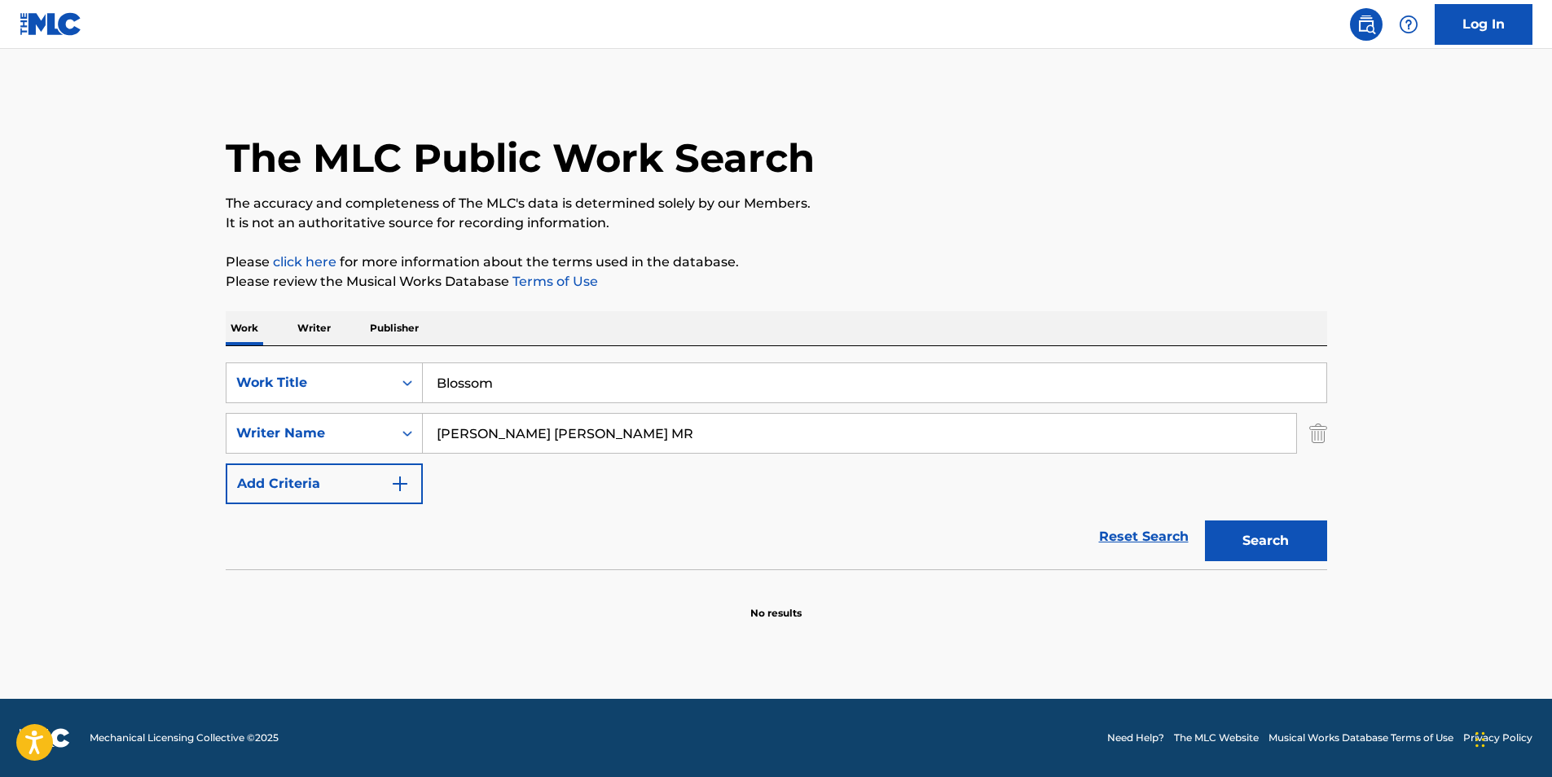
drag, startPoint x: 608, startPoint y: 433, endPoint x: 701, endPoint y: 442, distance: 93.2
click at [701, 441] on input "[PERSON_NAME] [PERSON_NAME] MR" at bounding box center [859, 433] width 873 height 39
click at [1232, 528] on button "Search" at bounding box center [1266, 541] width 122 height 41
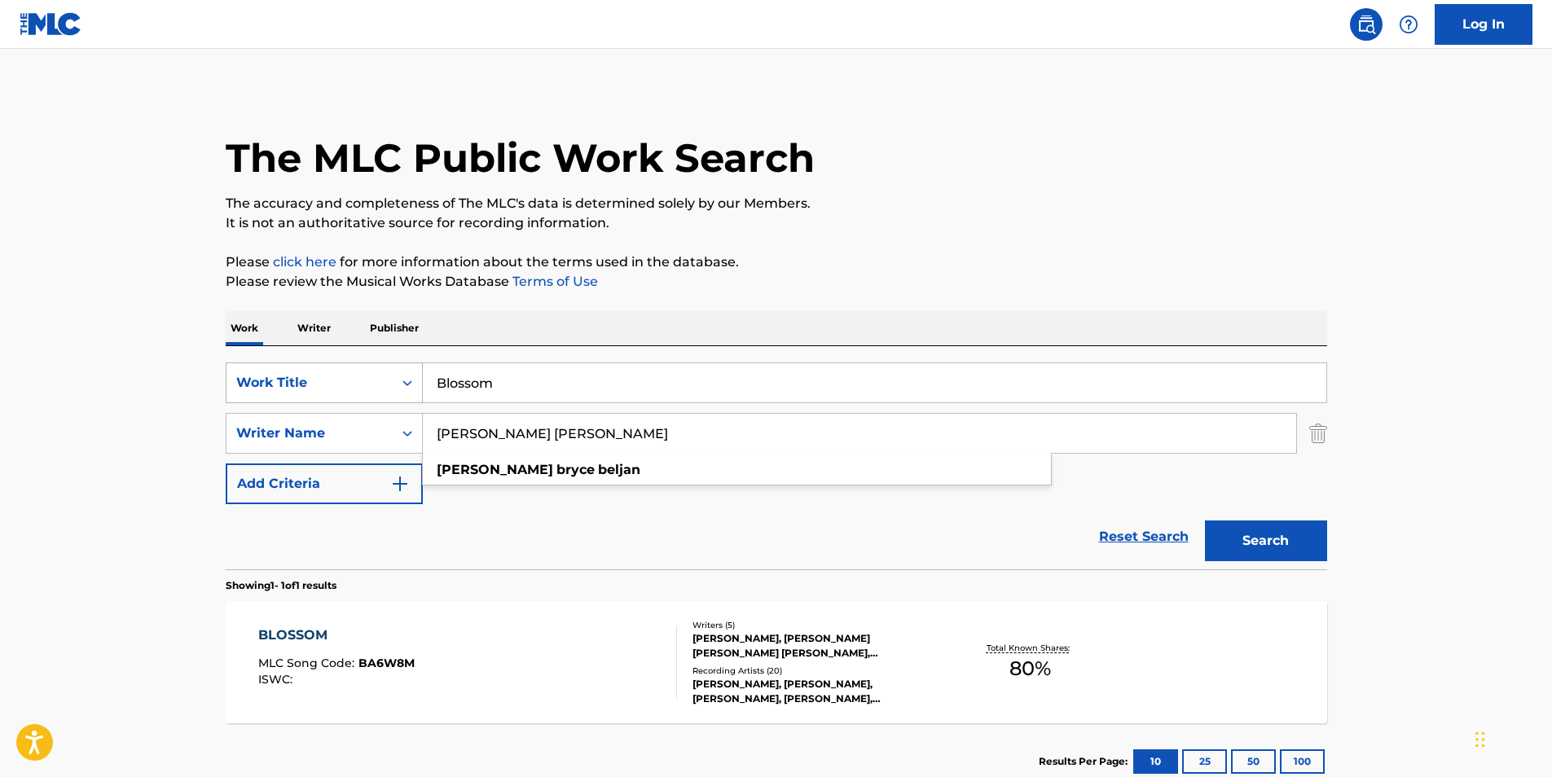
paste input "[PERSON_NAME]"
drag, startPoint x: 637, startPoint y: 430, endPoint x: 390, endPoint y: 385, distance: 250.9
click at [318, 430] on div "SearchWithCriteria2ab8638d-91dc-43e9-a34a-cf913d9b7c65 Writer Name [PERSON_NAME…" at bounding box center [777, 433] width 1102 height 41
click at [745, 257] on p "Please click here for more information about the terms used in the database." at bounding box center [777, 263] width 1102 height 20
click at [1257, 536] on button "Search" at bounding box center [1266, 541] width 122 height 41
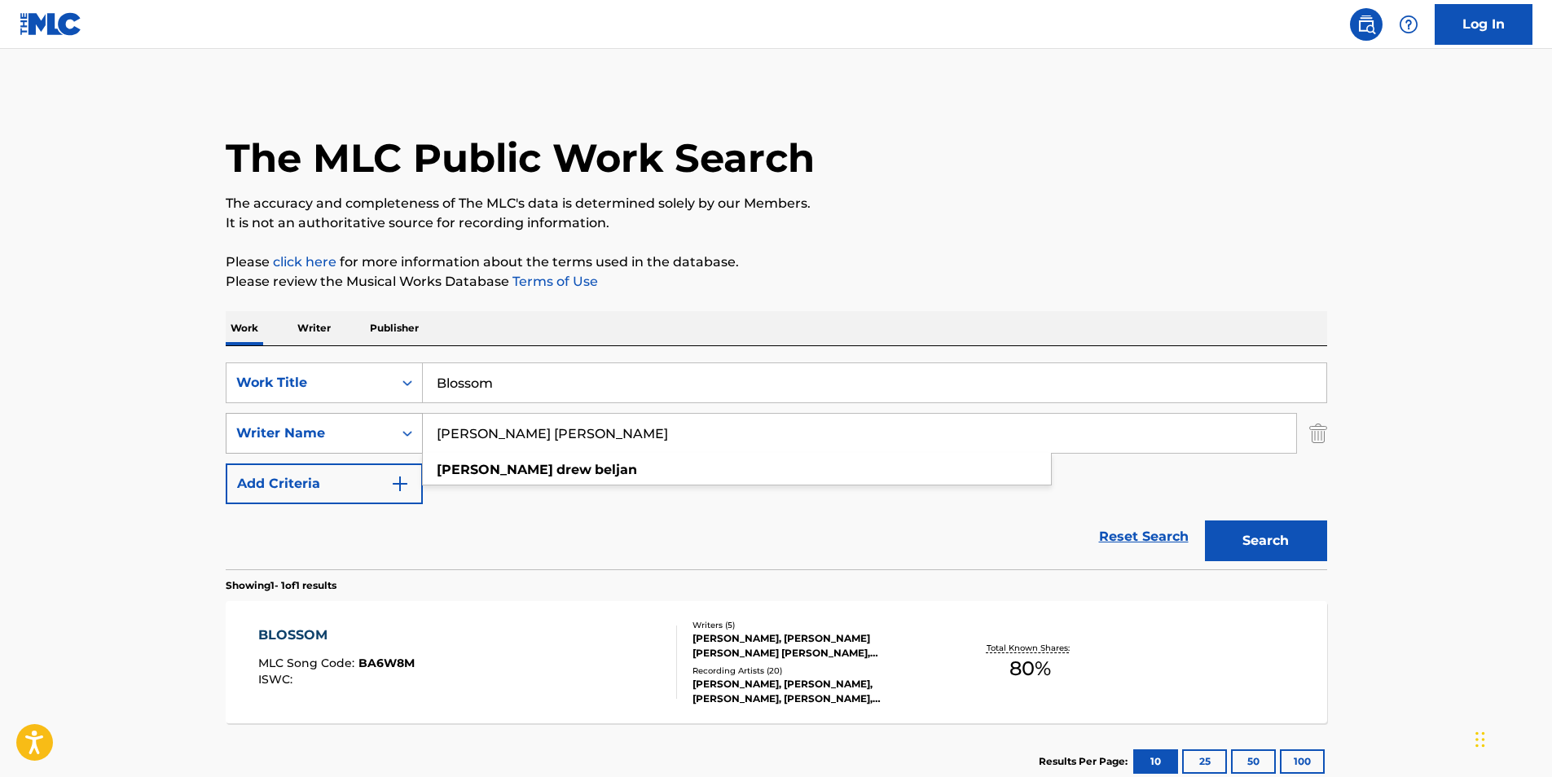
paste input "[PERSON_NAME] [PERSON_NAME]"
drag, startPoint x: 480, startPoint y: 435, endPoint x: 376, endPoint y: 416, distance: 105.3
click at [359, 435] on div "SearchWithCriteria2ab8638d-91dc-43e9-a34a-cf913d9b7c65 Writer Name [PERSON_NAME…" at bounding box center [777, 433] width 1102 height 41
type input "[PERSON_NAME] [PERSON_NAME]"
click at [847, 179] on div "The MLC Public Work Search" at bounding box center [777, 149] width 1102 height 119
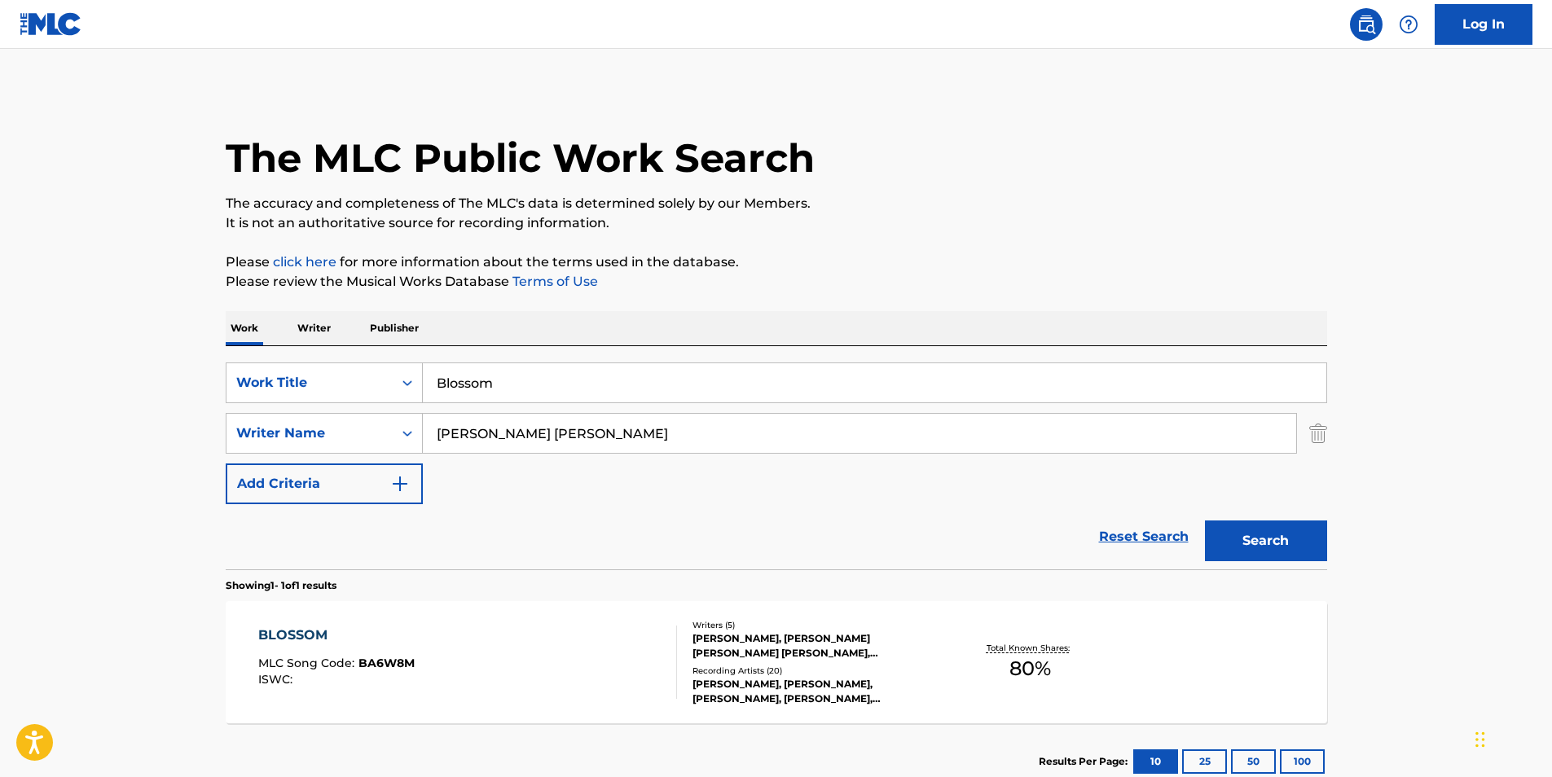
click at [1236, 533] on button "Search" at bounding box center [1266, 541] width 122 height 41
click at [453, 653] on div "BLOSSOM MLC Song Code : BA6W8M ISWC :" at bounding box center [467, 662] width 419 height 73
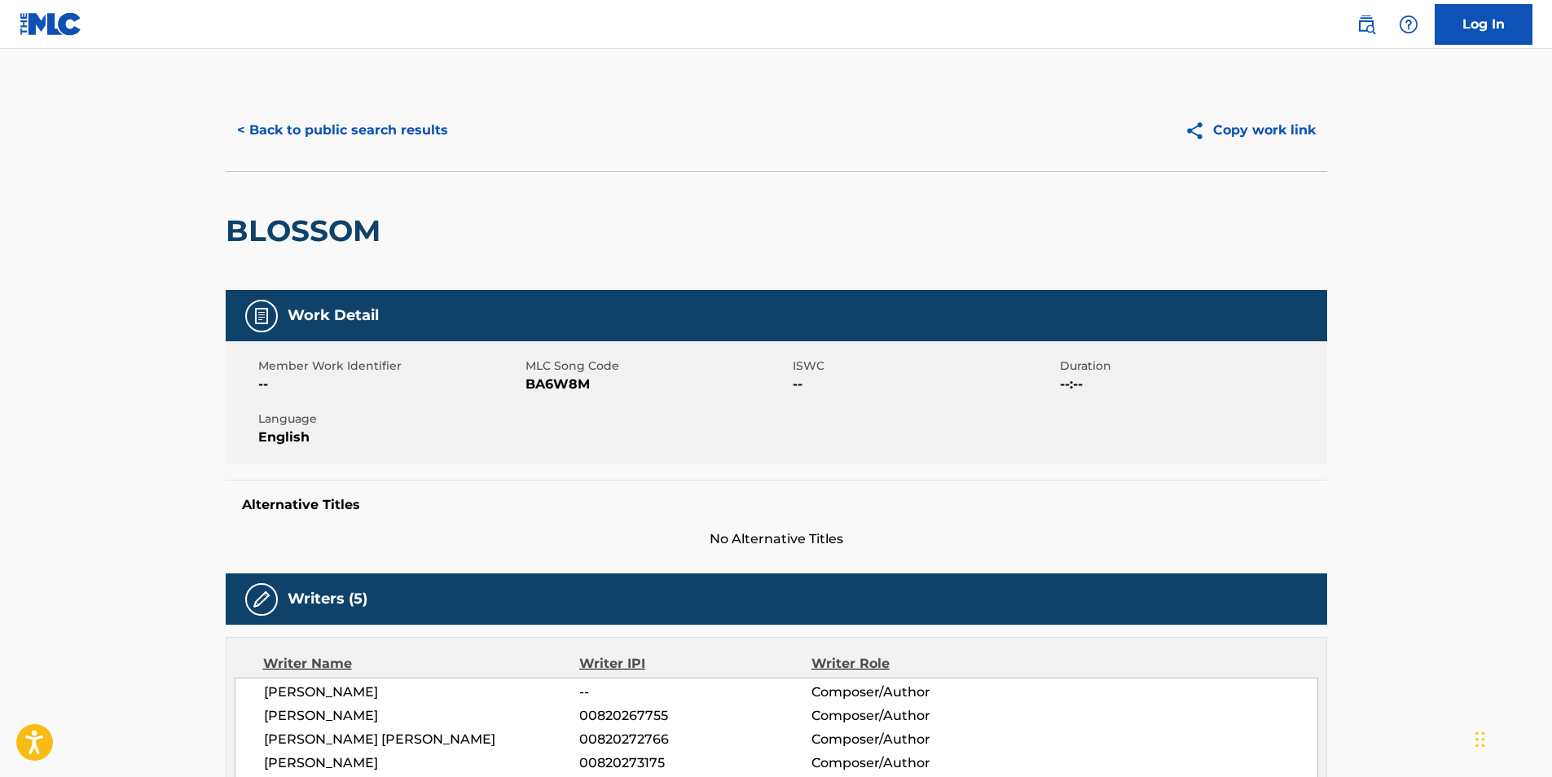
click at [527, 385] on span "BA6W8M" at bounding box center [656, 385] width 263 height 20
copy span "BA6W8M"
click at [303, 121] on button "< Back to public search results" at bounding box center [343, 130] width 234 height 41
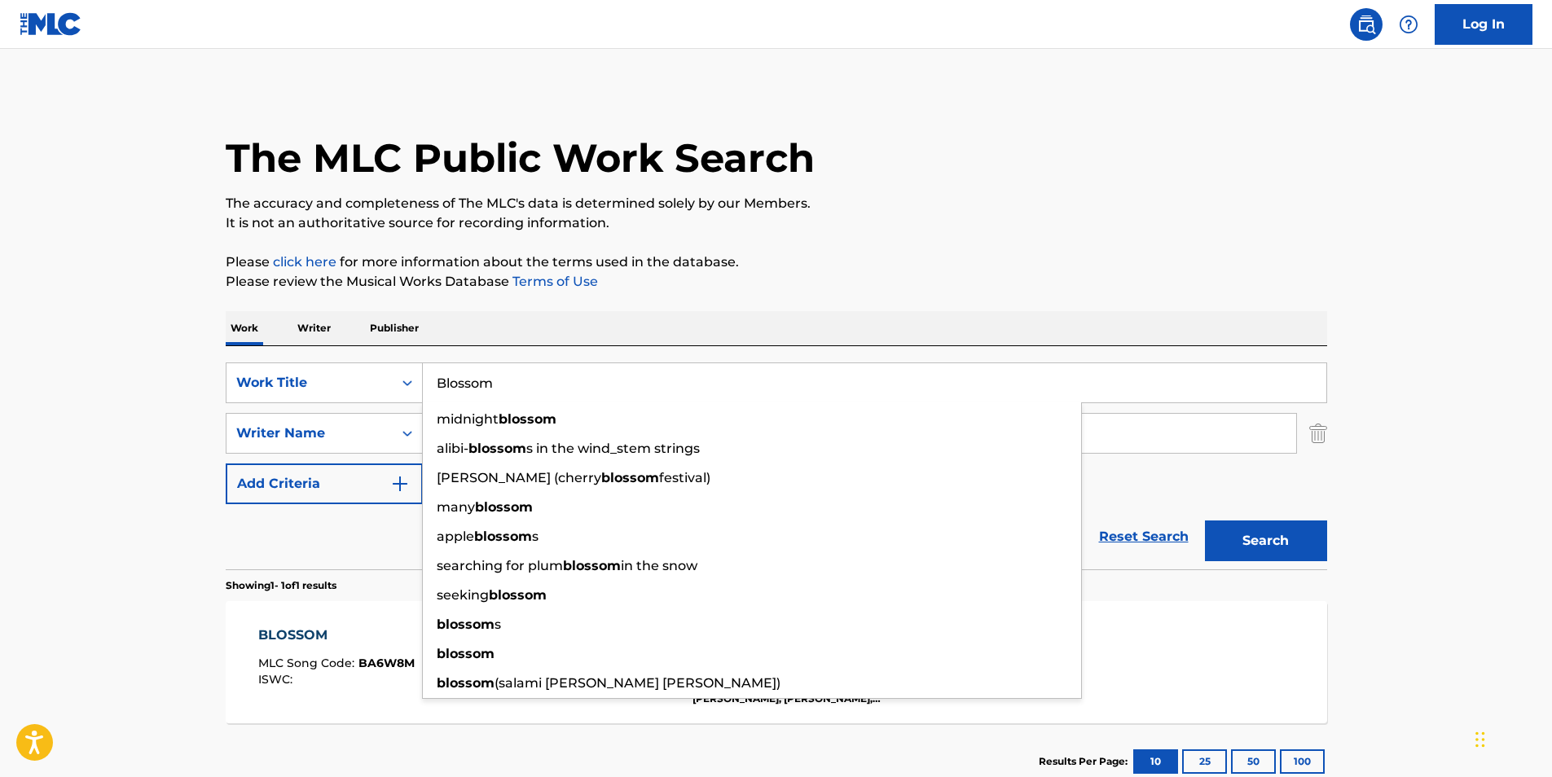
drag, startPoint x: 292, startPoint y: 380, endPoint x: 754, endPoint y: 253, distance: 479.1
click at [275, 380] on div "SearchWithCriteria9a54664f-4ddc-41ce-aa86-a351f5298bac Work Title Blossom midni…" at bounding box center [777, 383] width 1102 height 41
paste input "oom Bap"
type input "Boom Bap"
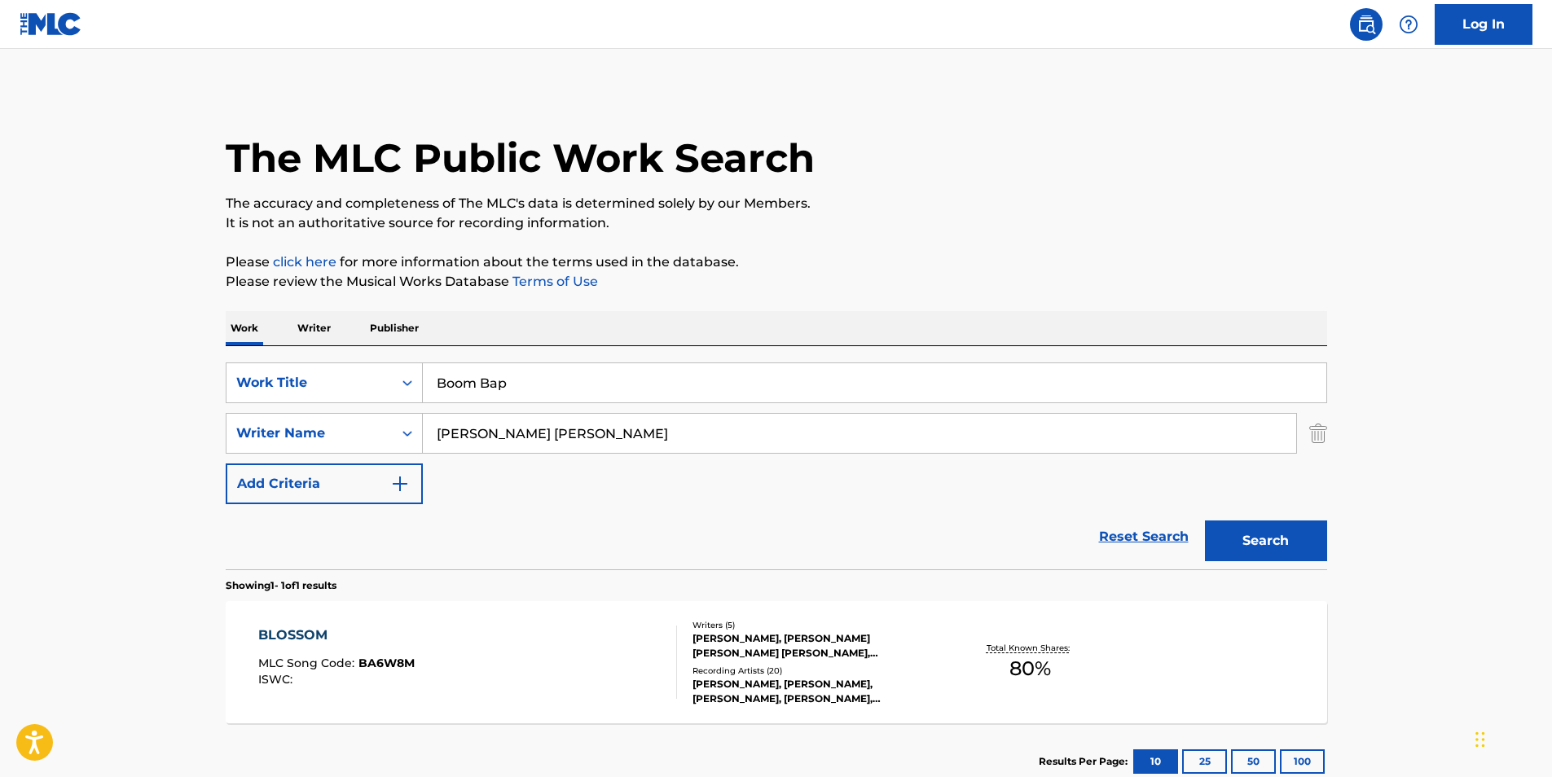
click at [756, 253] on p "Please click here for more information about the terms used in the database." at bounding box center [777, 263] width 1102 height 20
paste input "[PERSON_NAME]"
drag, startPoint x: 594, startPoint y: 430, endPoint x: 648, endPoint y: 265, distance: 173.9
click at [253, 442] on div "SearchWithCriteria2ab8638d-91dc-43e9-a34a-cf913d9b7c65 Writer Name [PERSON_NAME…" at bounding box center [777, 433] width 1102 height 41
click at [843, 218] on div "The MLC Public Work Search The accuracy and completeness of The MLC's data is d…" at bounding box center [776, 445] width 1141 height 710
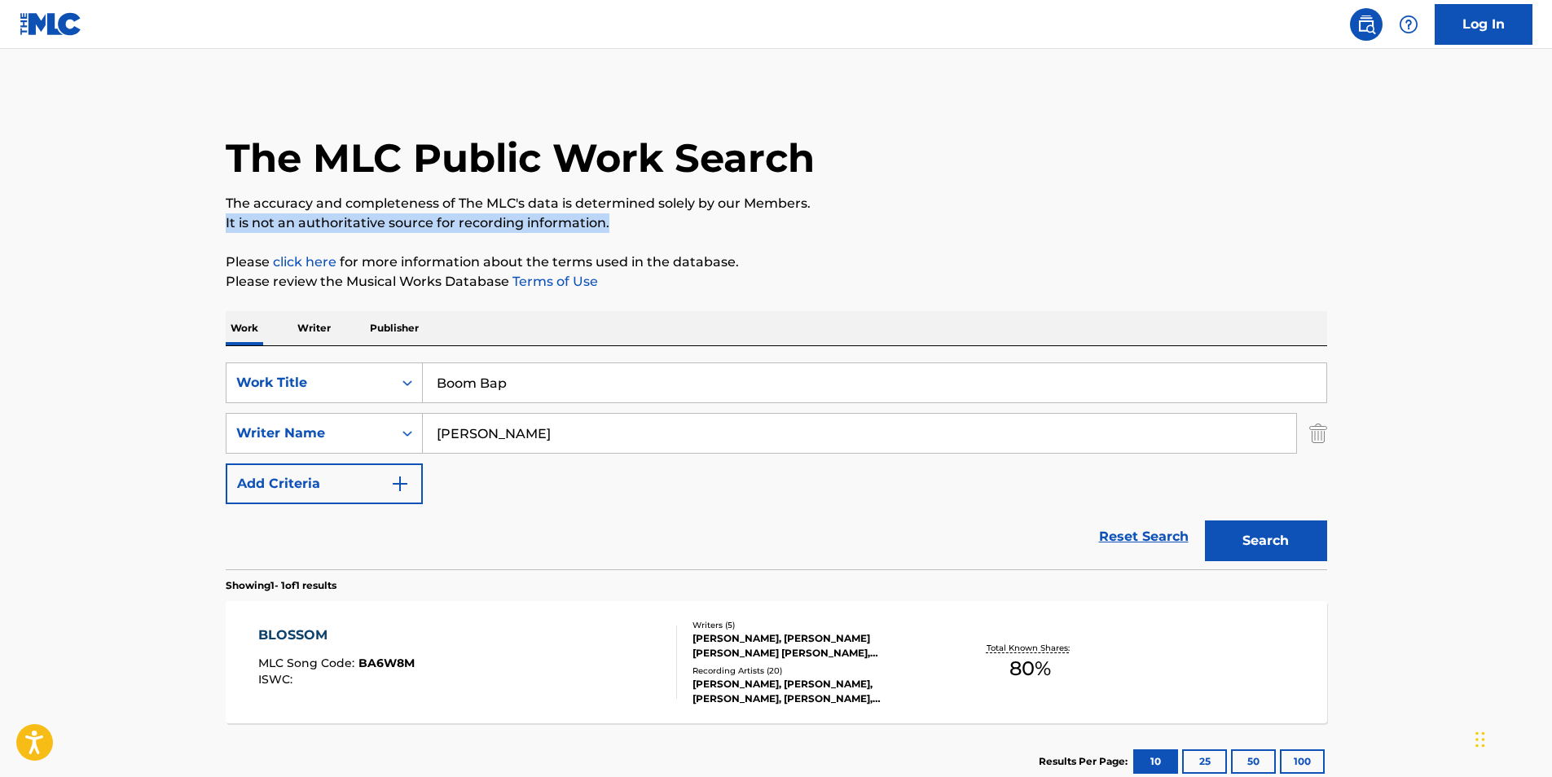
click at [1302, 554] on button "Search" at bounding box center [1266, 541] width 122 height 41
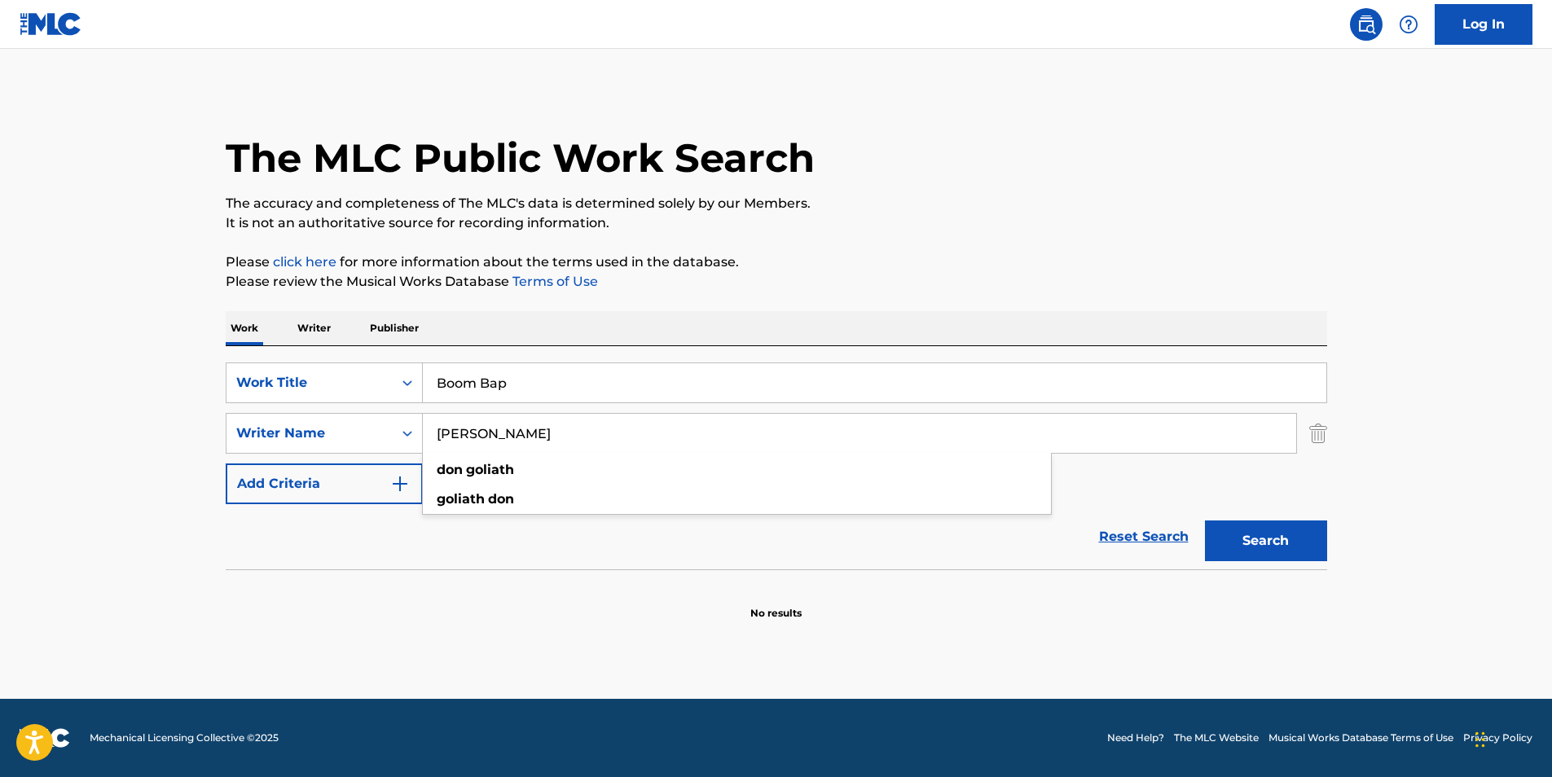
drag, startPoint x: 547, startPoint y: 443, endPoint x: 773, endPoint y: 285, distance: 275.5
click at [312, 447] on div "SearchWithCriteria2ab8638d-91dc-43e9-a34a-cf913d9b7c65 Writer Name [PERSON_NAME…" at bounding box center [777, 433] width 1102 height 41
paste input "[PERSON_NAME]"
type input "[PERSON_NAME]"
click at [899, 260] on p "Please click here for more information about the terms used in the database." at bounding box center [777, 263] width 1102 height 20
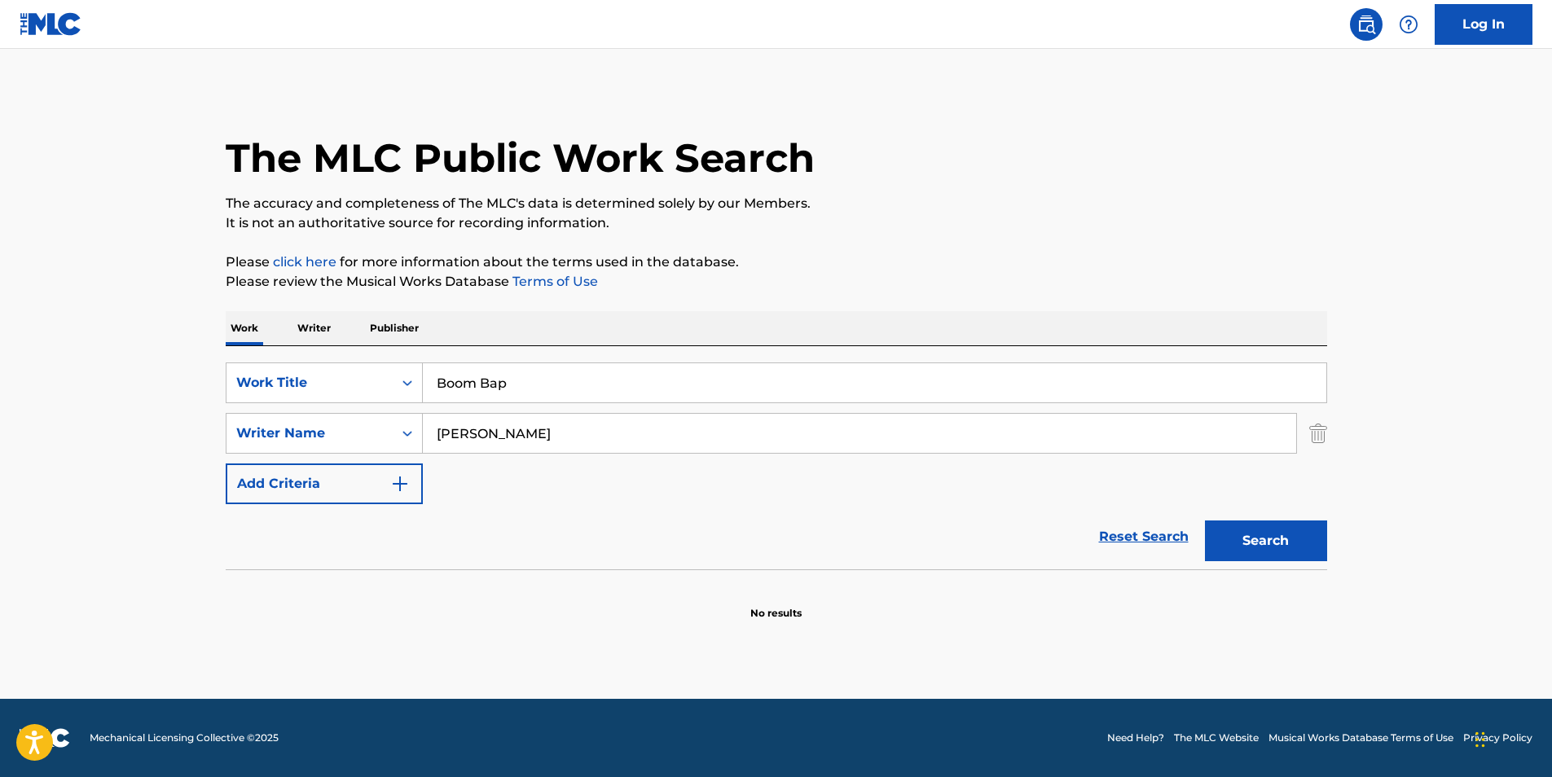
click at [1304, 529] on button "Search" at bounding box center [1266, 541] width 122 height 41
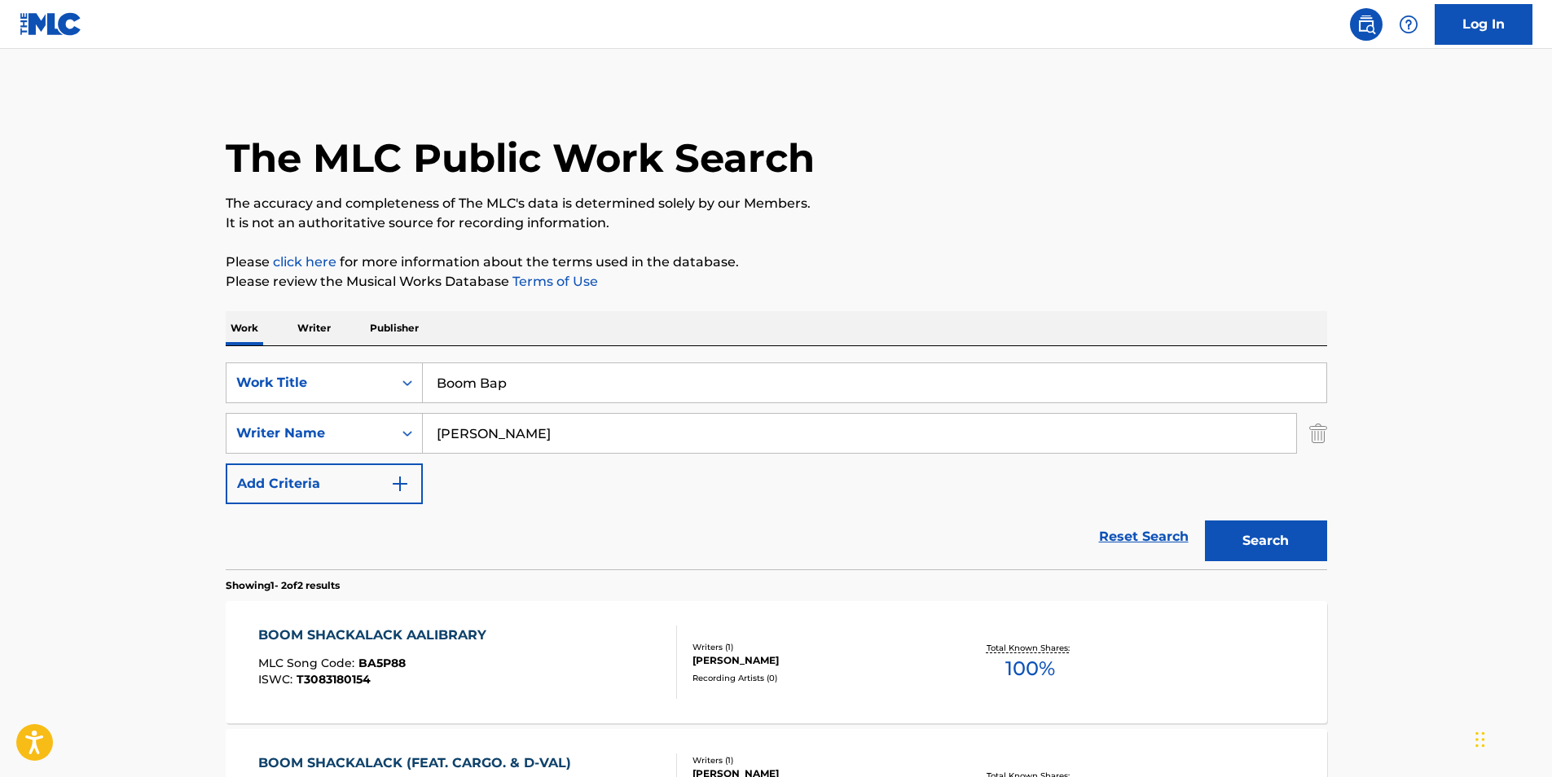
scroll to position [163, 0]
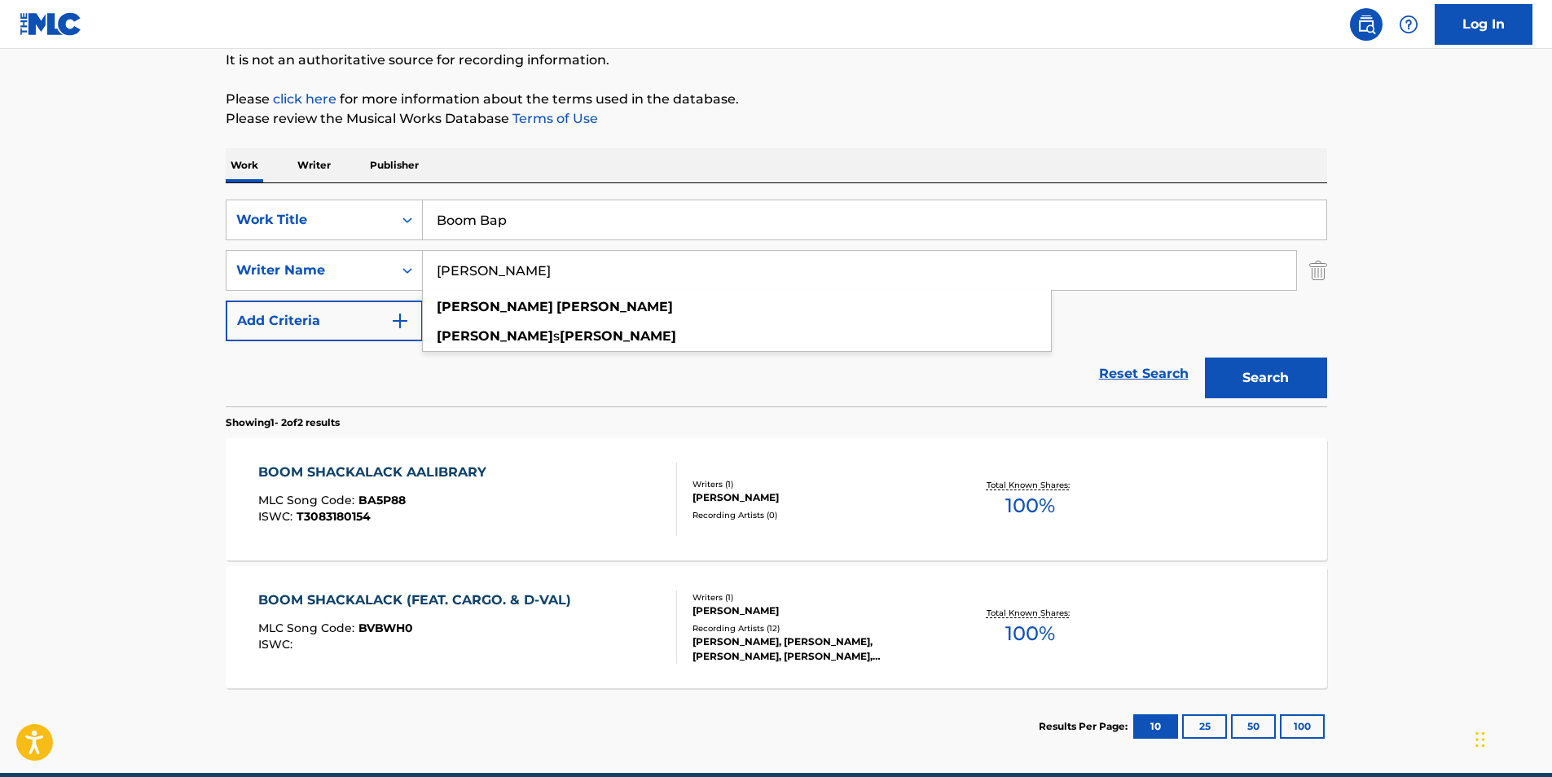
drag, startPoint x: 607, startPoint y: 279, endPoint x: -3, endPoint y: 223, distance: 612.8
click at [0, 223] on html "Accessibility Screen-Reader Guide, Feedback, and Issue Reporting | New window C…" at bounding box center [776, 225] width 1552 height 777
drag, startPoint x: 1508, startPoint y: 360, endPoint x: 1327, endPoint y: 406, distance: 186.5
click at [1507, 360] on main "The MLC Public Work Search The accuracy and completeness of The MLC's data is d…" at bounding box center [776, 329] width 1552 height 887
click at [1290, 374] on button "Search" at bounding box center [1266, 378] width 122 height 41
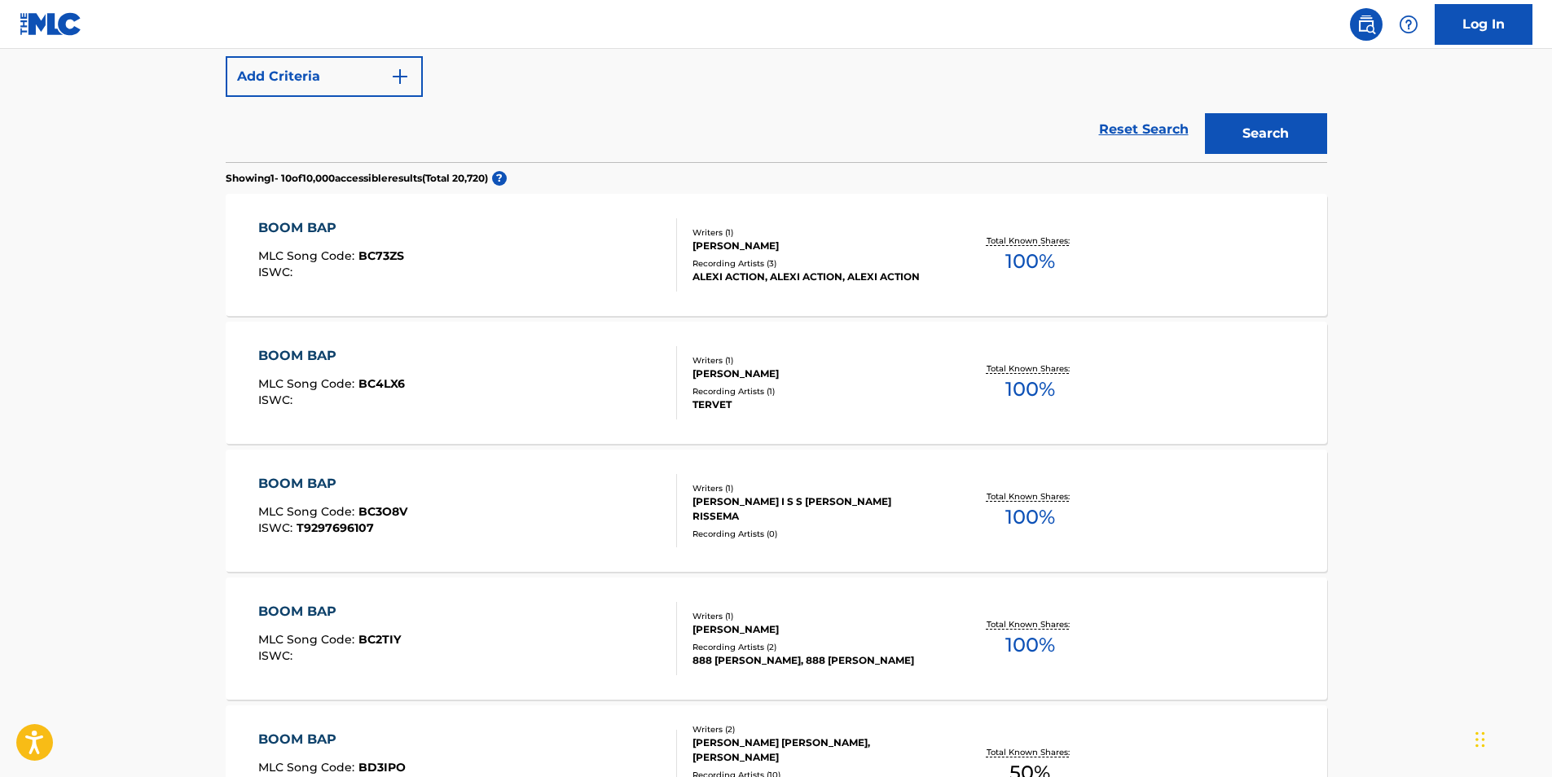
scroll to position [326, 0]
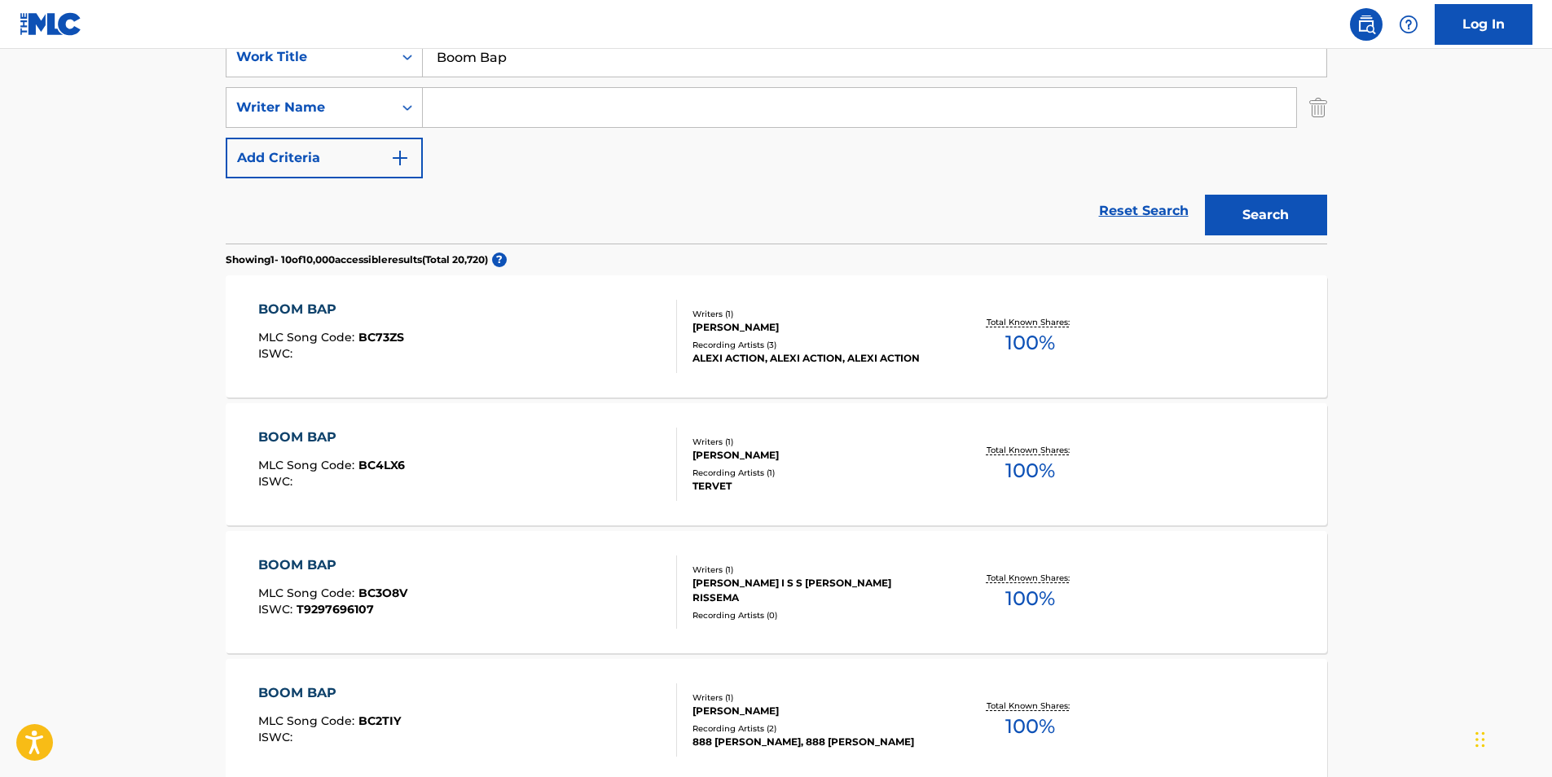
click at [476, 115] on input "Search Form" at bounding box center [859, 107] width 873 height 39
paste input "[PERSON_NAME]"
click at [501, 111] on input "[PERSON_NAME]" at bounding box center [859, 107] width 873 height 39
click at [557, 104] on input "[PERSON_NAME]" at bounding box center [859, 107] width 873 height 39
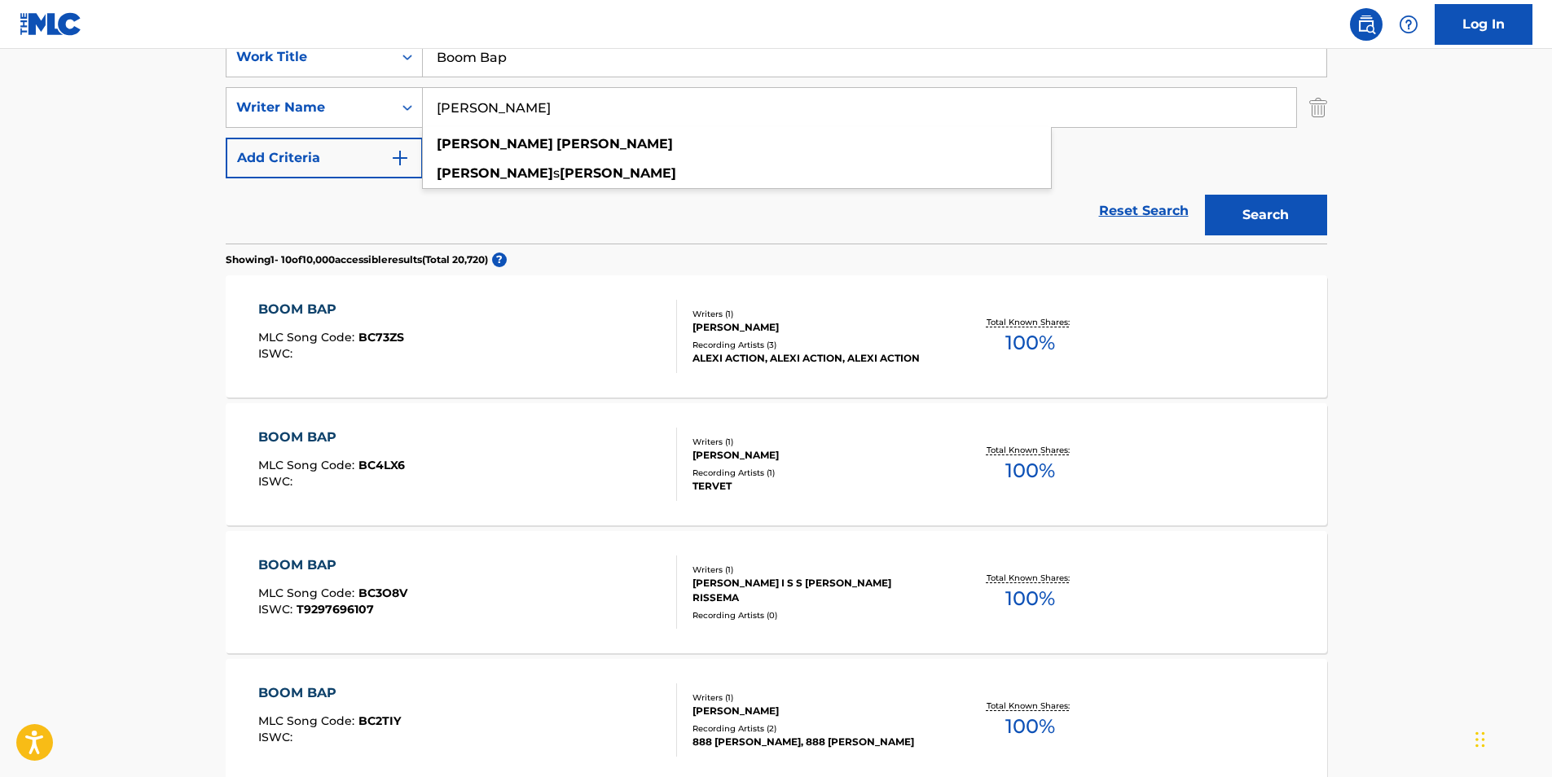
drag, startPoint x: 557, startPoint y: 104, endPoint x: 465, endPoint y: 115, distance: 92.7
click at [465, 115] on input "[PERSON_NAME]" at bounding box center [859, 107] width 873 height 39
click at [1239, 220] on button "Search" at bounding box center [1266, 215] width 122 height 41
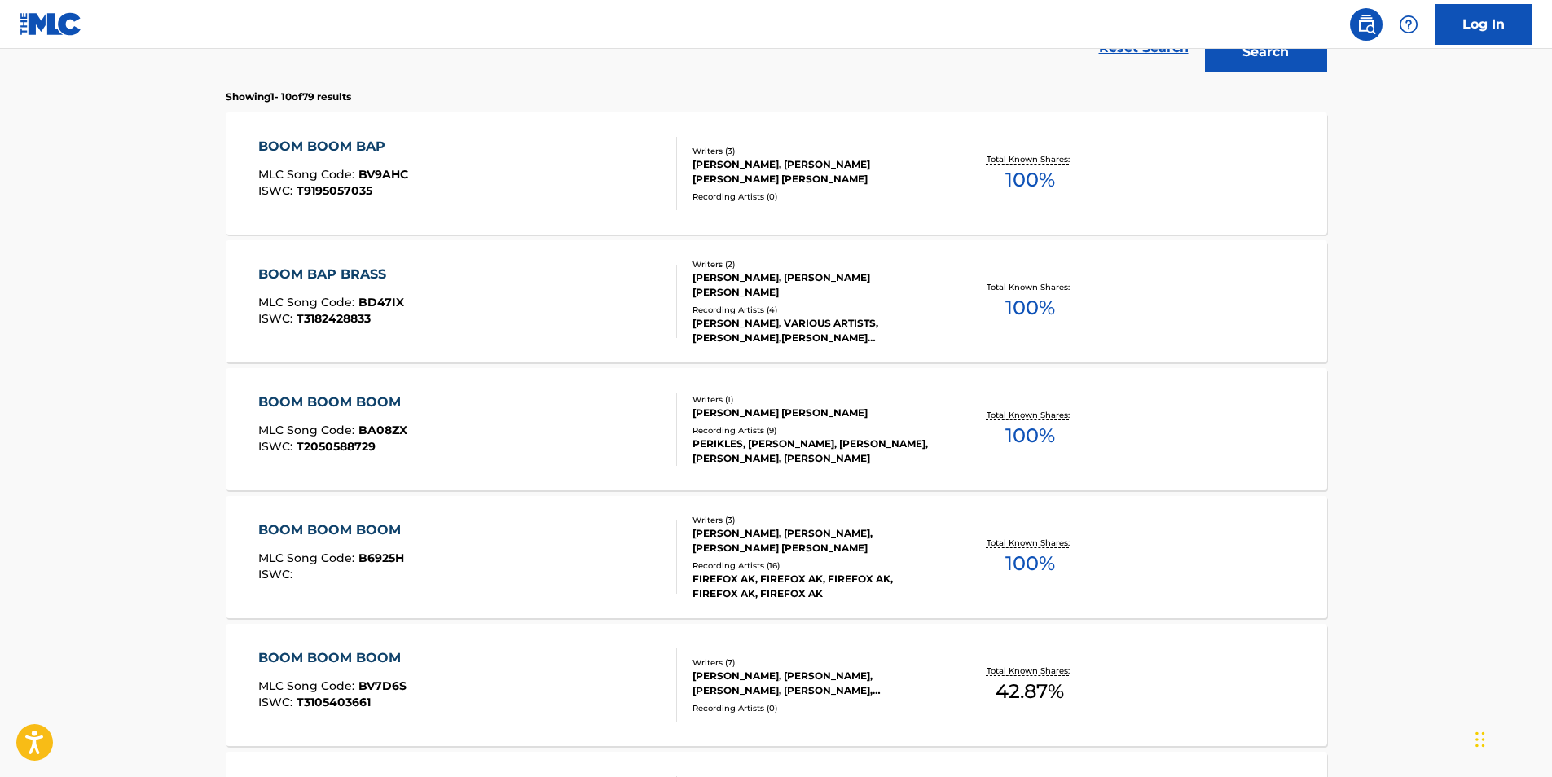
scroll to position [0, 0]
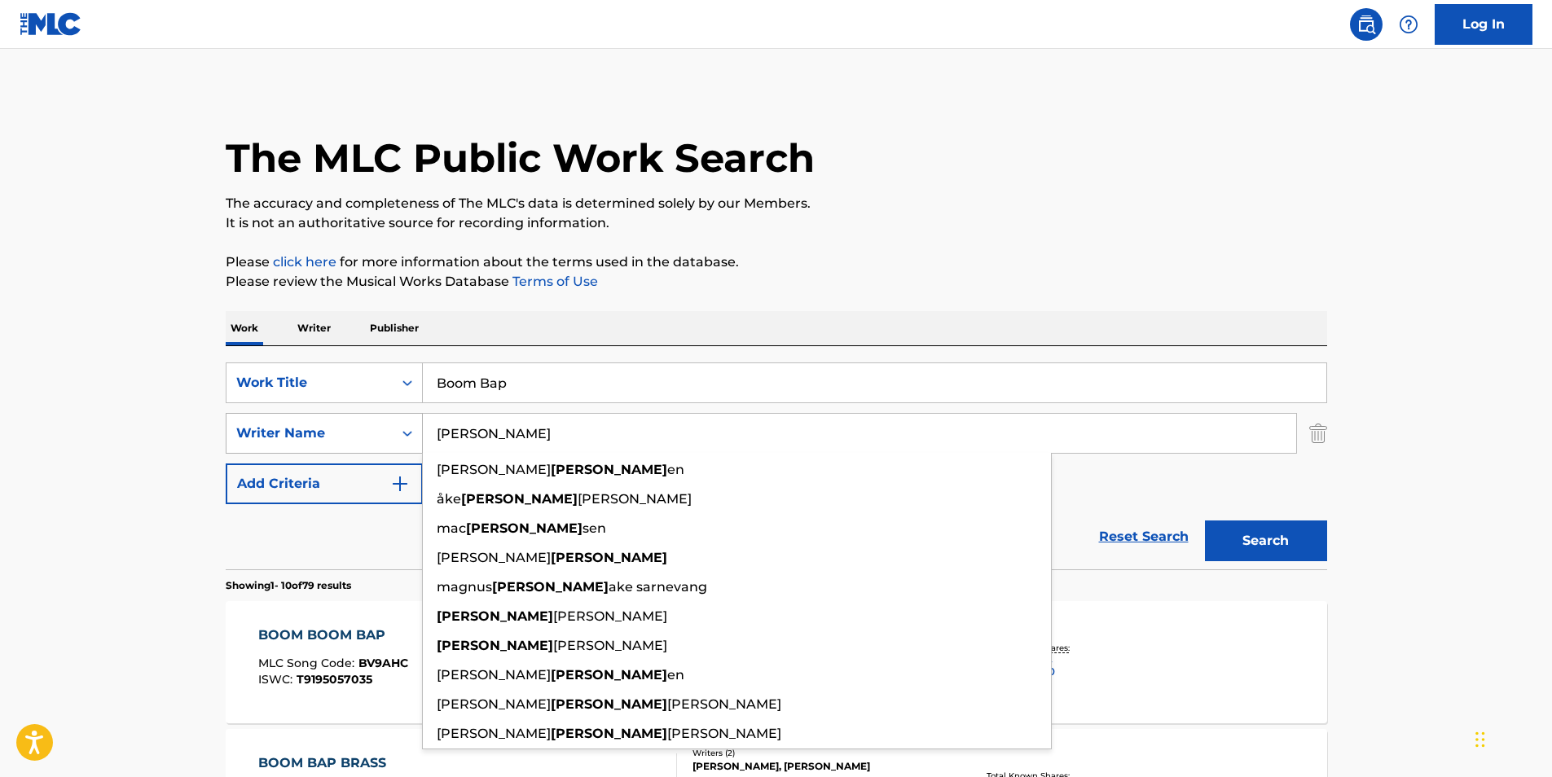
drag, startPoint x: 539, startPoint y: 438, endPoint x: 384, endPoint y: 432, distance: 155.7
click at [385, 431] on div "SearchWithCriteria2ab8638d-91dc-43e9-a34a-cf913d9b7c65 Writer Name [PERSON_NAME…" at bounding box center [777, 433] width 1102 height 41
paste input "[PERSON_NAME]"
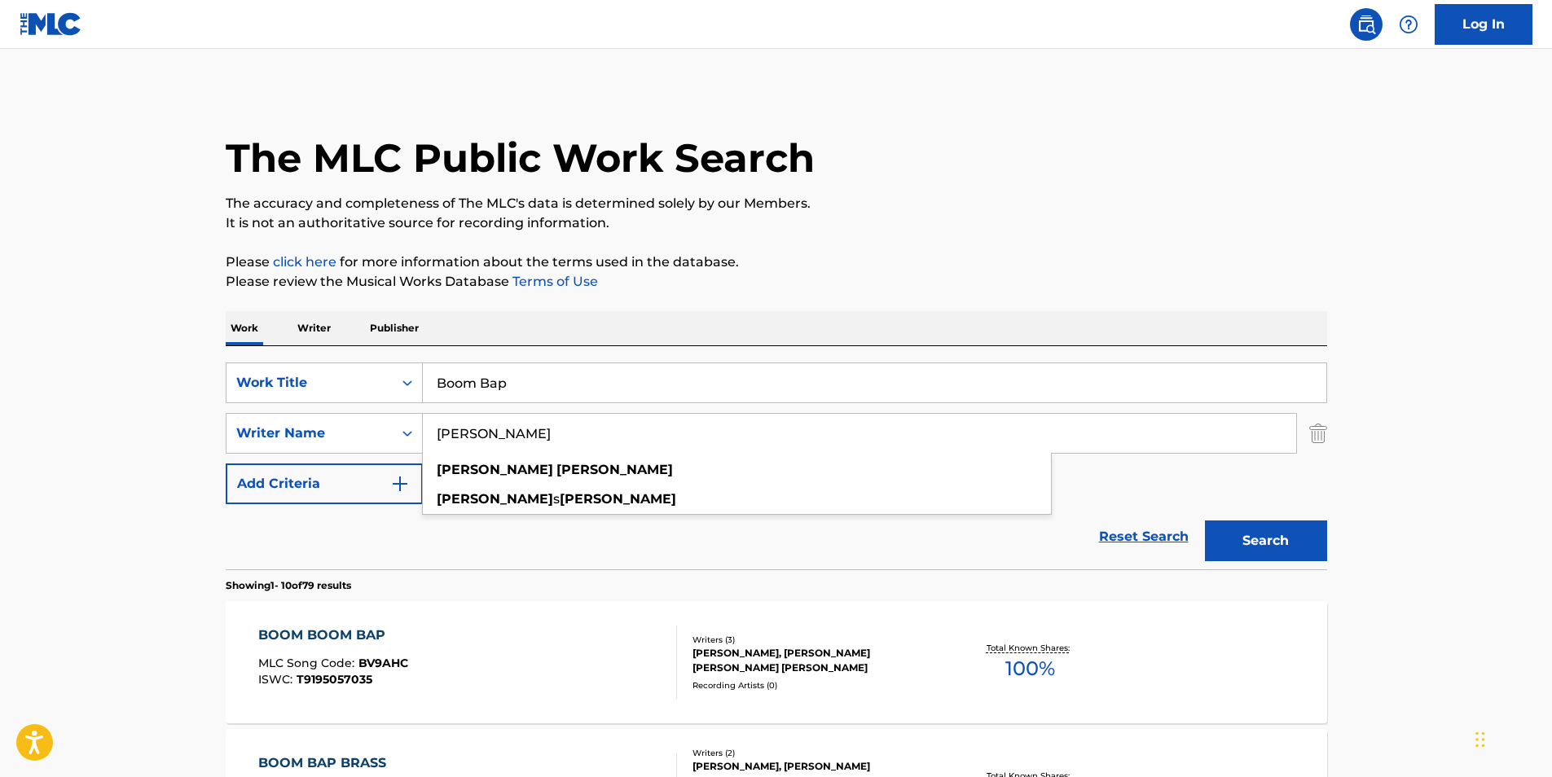
type input "[PERSON_NAME]"
click at [1007, 220] on p "It is not an authoritative source for recording information." at bounding box center [777, 223] width 1102 height 20
click at [1258, 566] on div "Search" at bounding box center [1262, 536] width 130 height 65
click at [1247, 543] on button "Search" at bounding box center [1266, 541] width 122 height 41
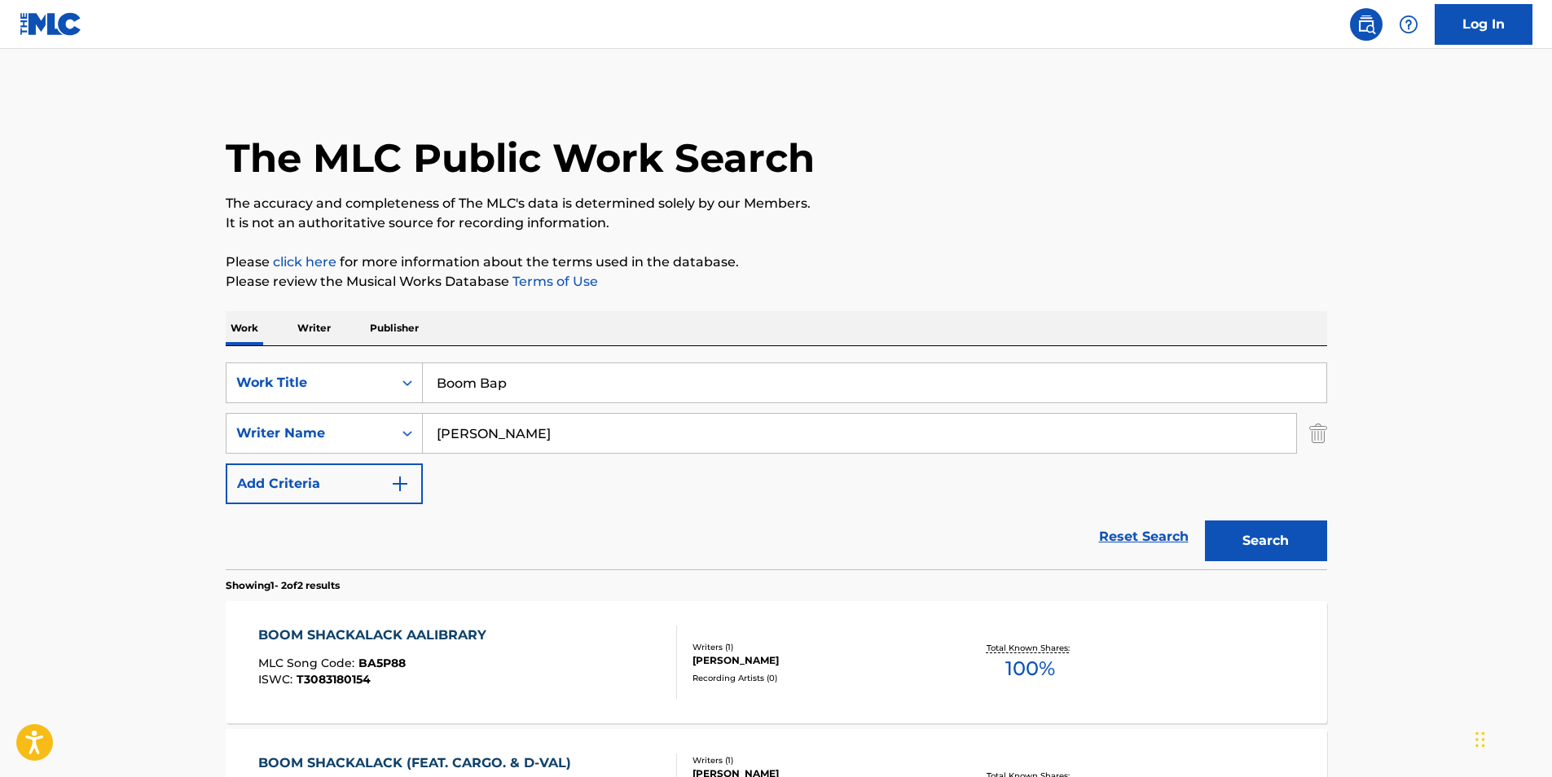
scroll to position [237, 0]
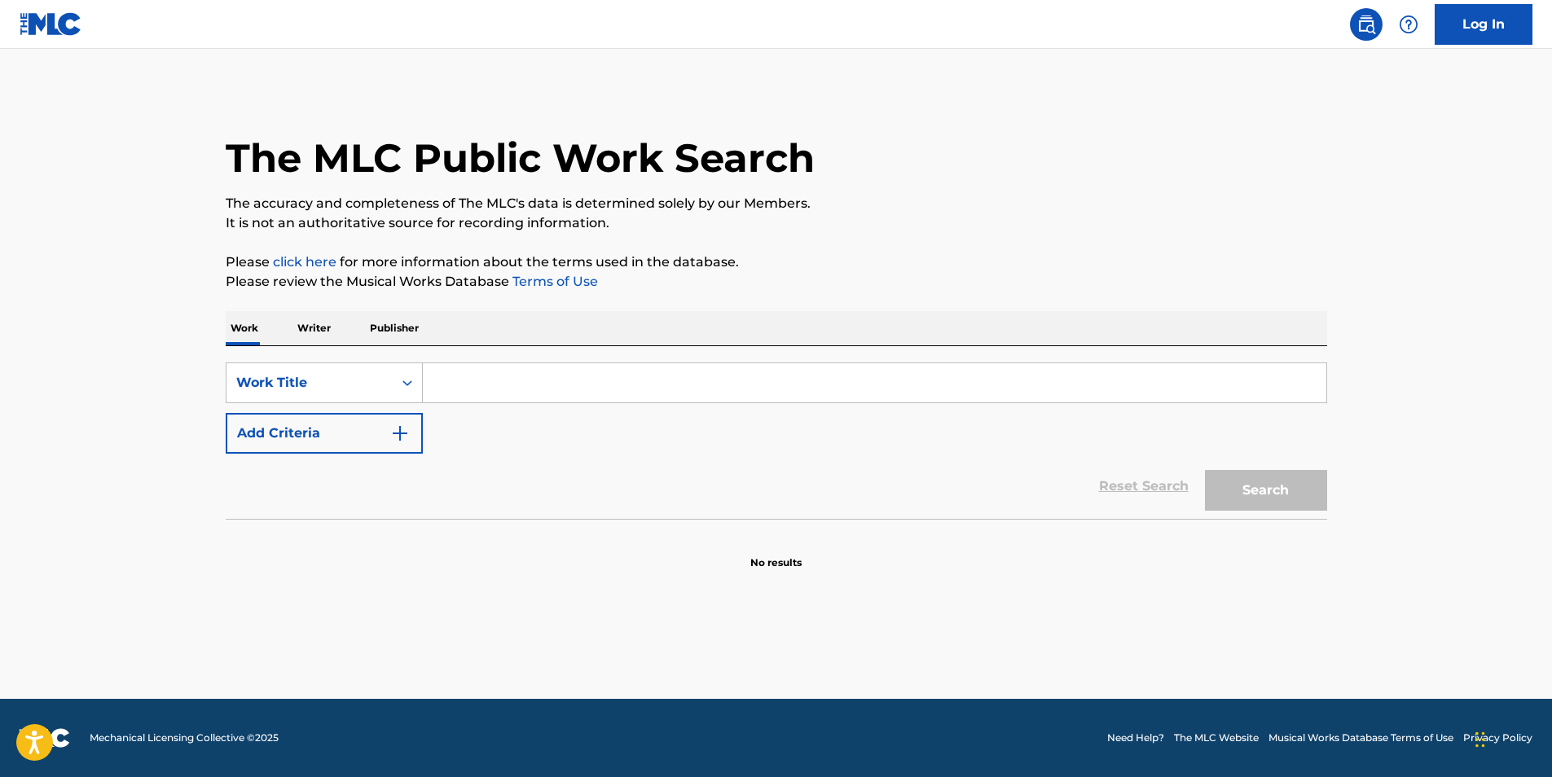
click at [293, 429] on button "Add Criteria" at bounding box center [324, 433] width 197 height 41
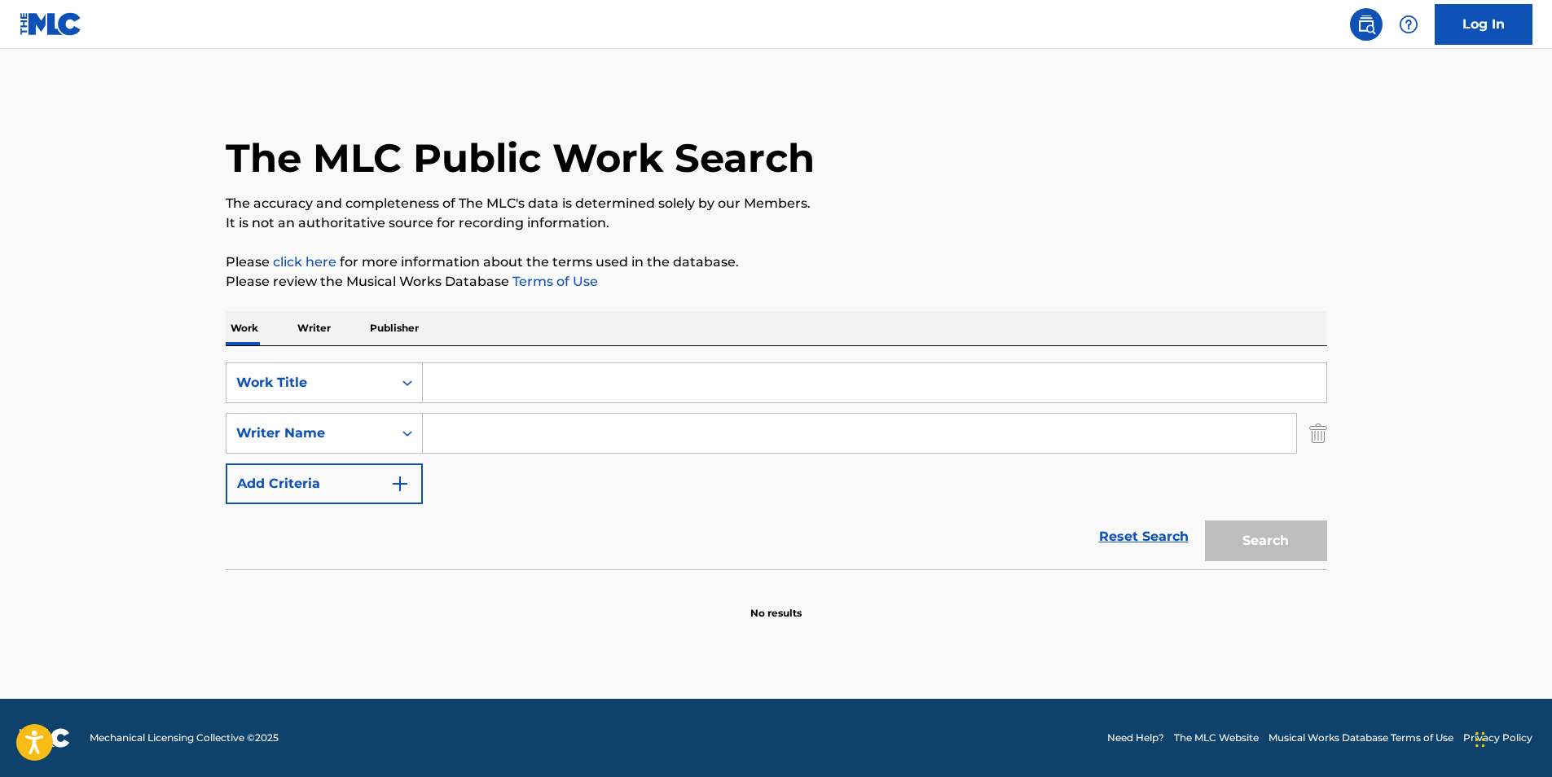
click at [448, 395] on input "Search Form" at bounding box center [875, 382] width 904 height 39
paste input "DIAMONDS ARE FOREVER"
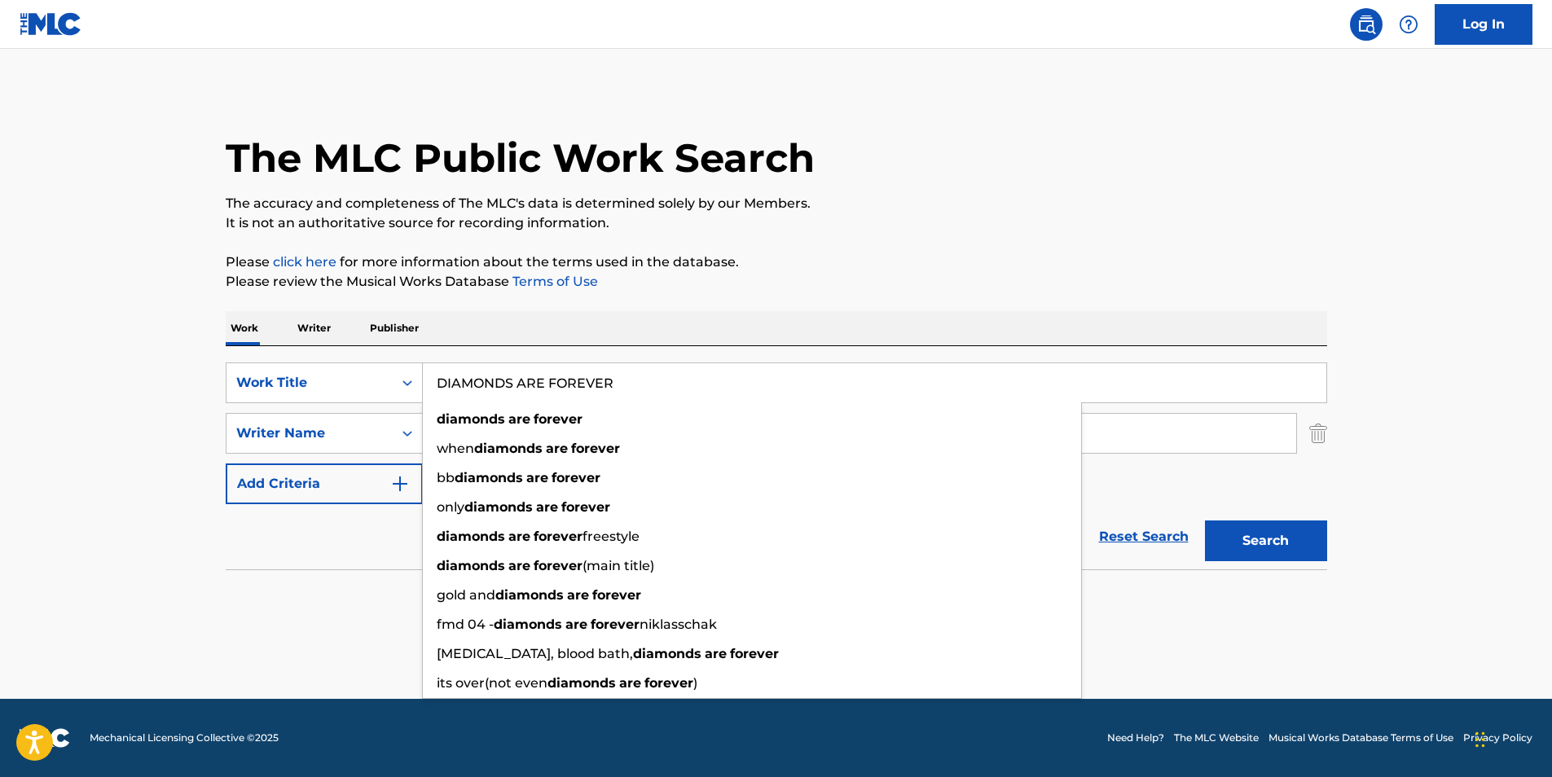
type input "DIAMONDS ARE FOREVER"
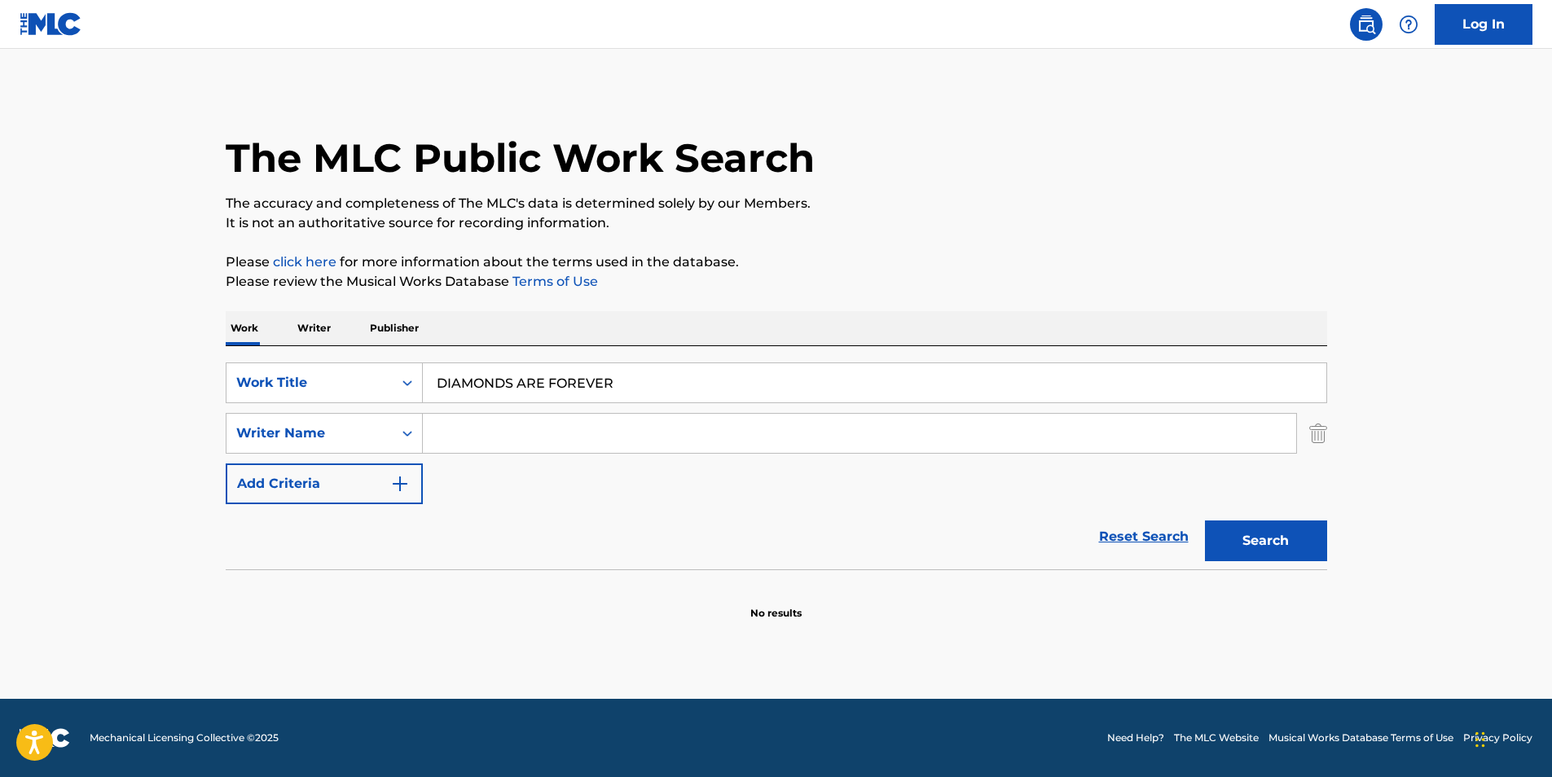
drag, startPoint x: 39, startPoint y: 362, endPoint x: 54, endPoint y: 332, distance: 32.8
click at [54, 332] on main "The MLC Public Work Search The accuracy and completeness of The MLC's data is d…" at bounding box center [776, 374] width 1552 height 650
click at [531, 441] on input "Search Form" at bounding box center [859, 433] width 873 height 39
paste input "Rayquon M Elliott"
click at [1205, 521] on button "Search" at bounding box center [1266, 541] width 122 height 41
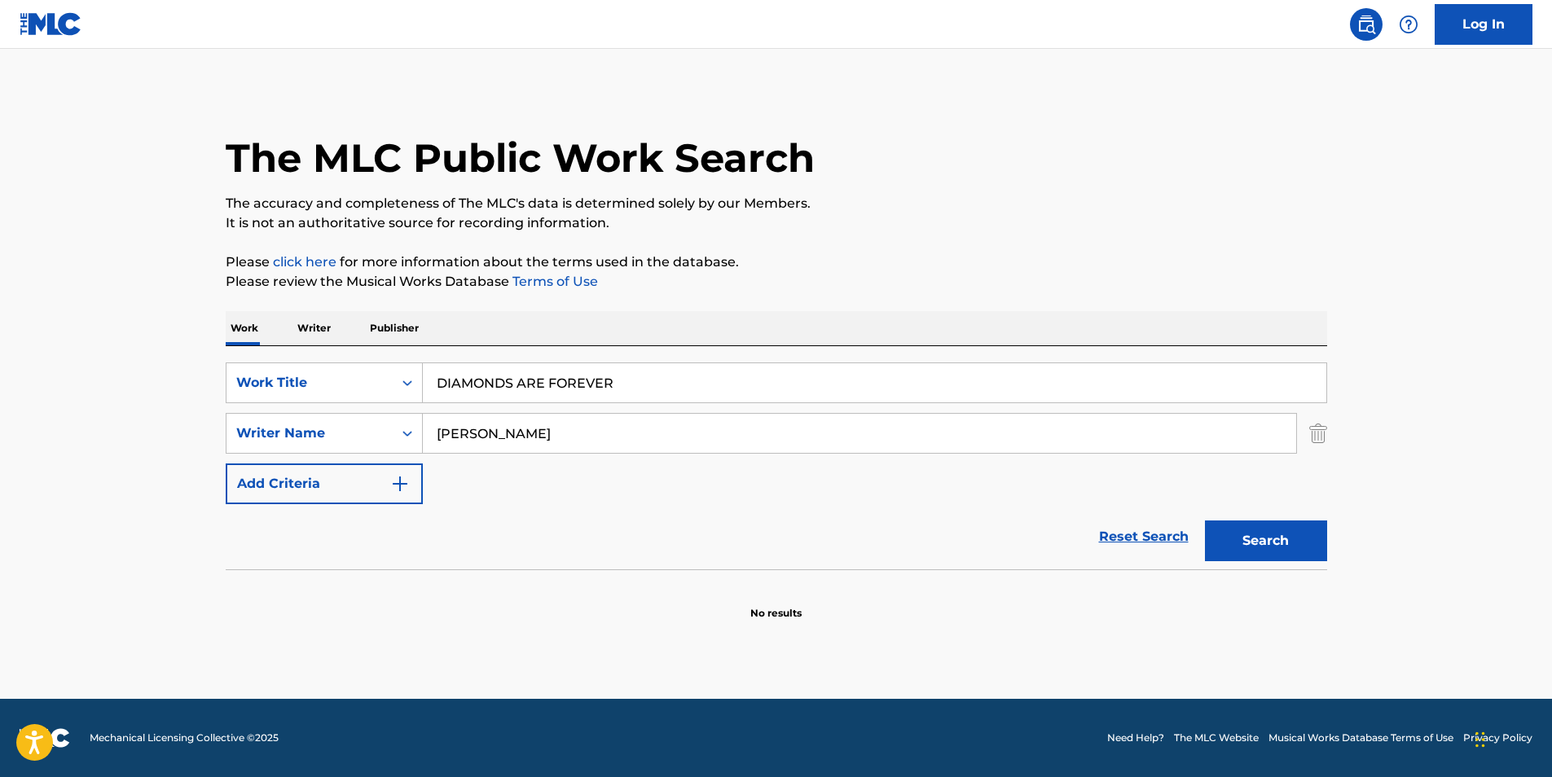
drag, startPoint x: 499, startPoint y: 432, endPoint x: 666, endPoint y: 432, distance: 167.0
click at [666, 432] on input "Rayquon M Elliott" at bounding box center [859, 433] width 873 height 39
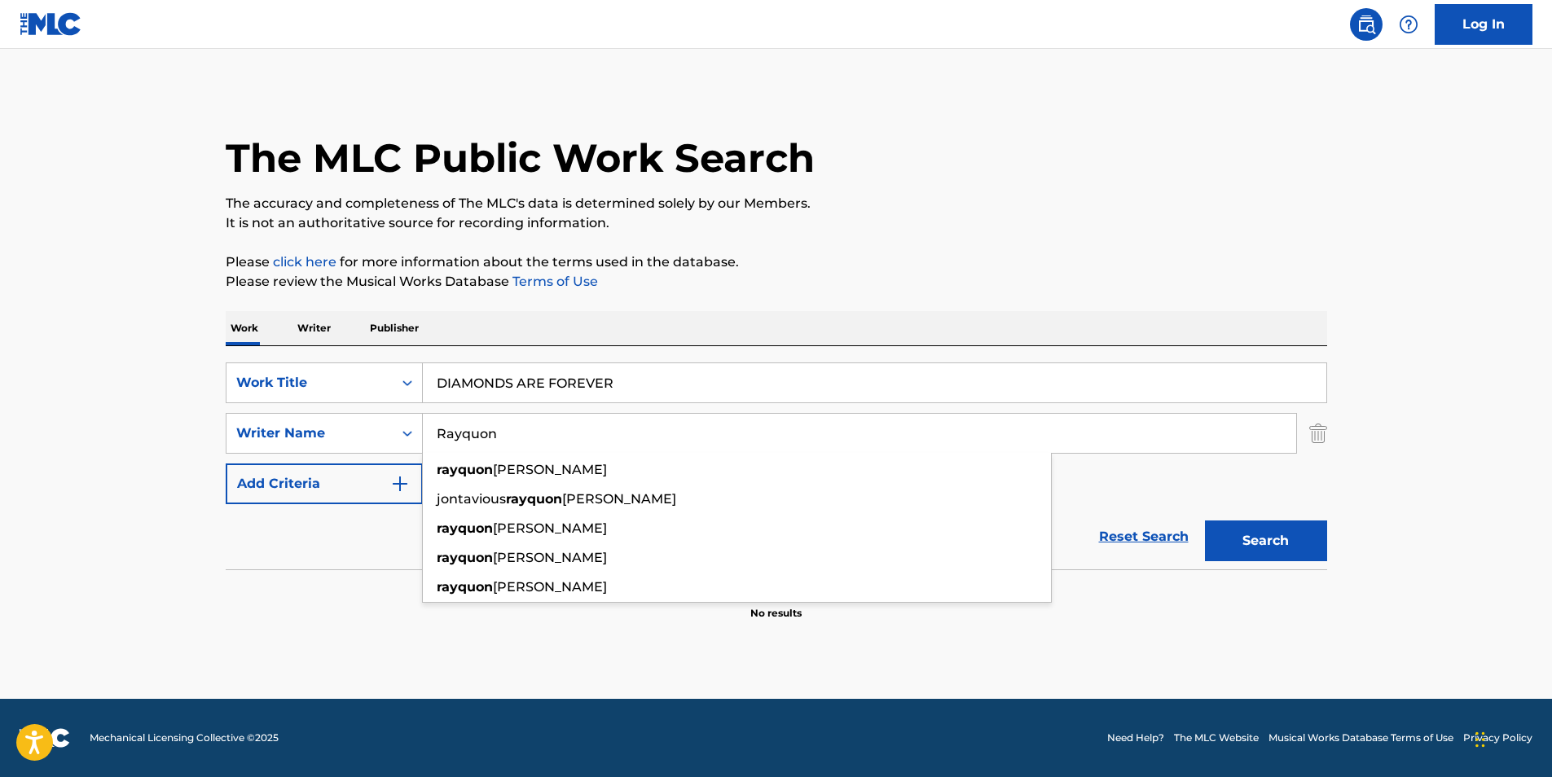
type input "Rayquon"
click at [1135, 217] on p "It is not an authoritative source for recording information." at bounding box center [777, 223] width 1102 height 20
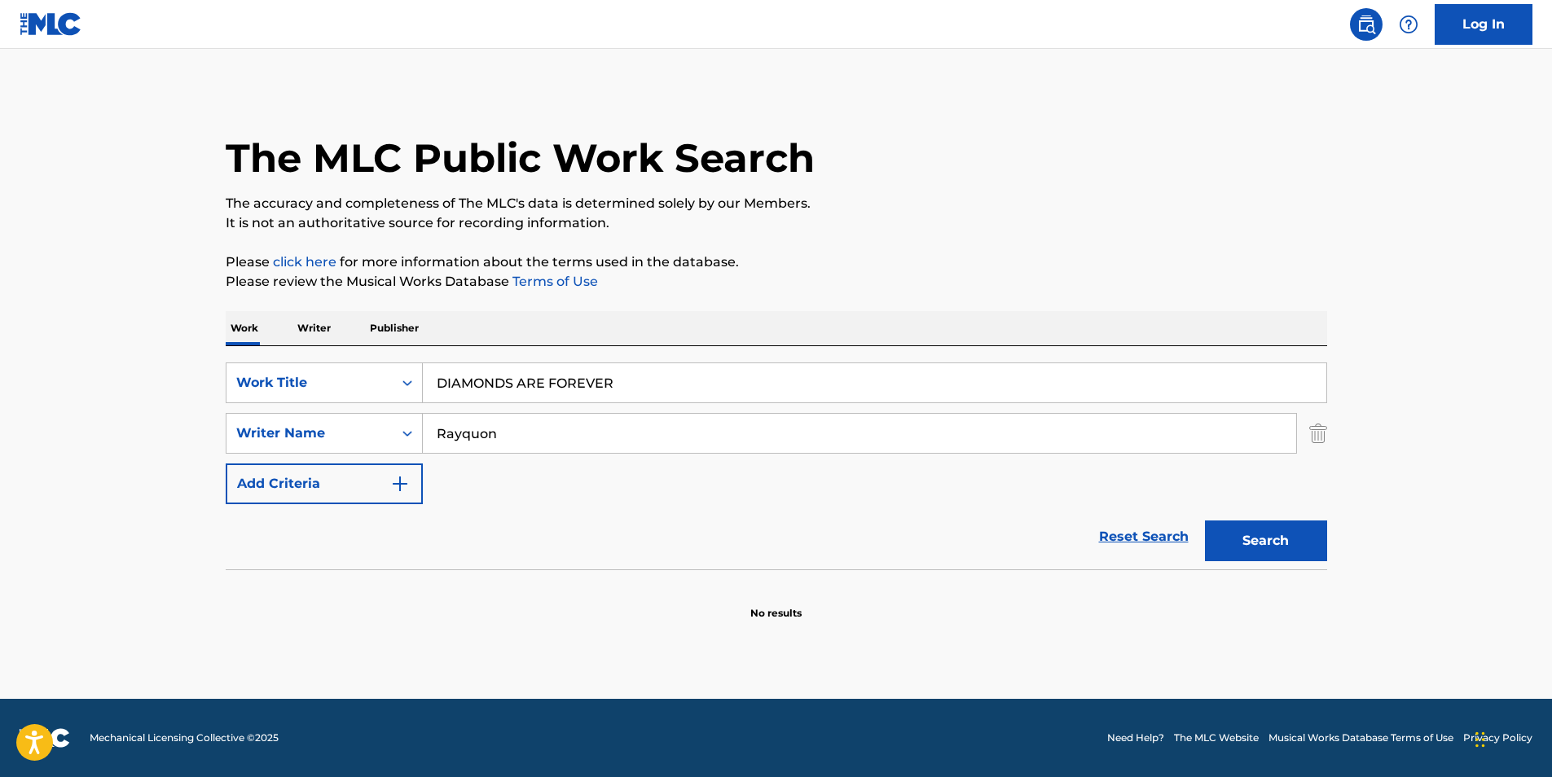
click at [1245, 520] on div "Search" at bounding box center [1262, 536] width 130 height 65
click at [1243, 526] on button "Search" at bounding box center [1266, 541] width 122 height 41
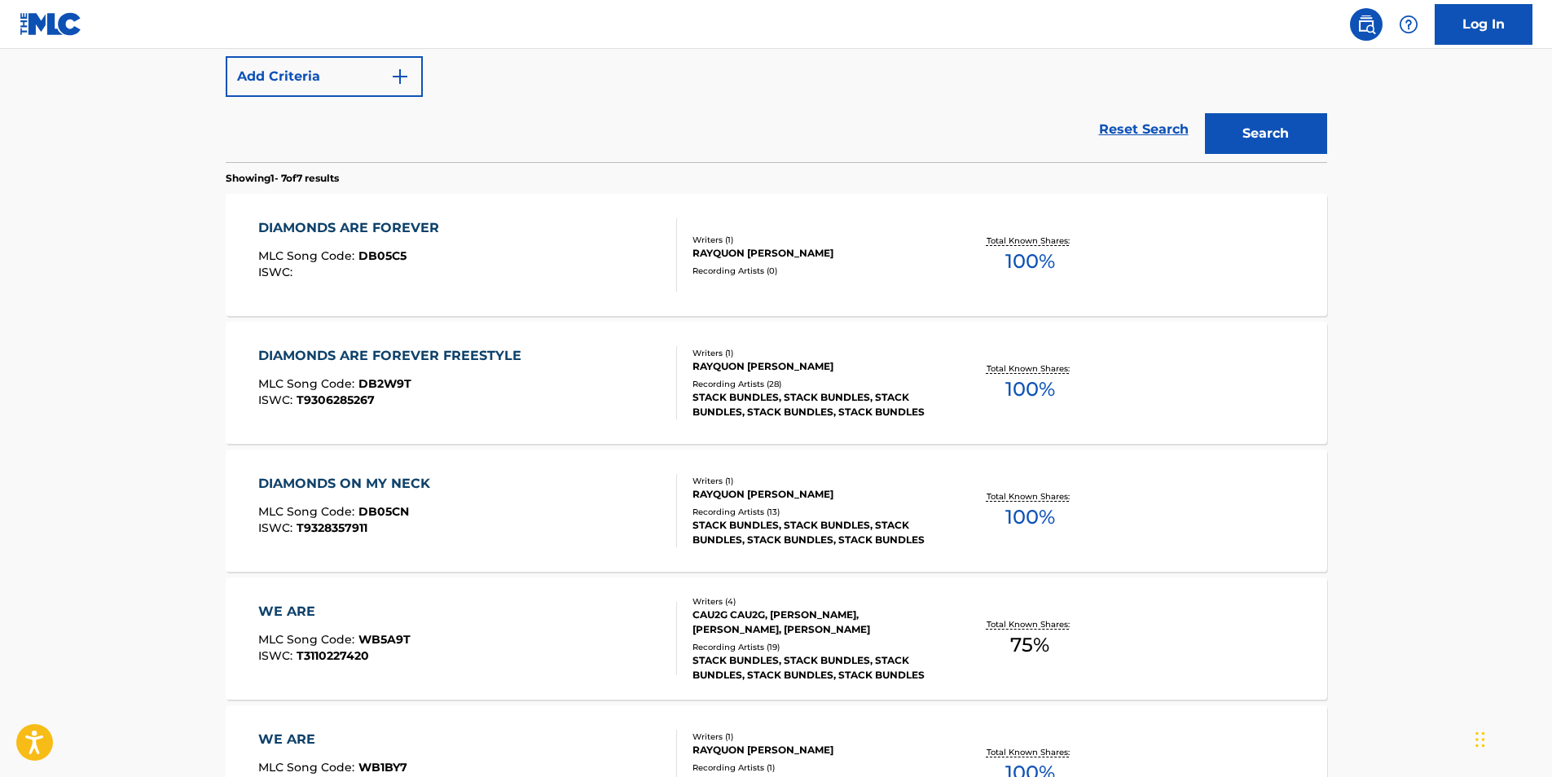
scroll to position [489, 0]
